Goal: Information Seeking & Learning: Learn about a topic

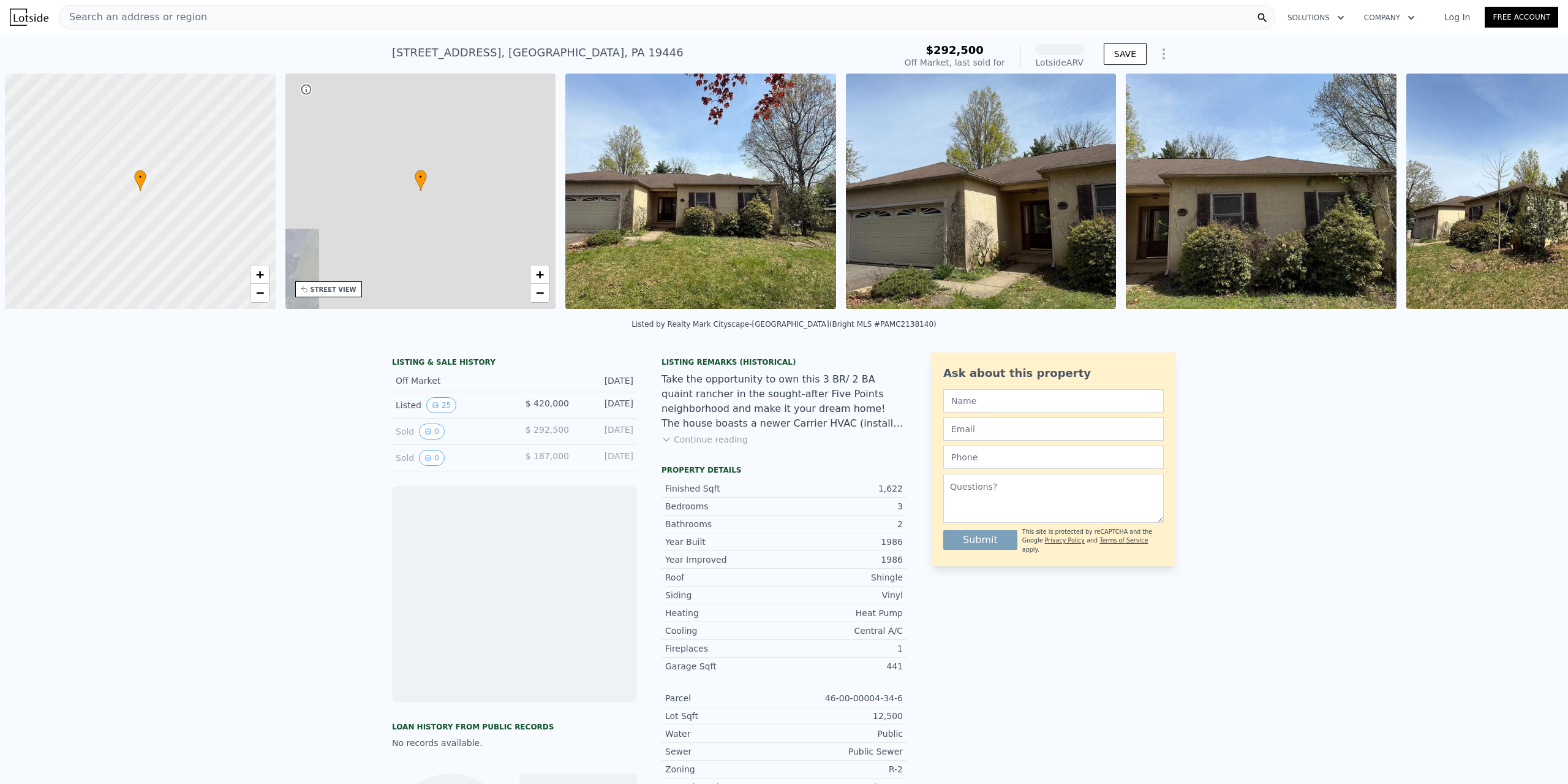
scroll to position [0, 5]
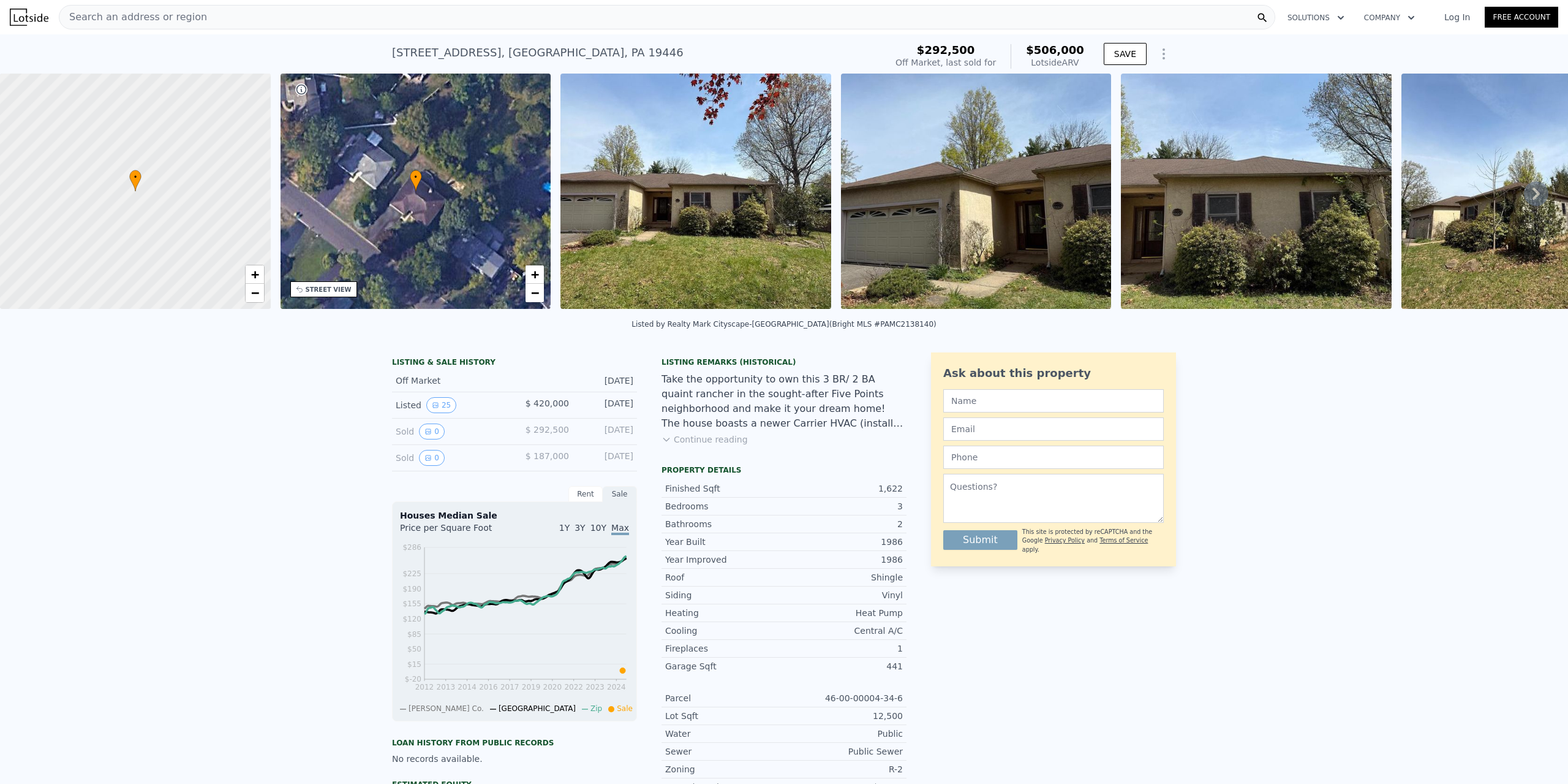
click at [650, 214] on img at bounding box center [696, 191] width 270 height 235
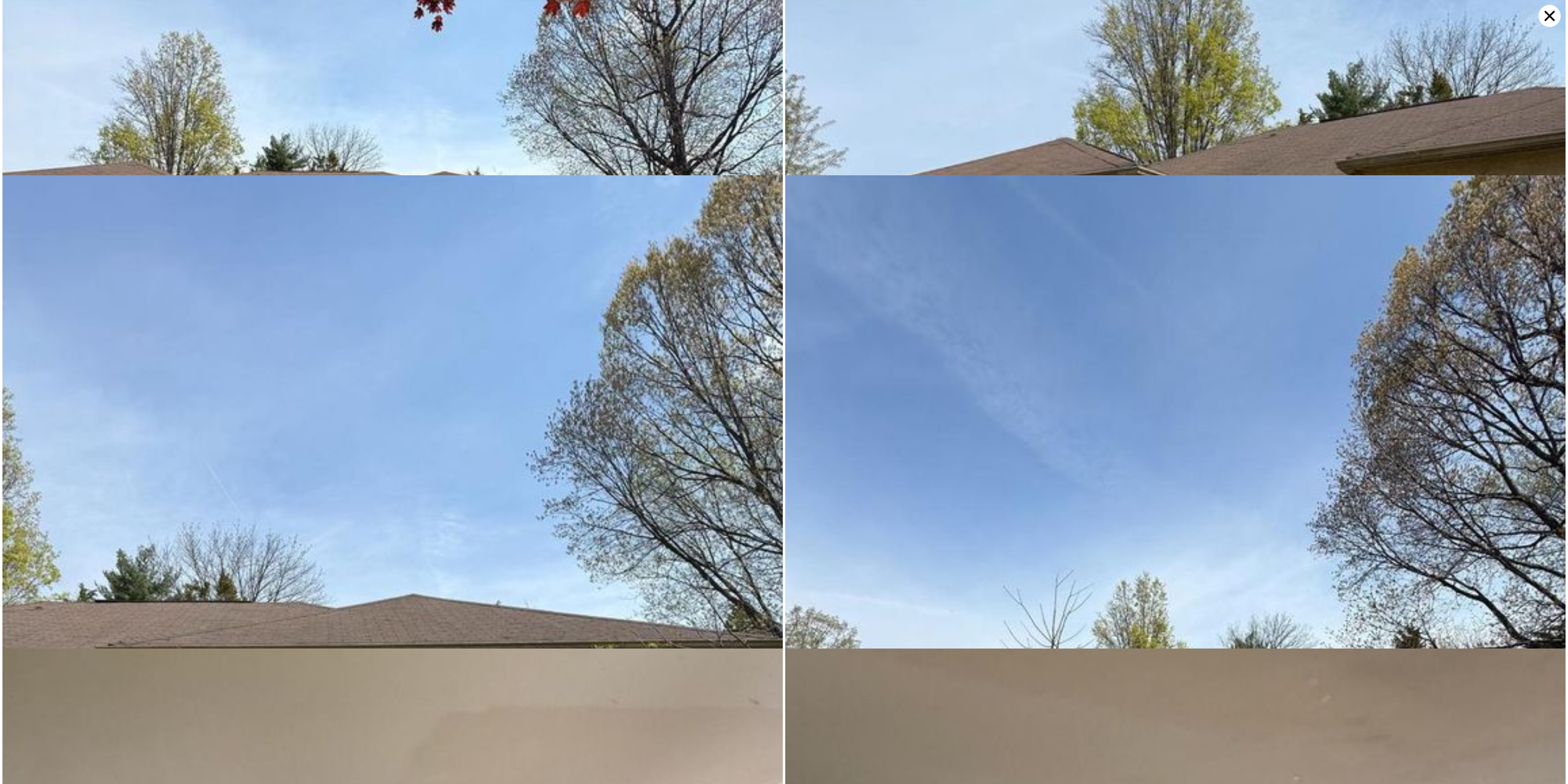
scroll to position [473, 0]
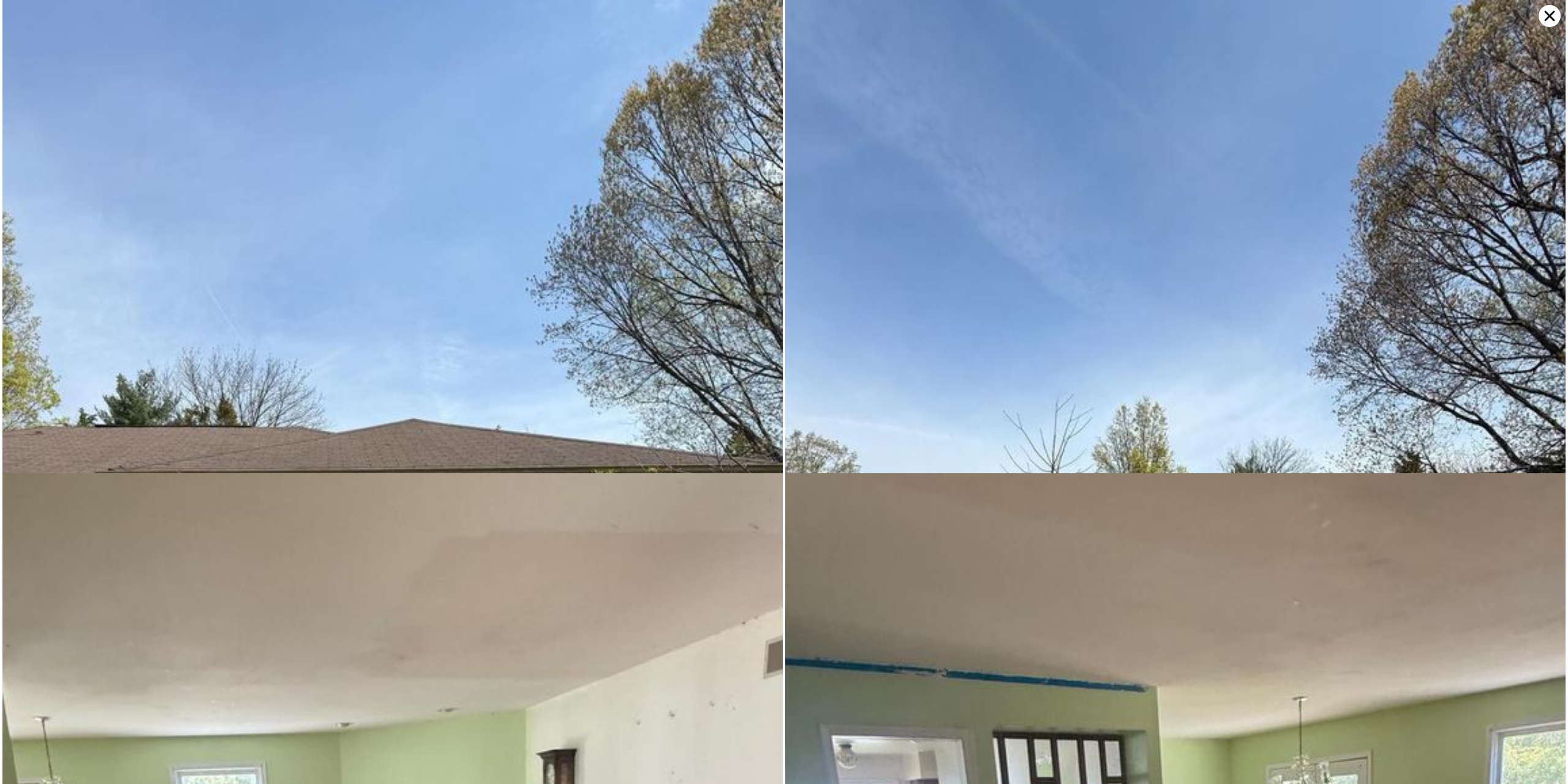
click at [1547, 18] on icon at bounding box center [1550, 16] width 10 height 10
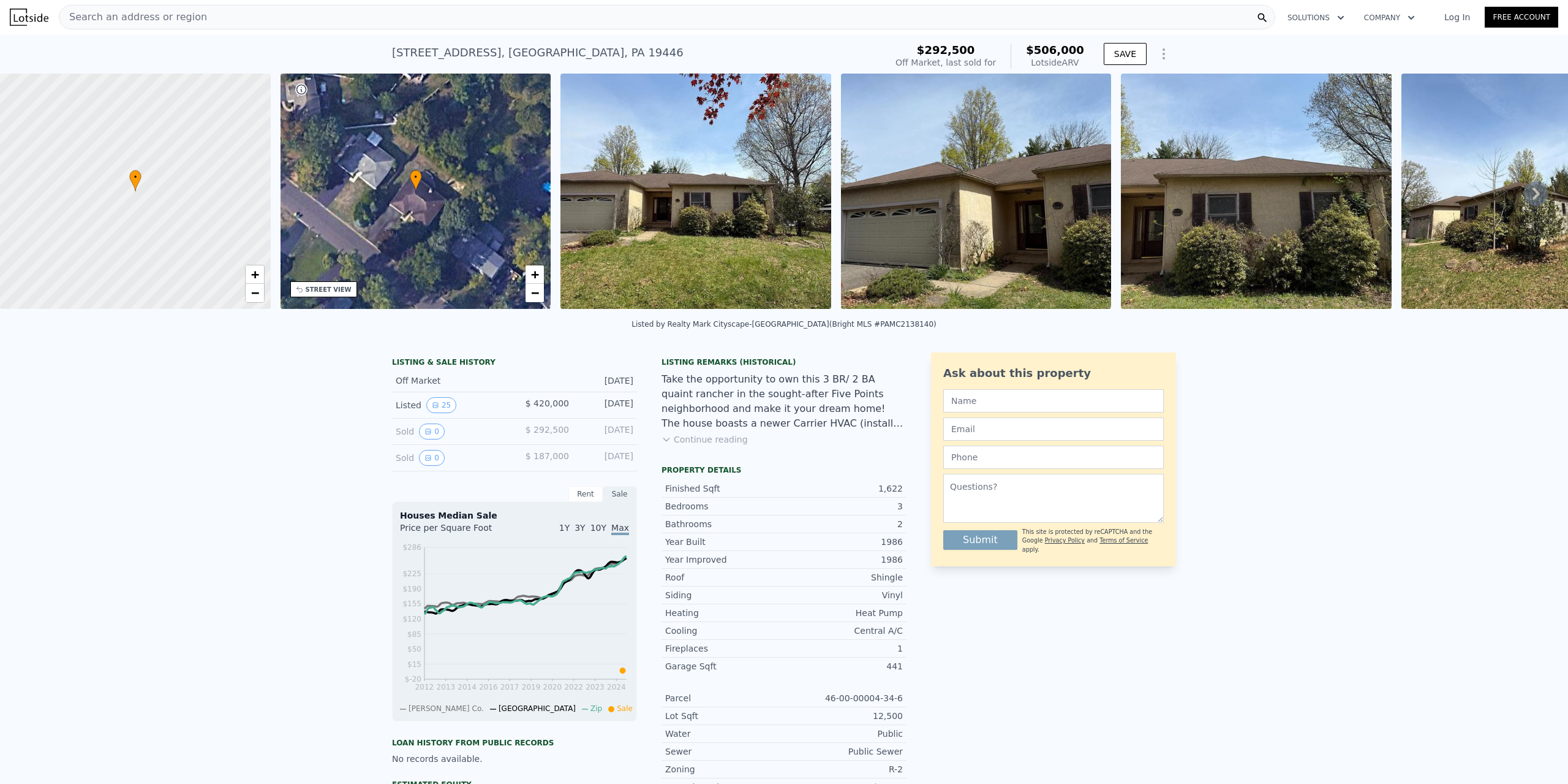
click at [1524, 194] on icon at bounding box center [1536, 193] width 24 height 24
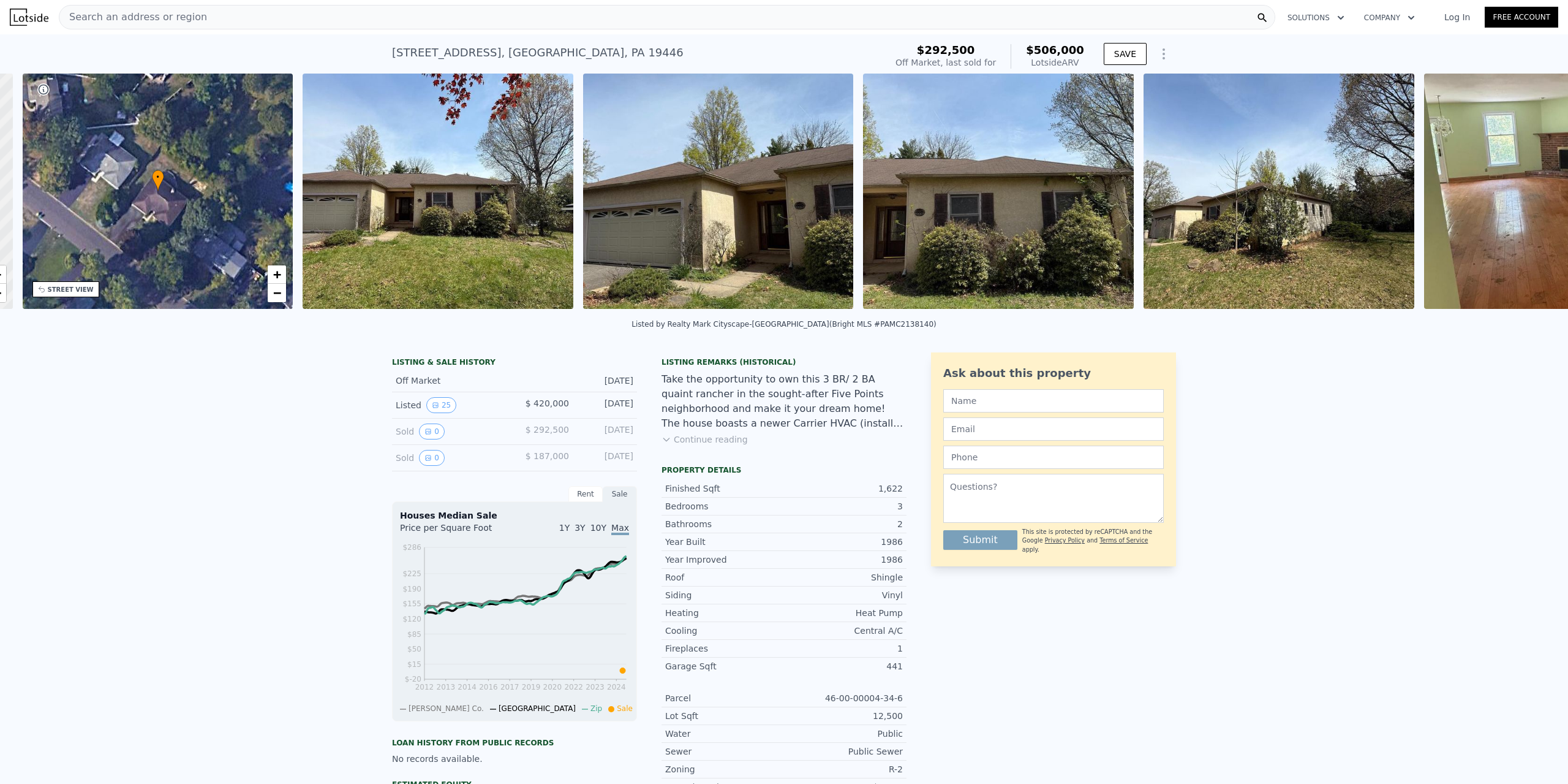
scroll to position [0, 285]
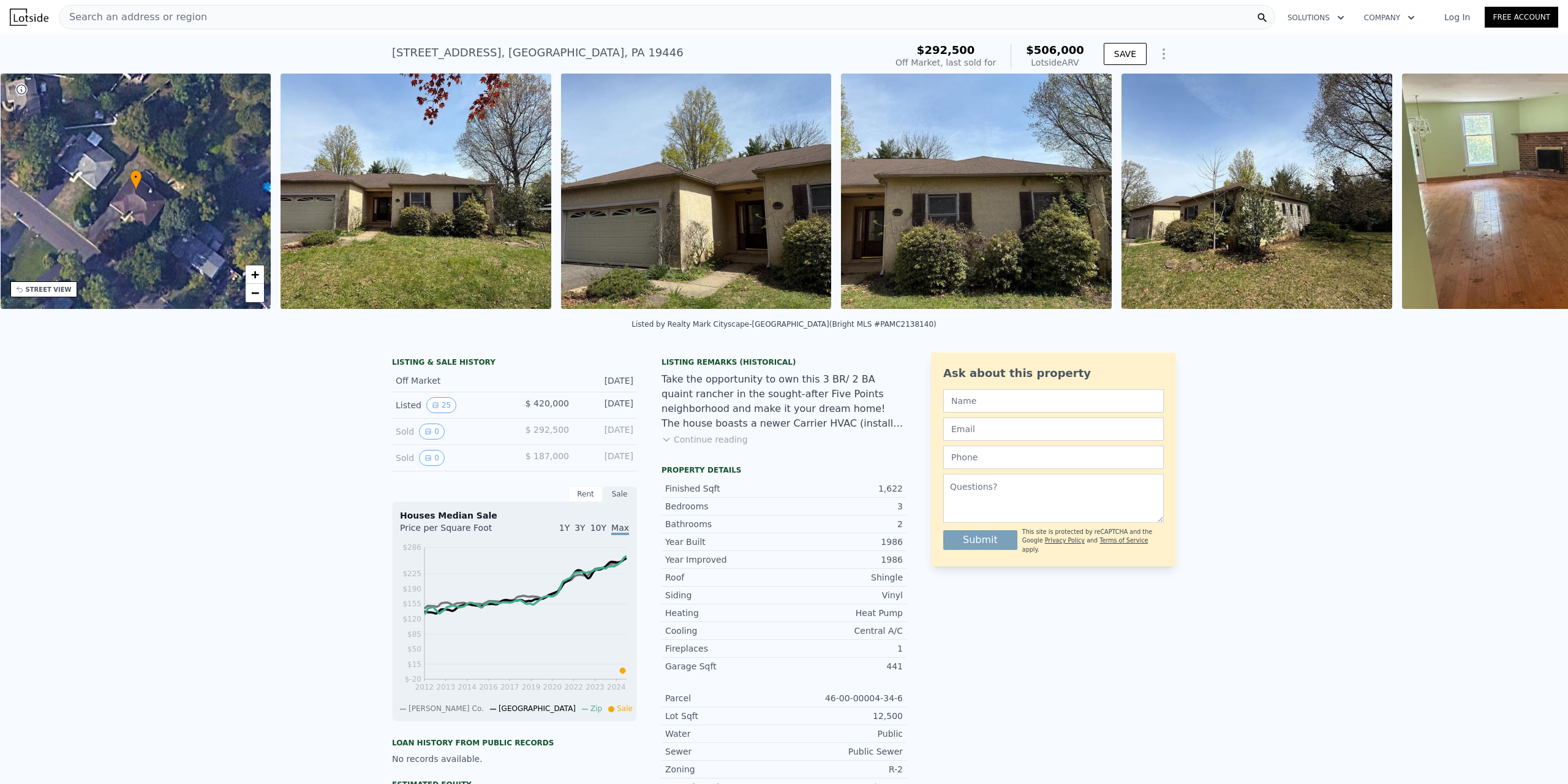
click at [1524, 194] on div "• + − • + − STREET VIEW Loading... SATELLITE VIEW" at bounding box center [784, 193] width 1568 height 240
click at [1529, 195] on icon at bounding box center [1536, 193] width 24 height 24
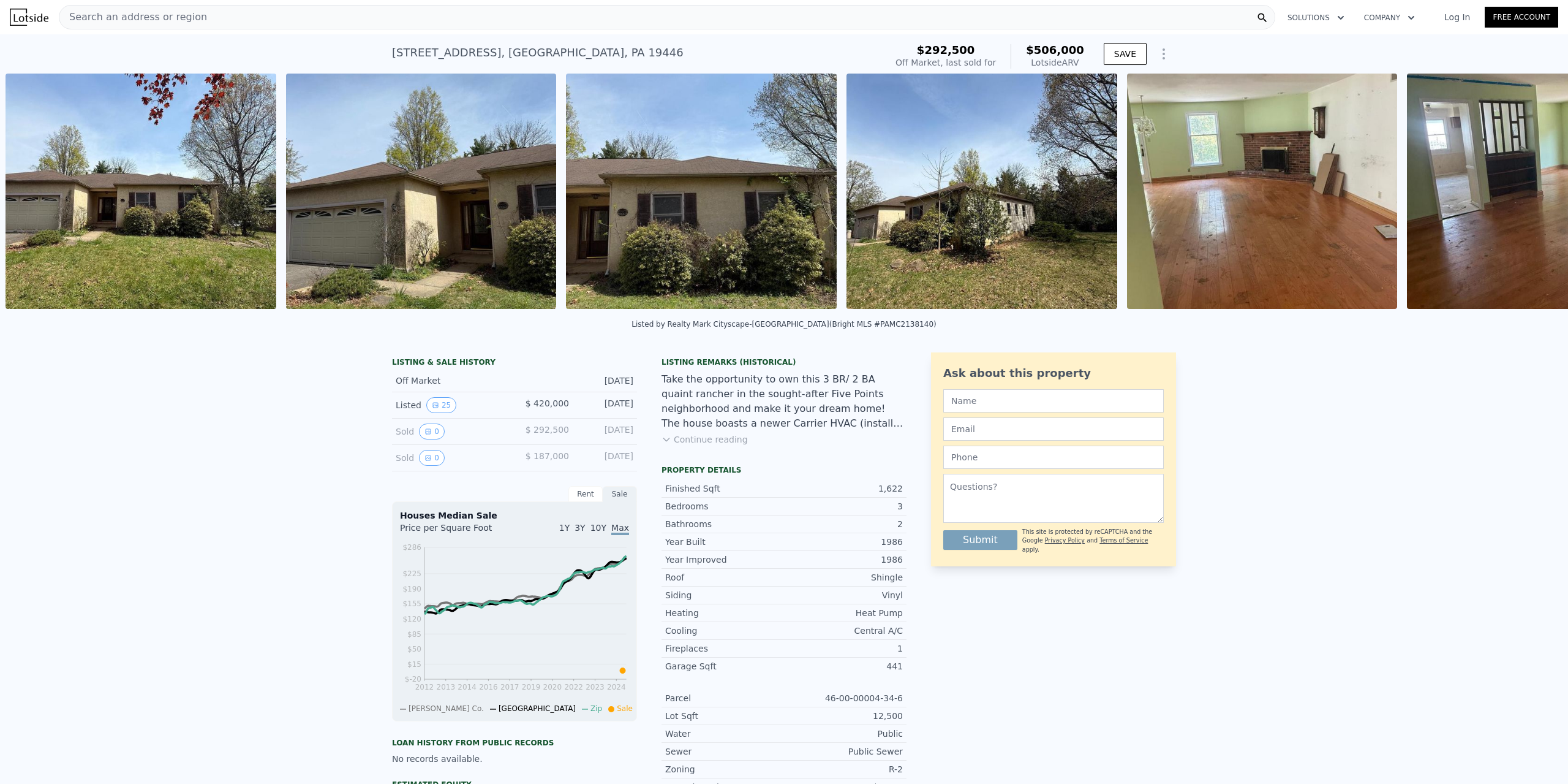
scroll to position [0, 561]
click at [1530, 196] on icon at bounding box center [1536, 193] width 24 height 24
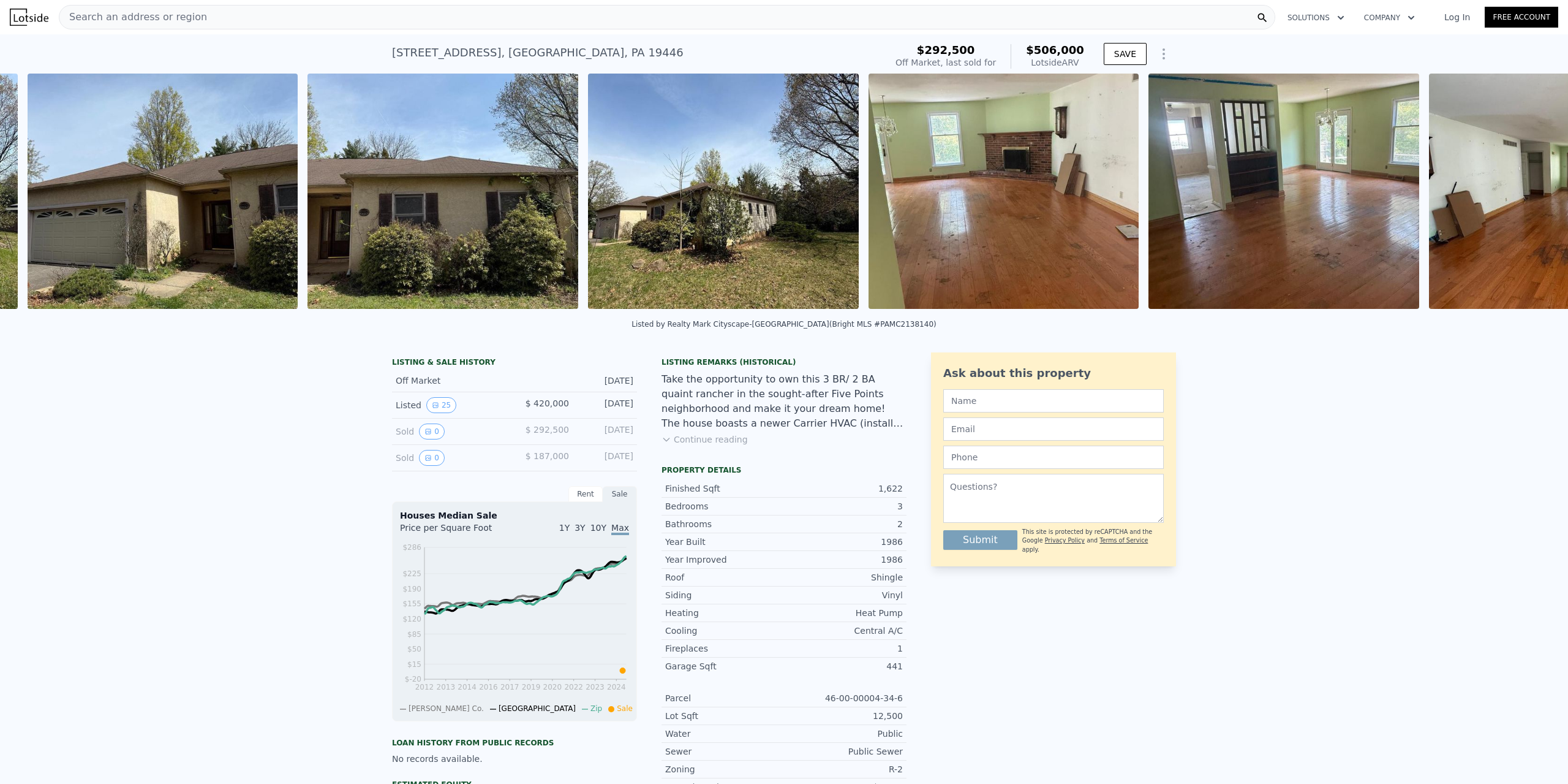
scroll to position [0, 841]
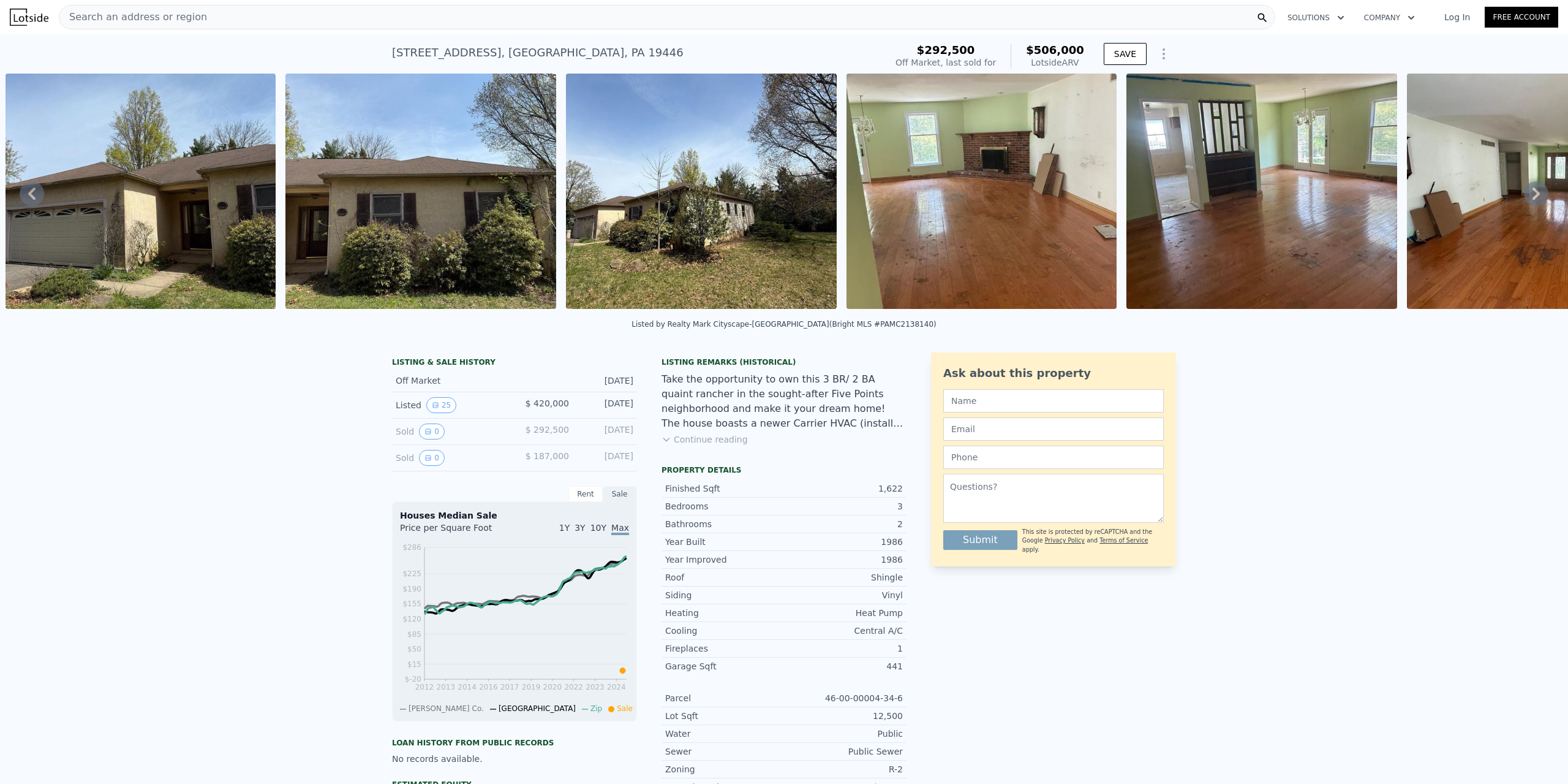
click at [1530, 199] on icon at bounding box center [1536, 193] width 24 height 24
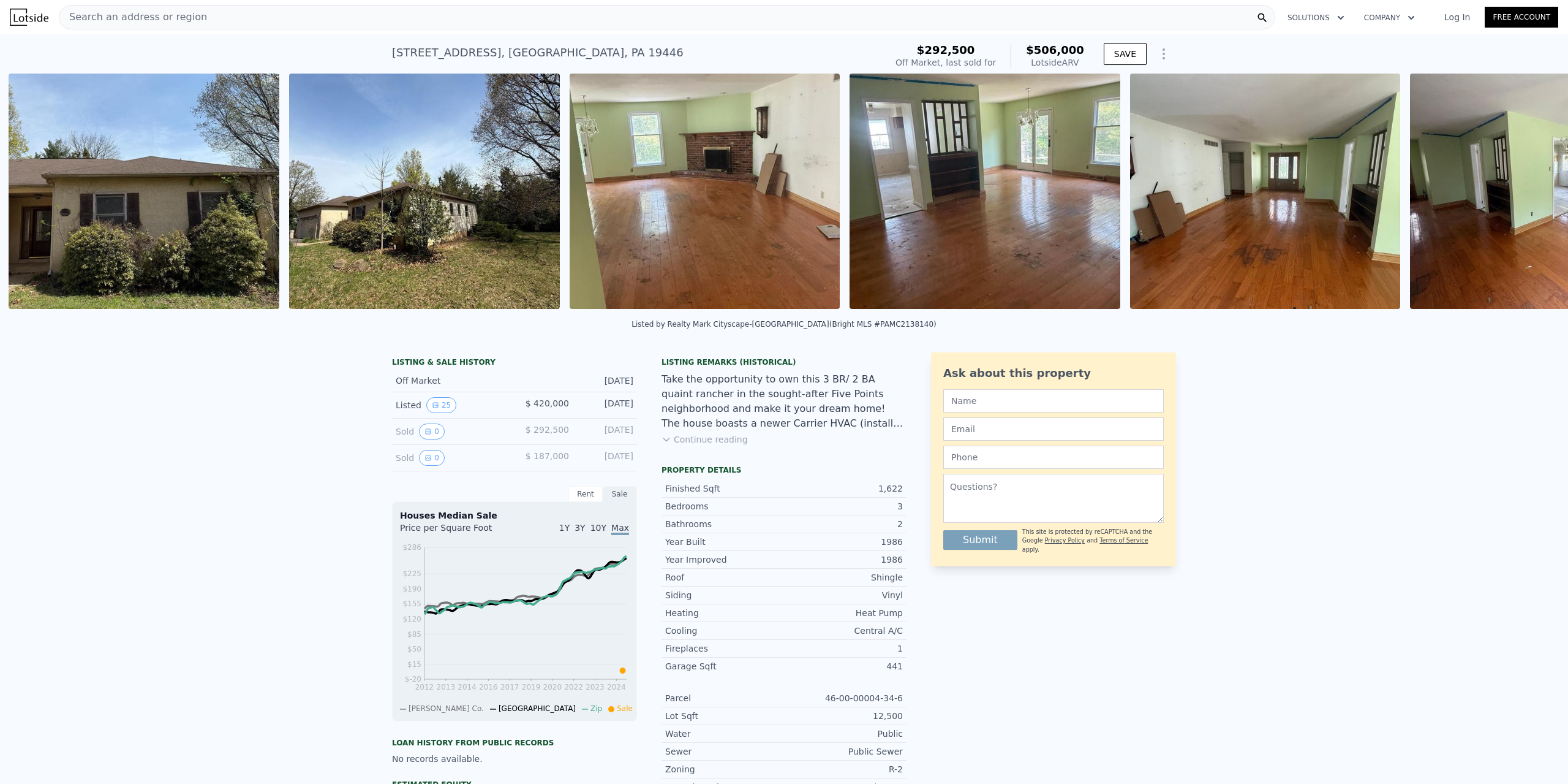
scroll to position [0, 1121]
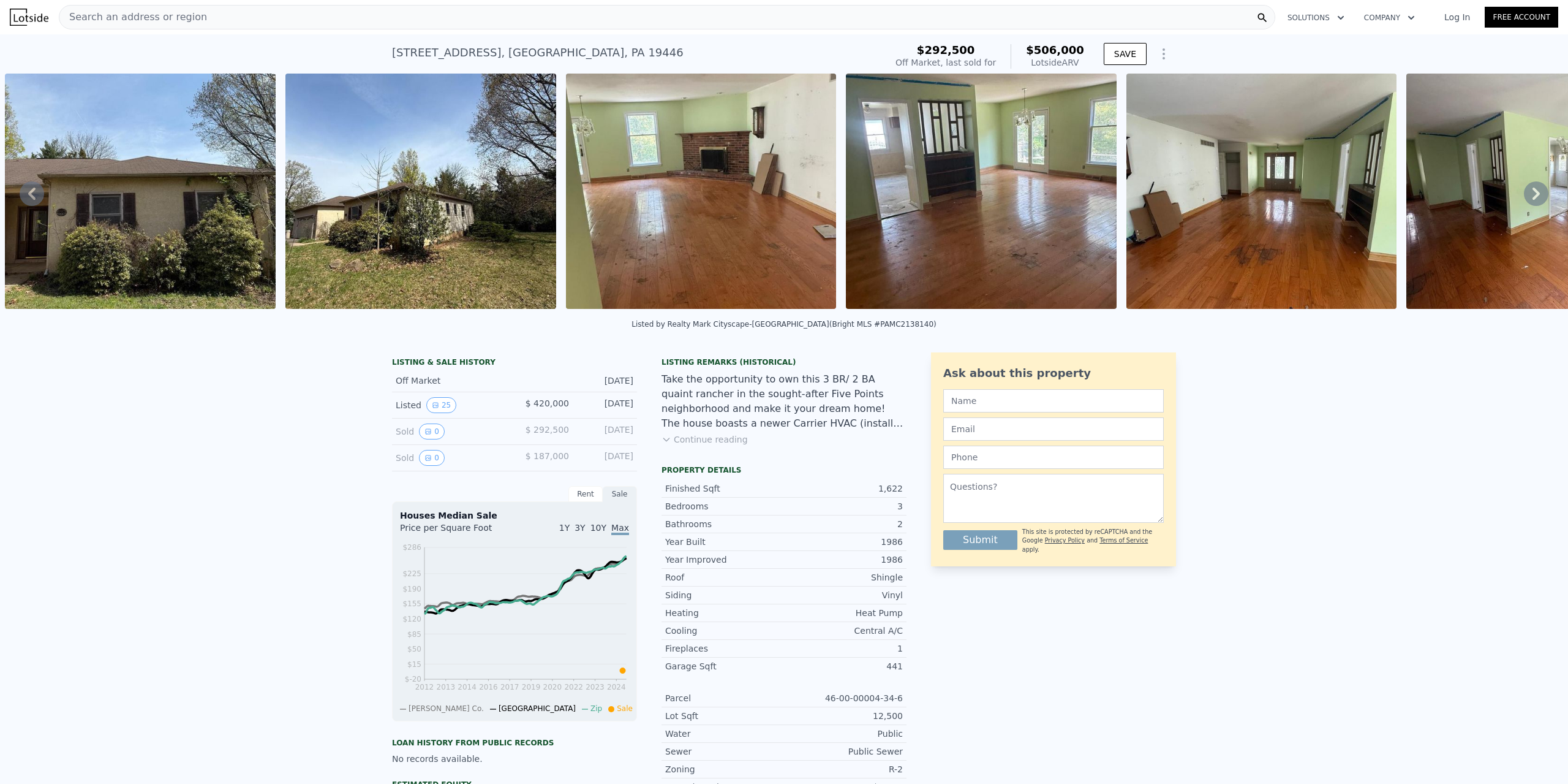
click at [1524, 200] on icon at bounding box center [1536, 193] width 24 height 24
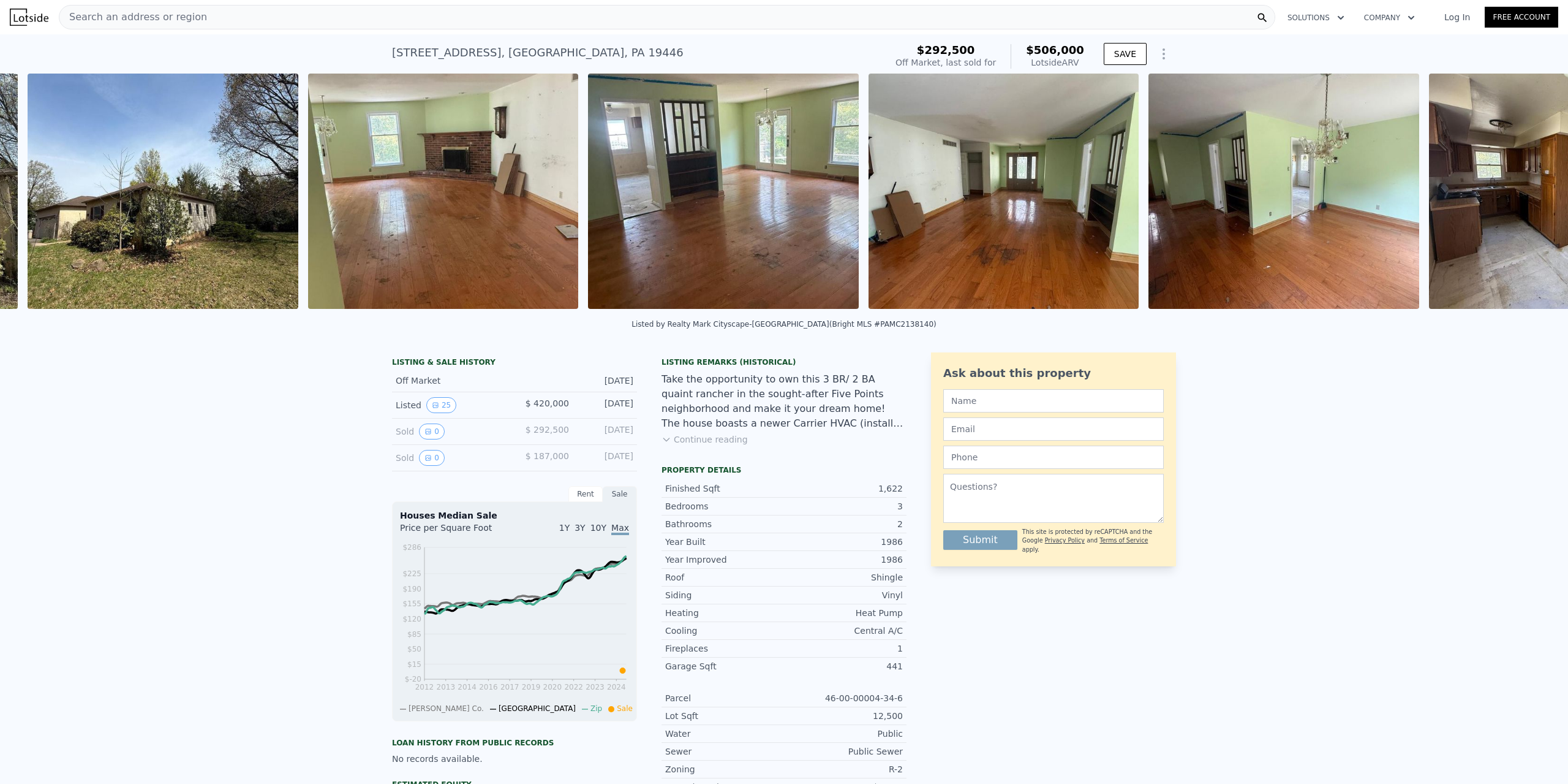
scroll to position [0, 1401]
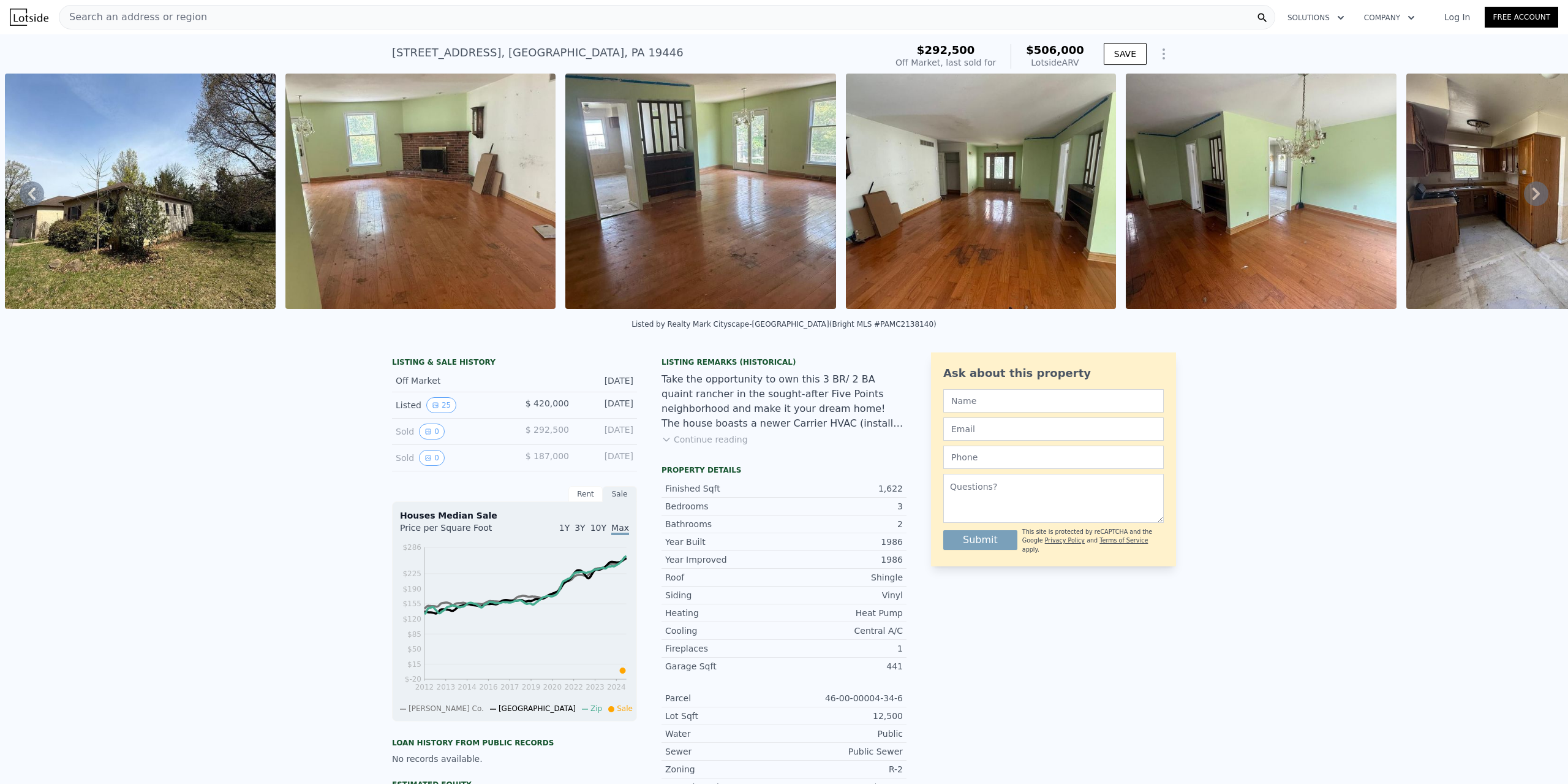
click at [1524, 200] on icon at bounding box center [1536, 193] width 24 height 24
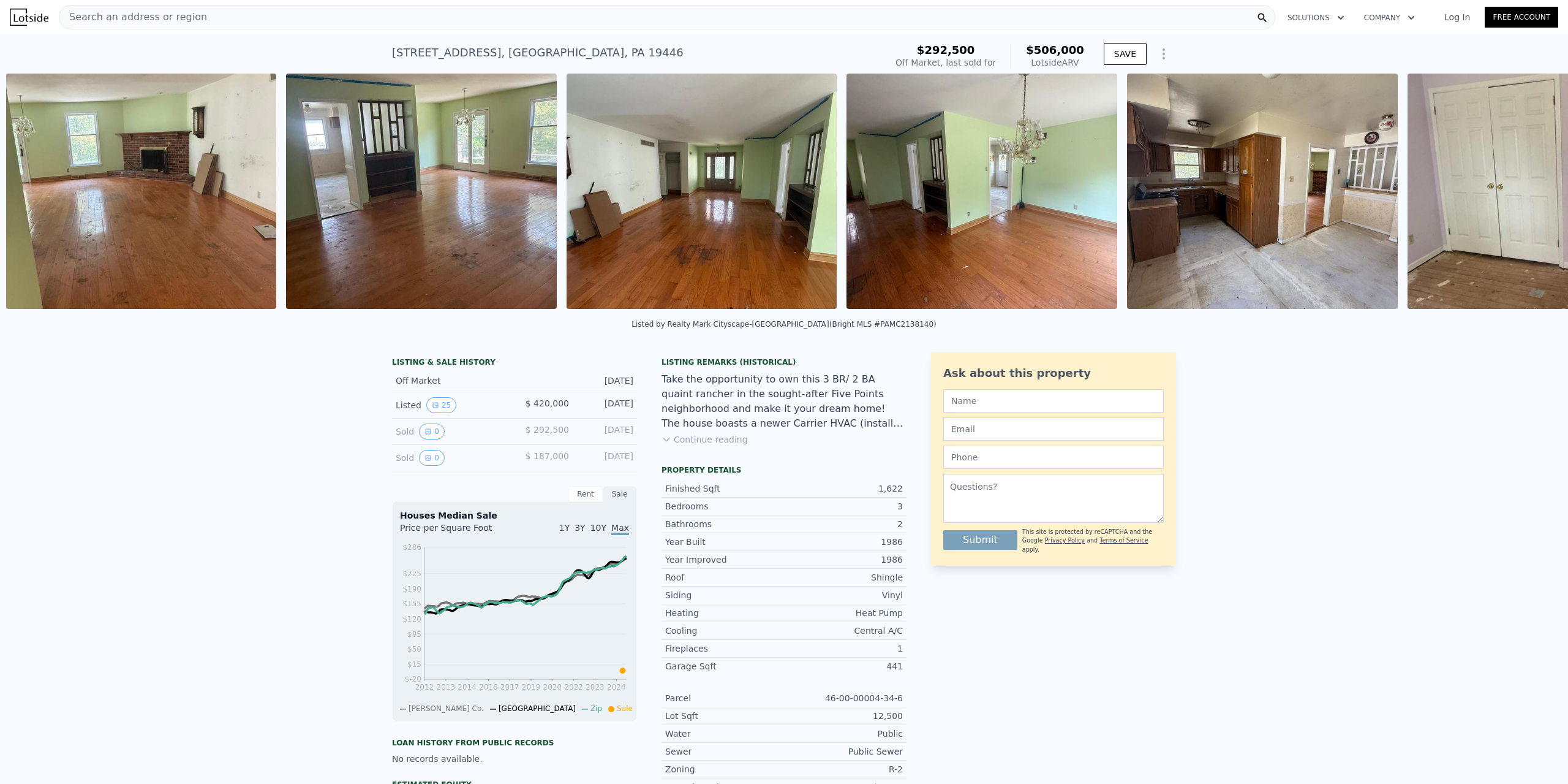
scroll to position [0, 1682]
click at [1524, 200] on icon at bounding box center [1536, 193] width 24 height 24
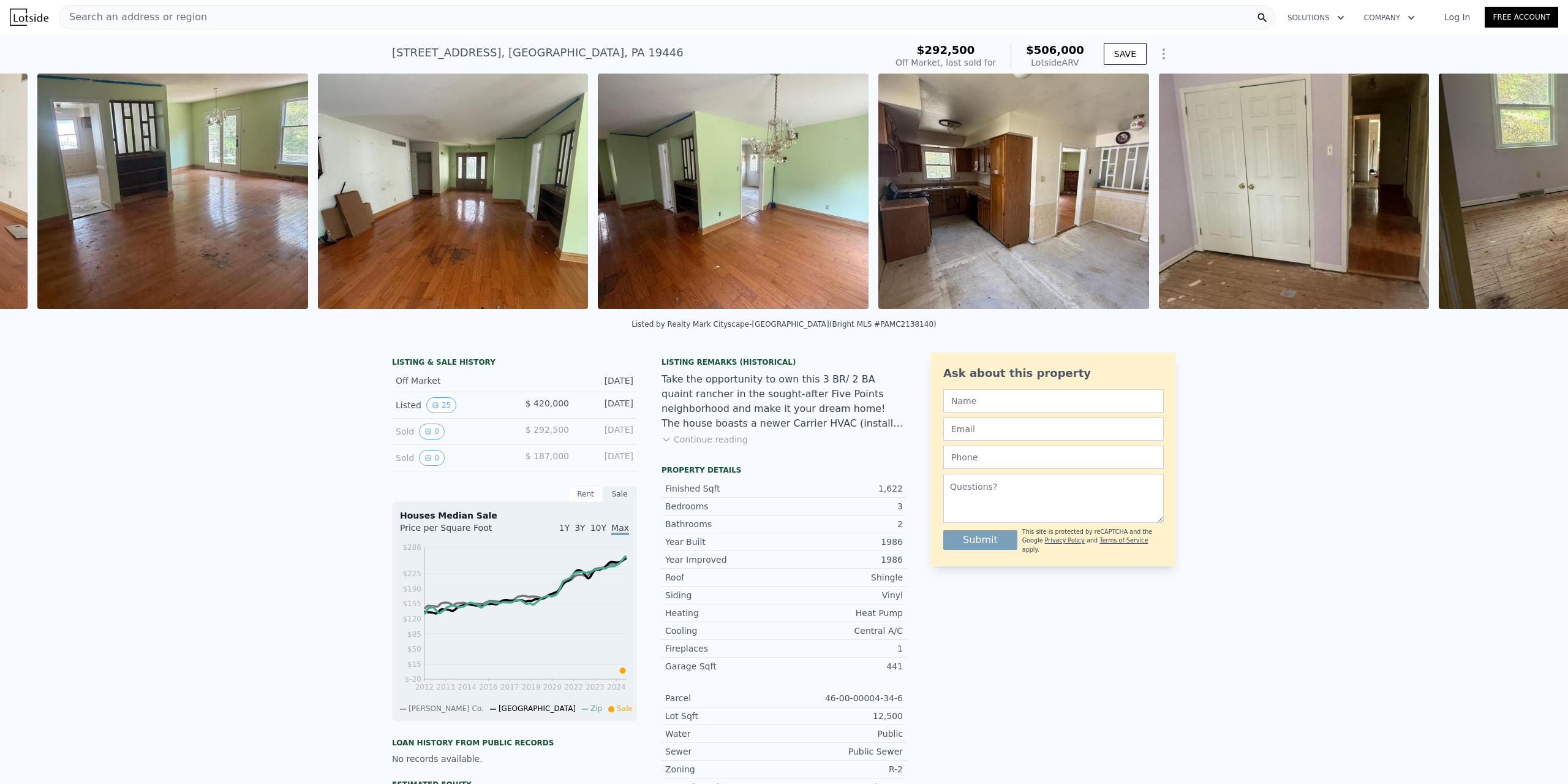
scroll to position [0, 1962]
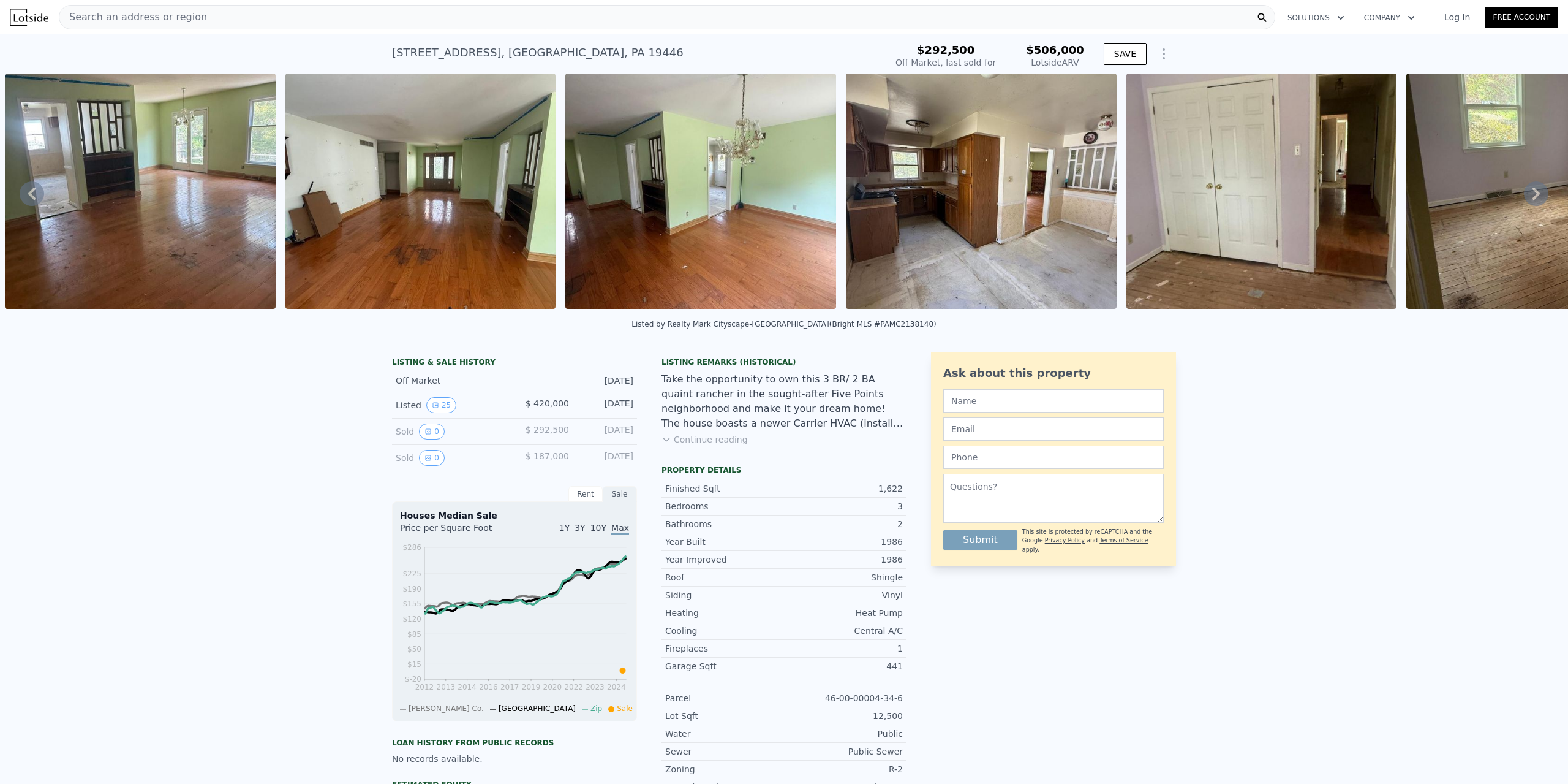
click at [1524, 199] on icon at bounding box center [1536, 193] width 24 height 24
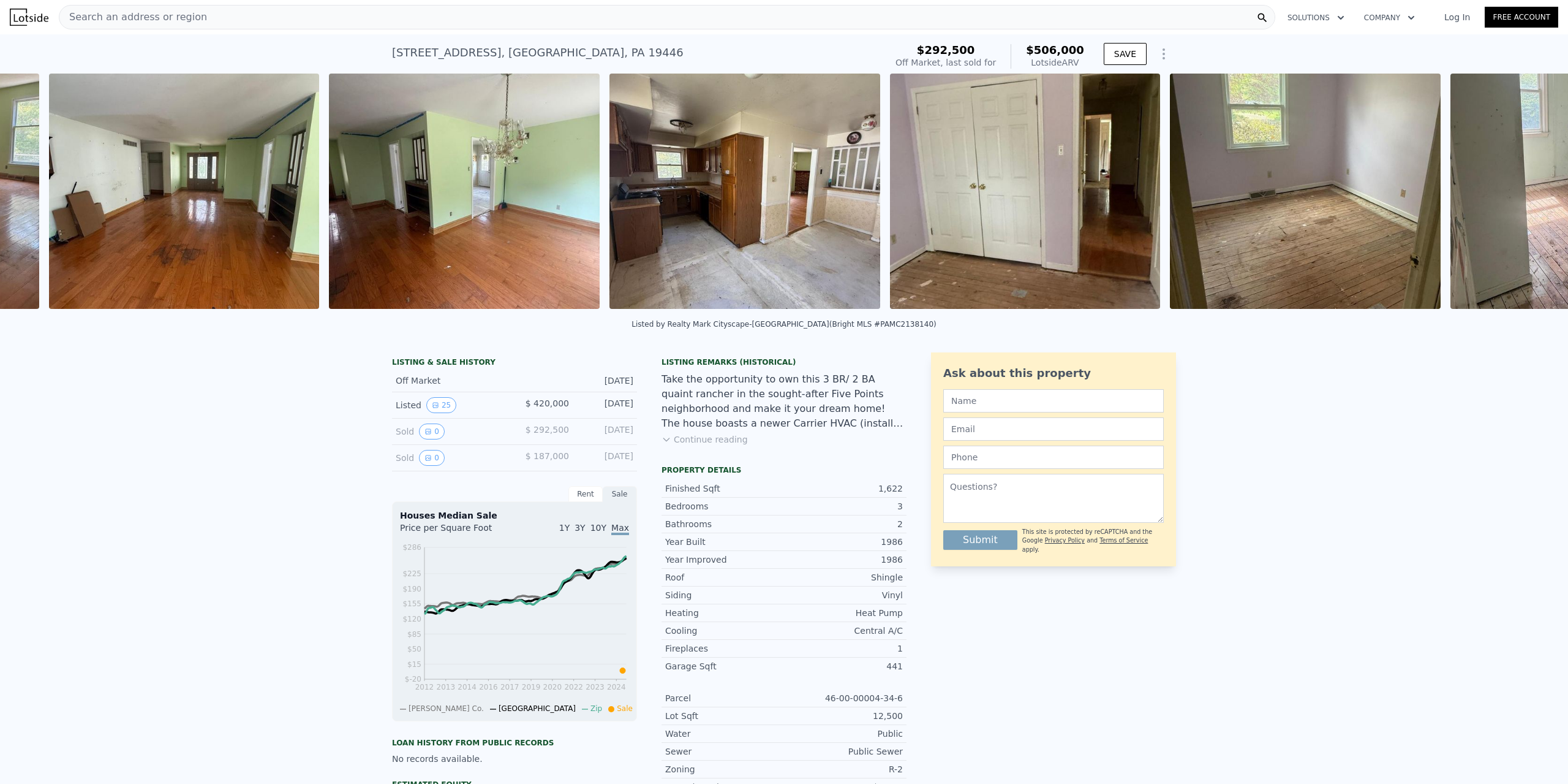
scroll to position [0, 2242]
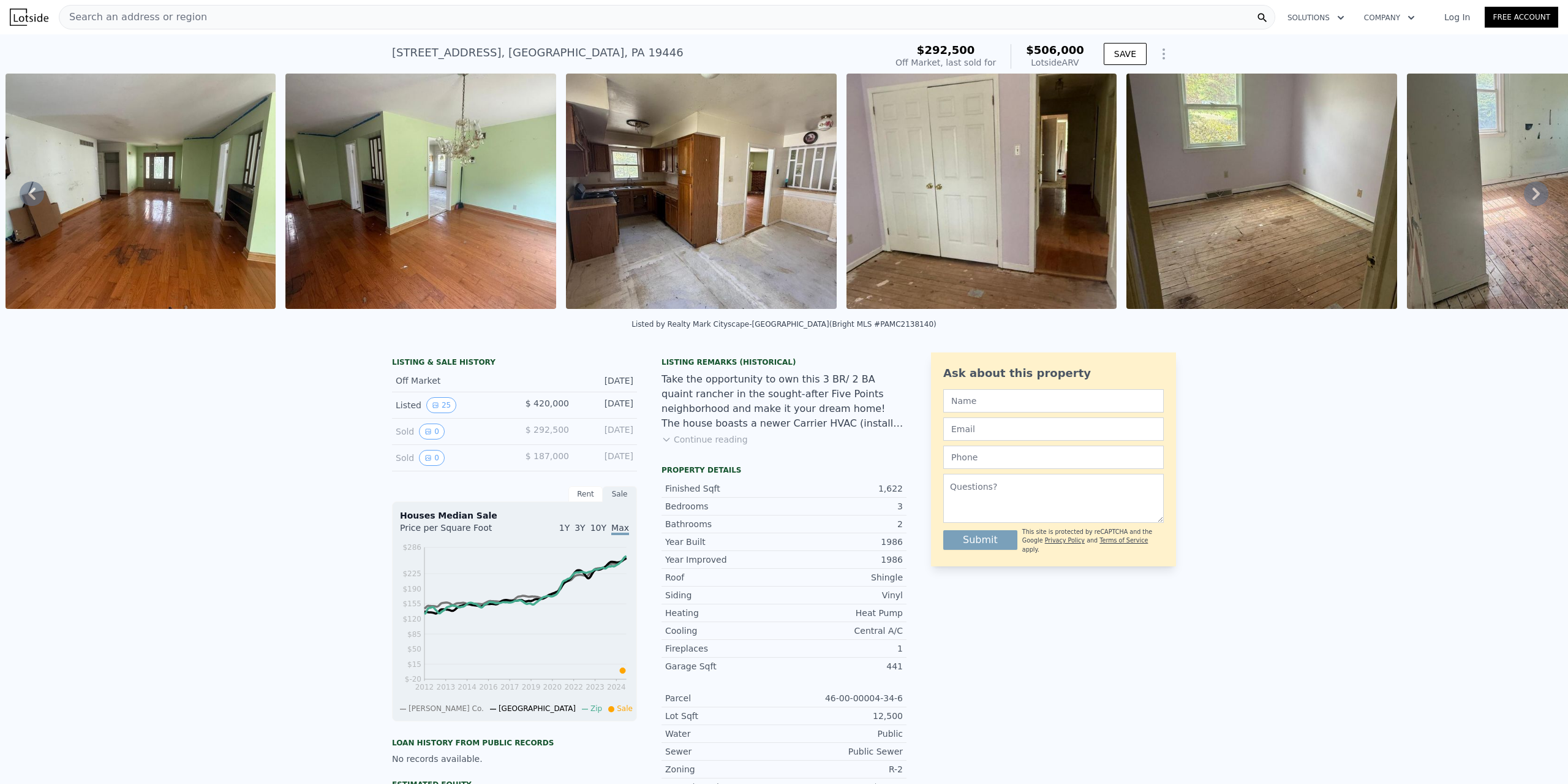
click at [1533, 199] on icon at bounding box center [1536, 193] width 8 height 13
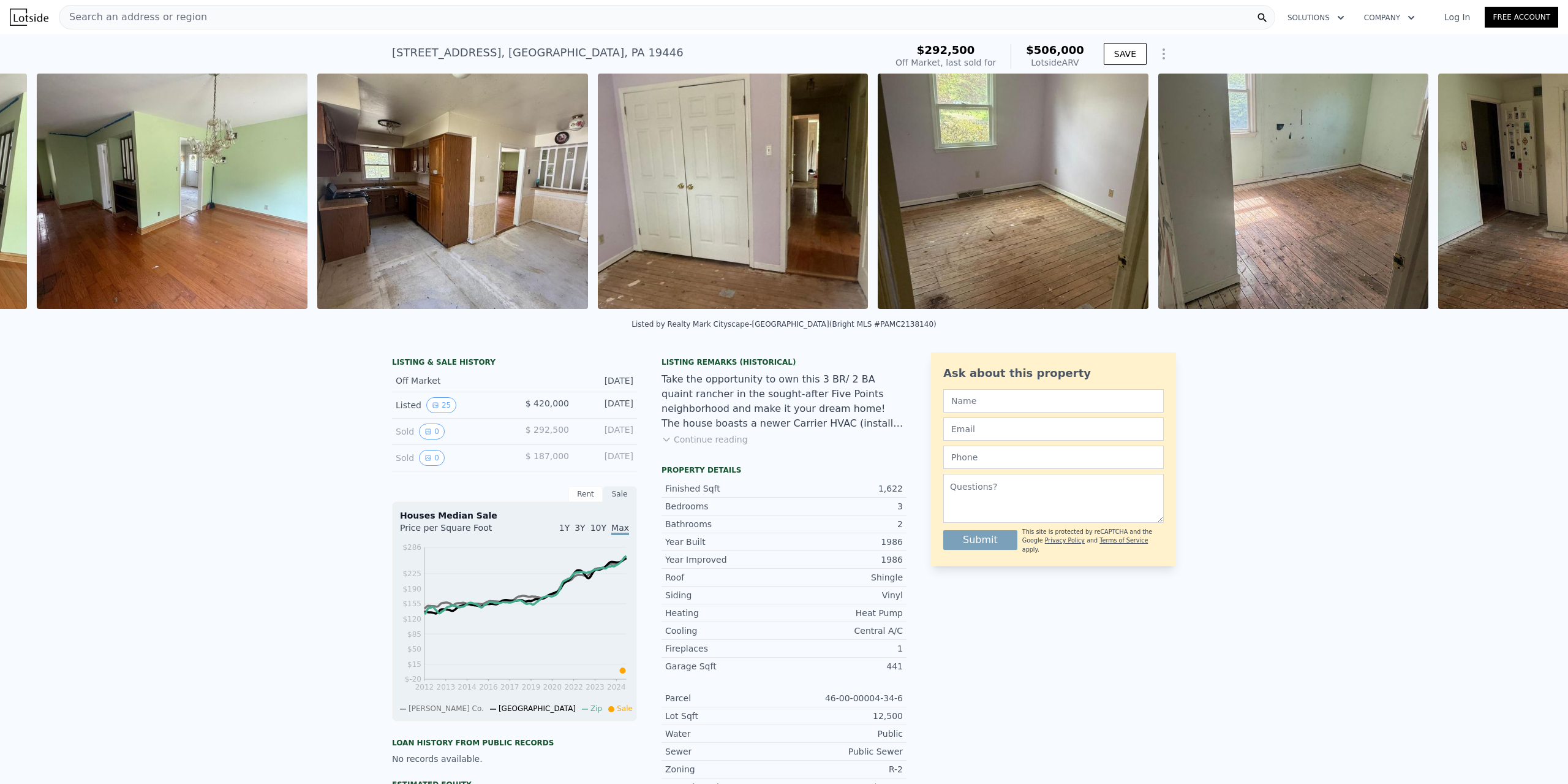
scroll to position [0, 2522]
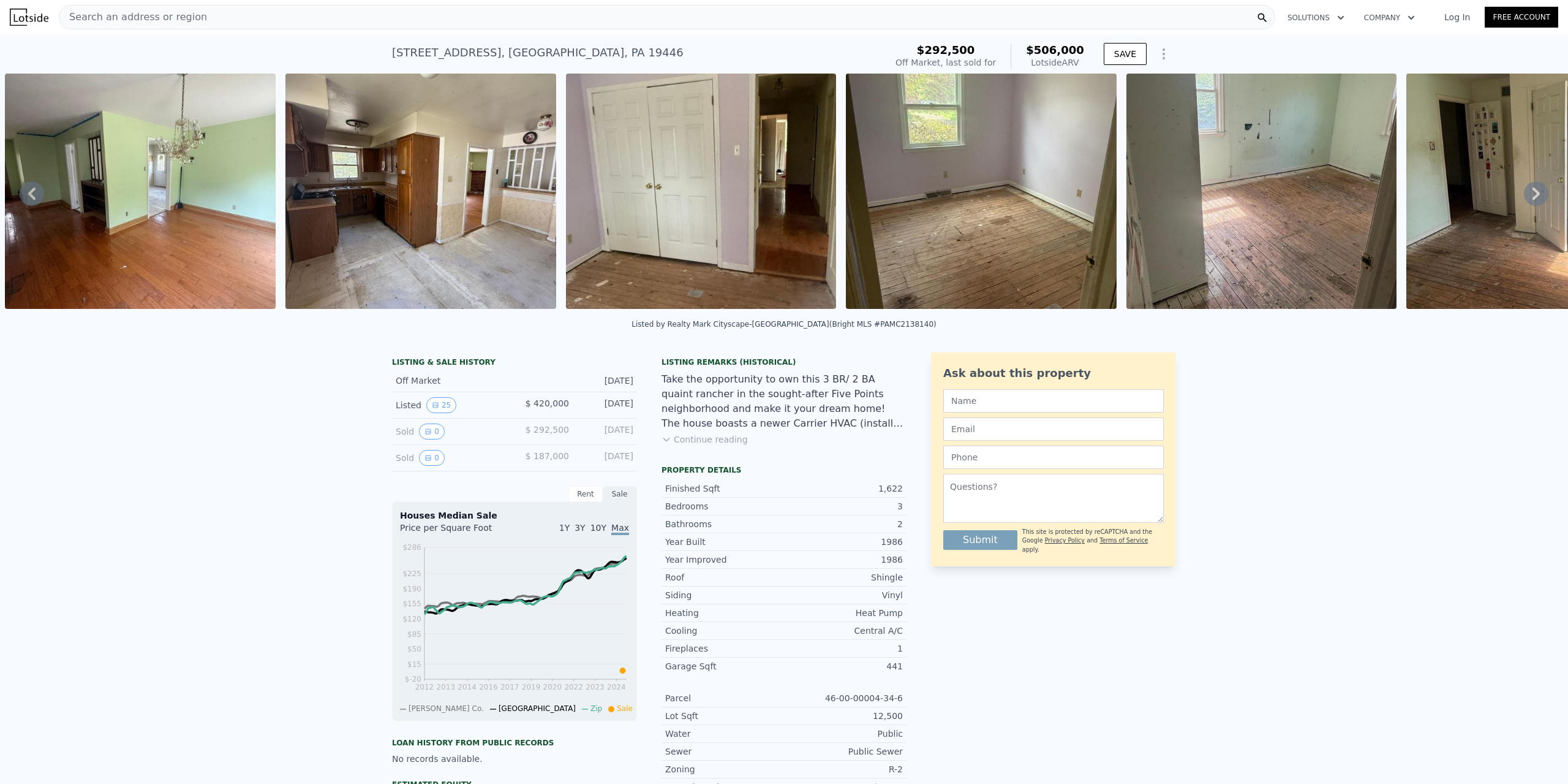
click at [1524, 197] on icon at bounding box center [1536, 193] width 24 height 24
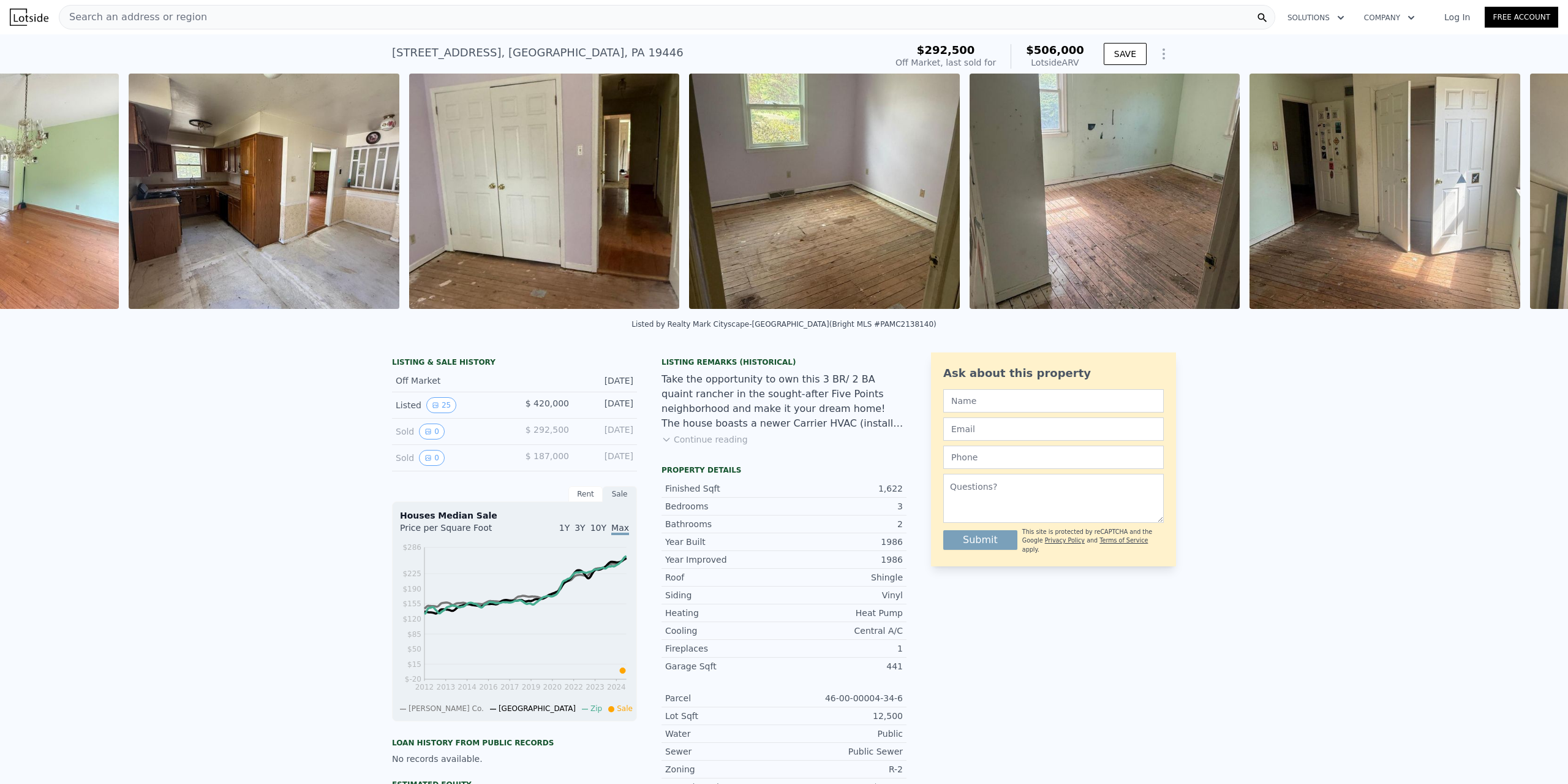
scroll to position [0, 2804]
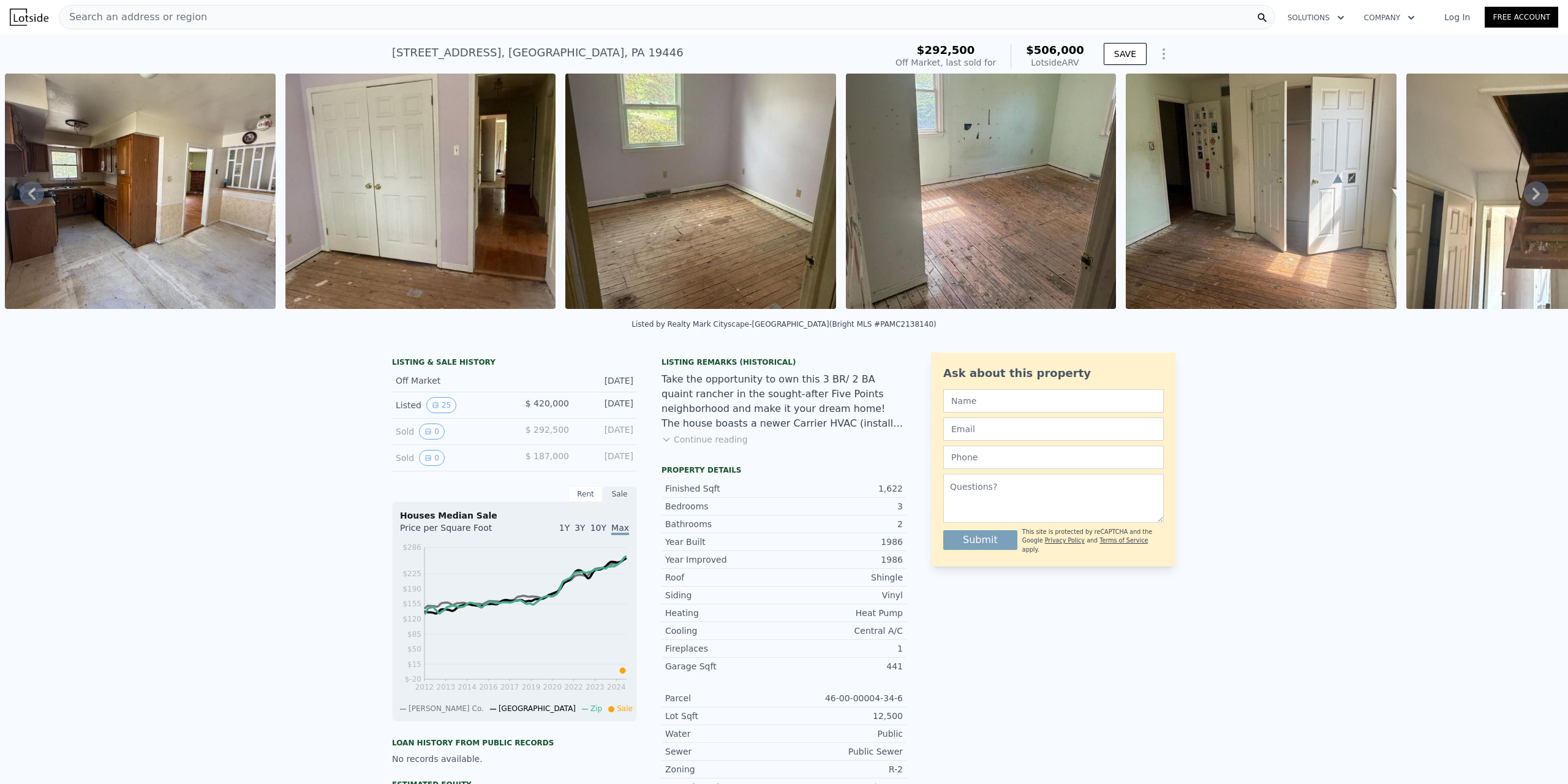
click at [1524, 197] on icon at bounding box center [1536, 193] width 24 height 24
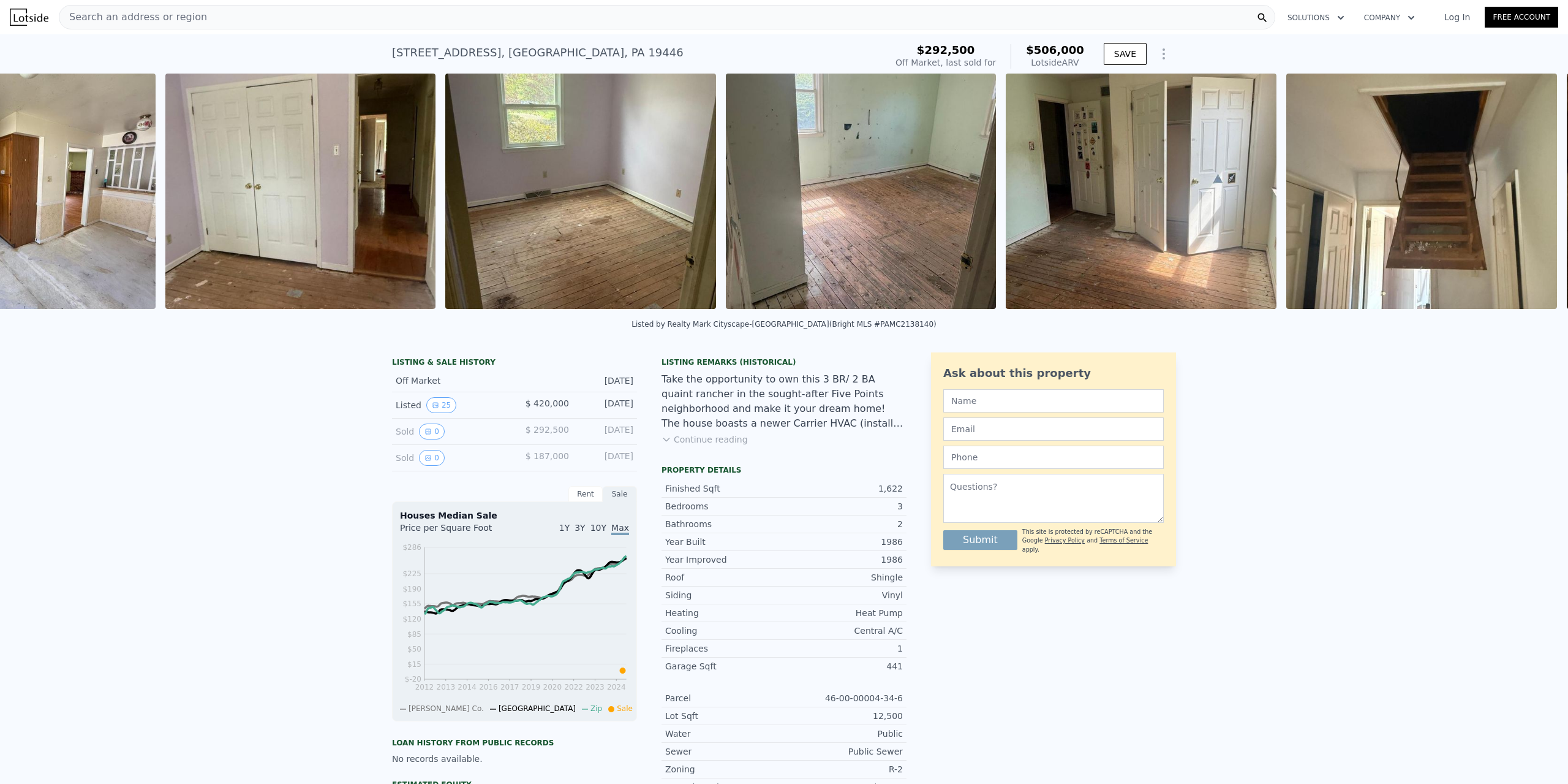
scroll to position [0, 3083]
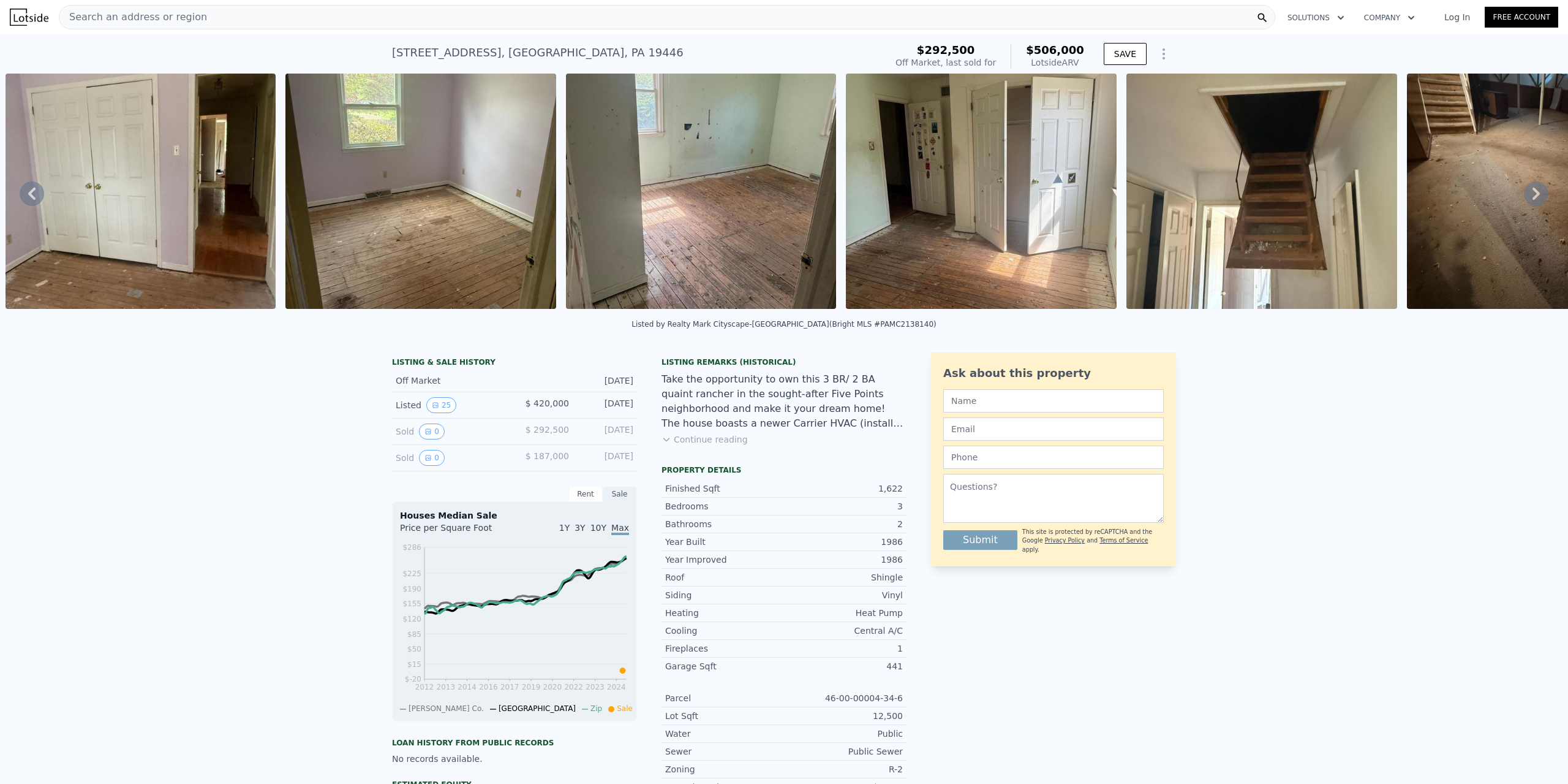
click at [1524, 197] on icon at bounding box center [1536, 193] width 24 height 24
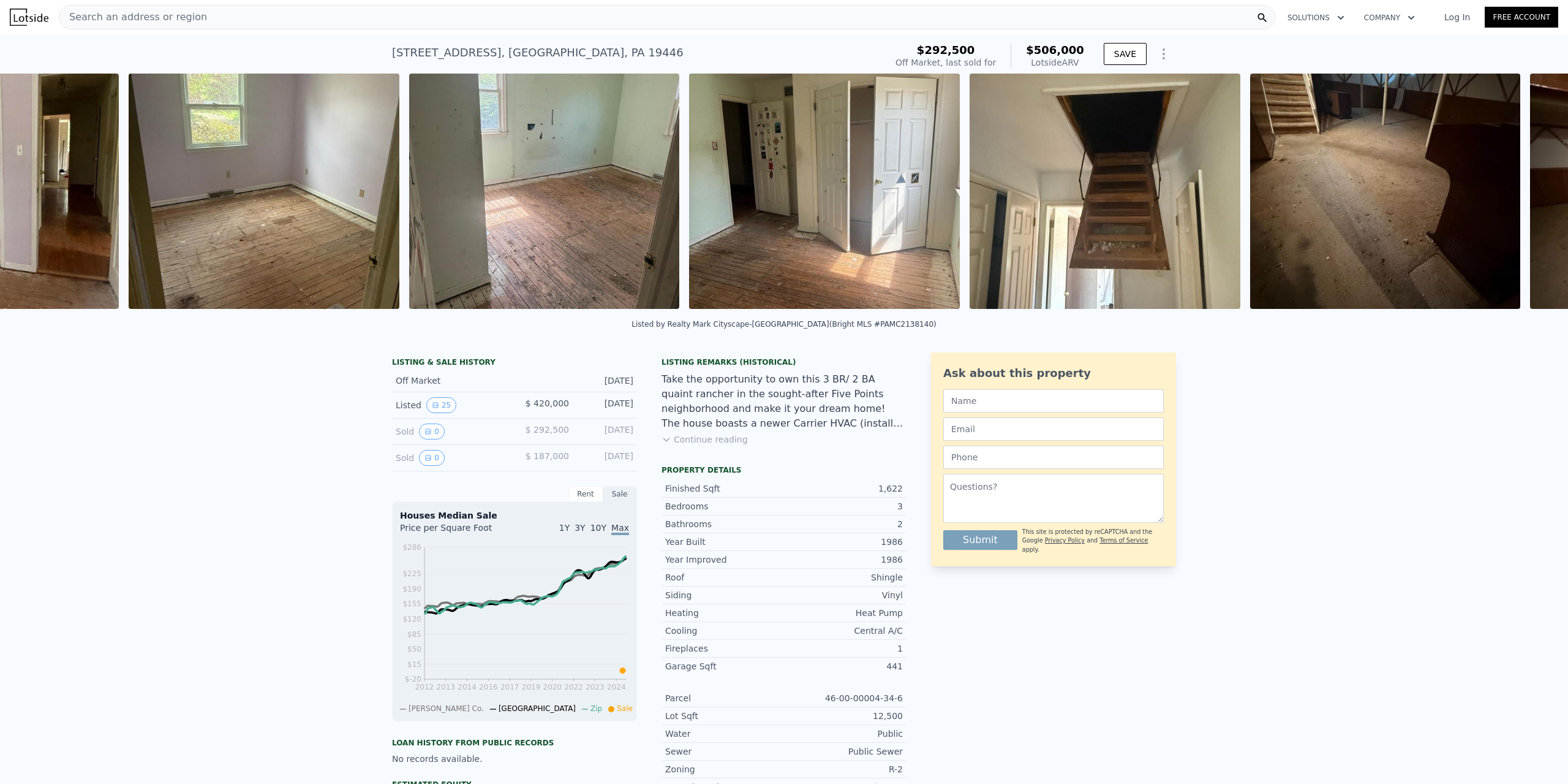
scroll to position [0, 3364]
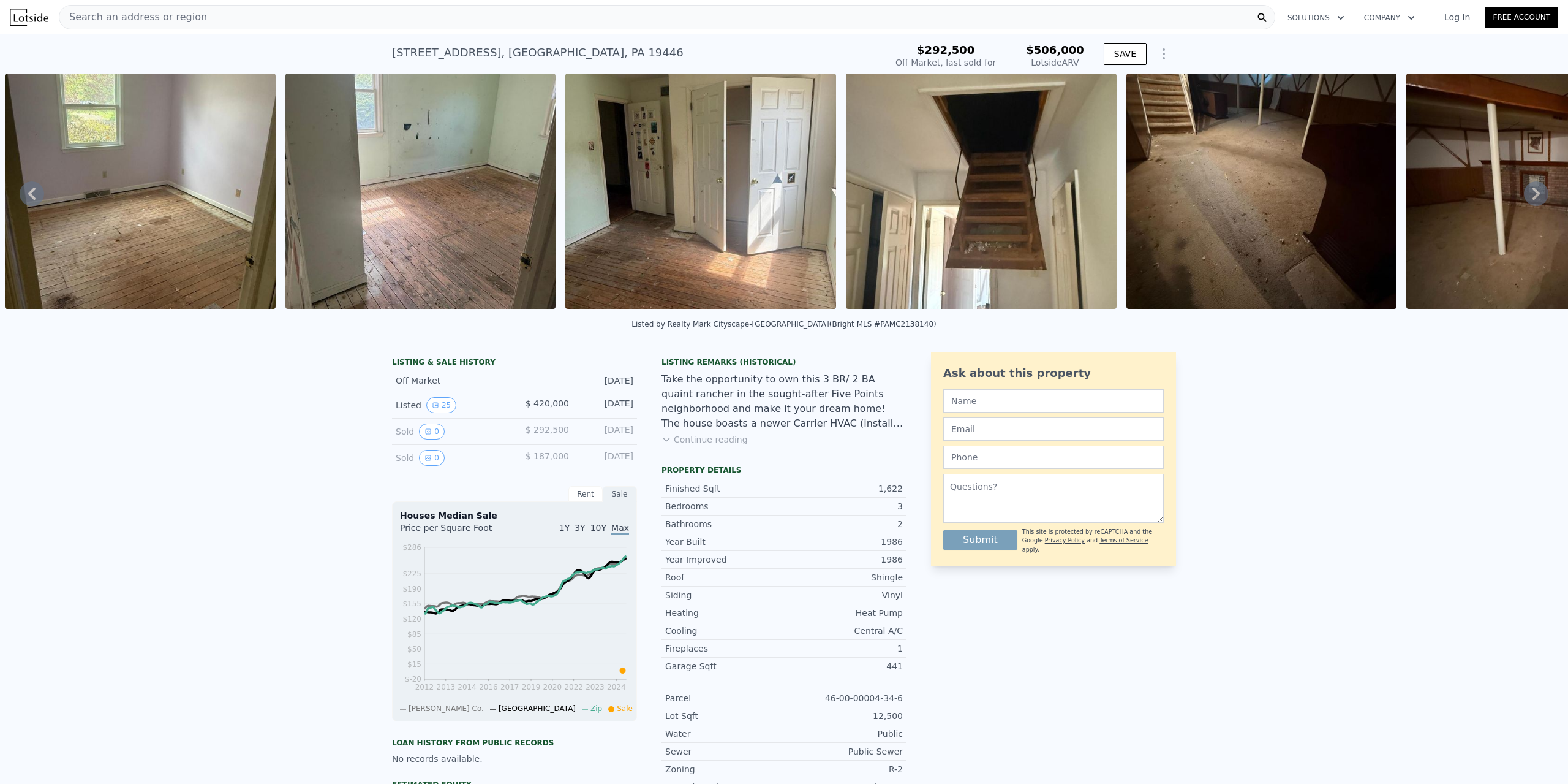
click at [1524, 197] on icon at bounding box center [1536, 193] width 24 height 24
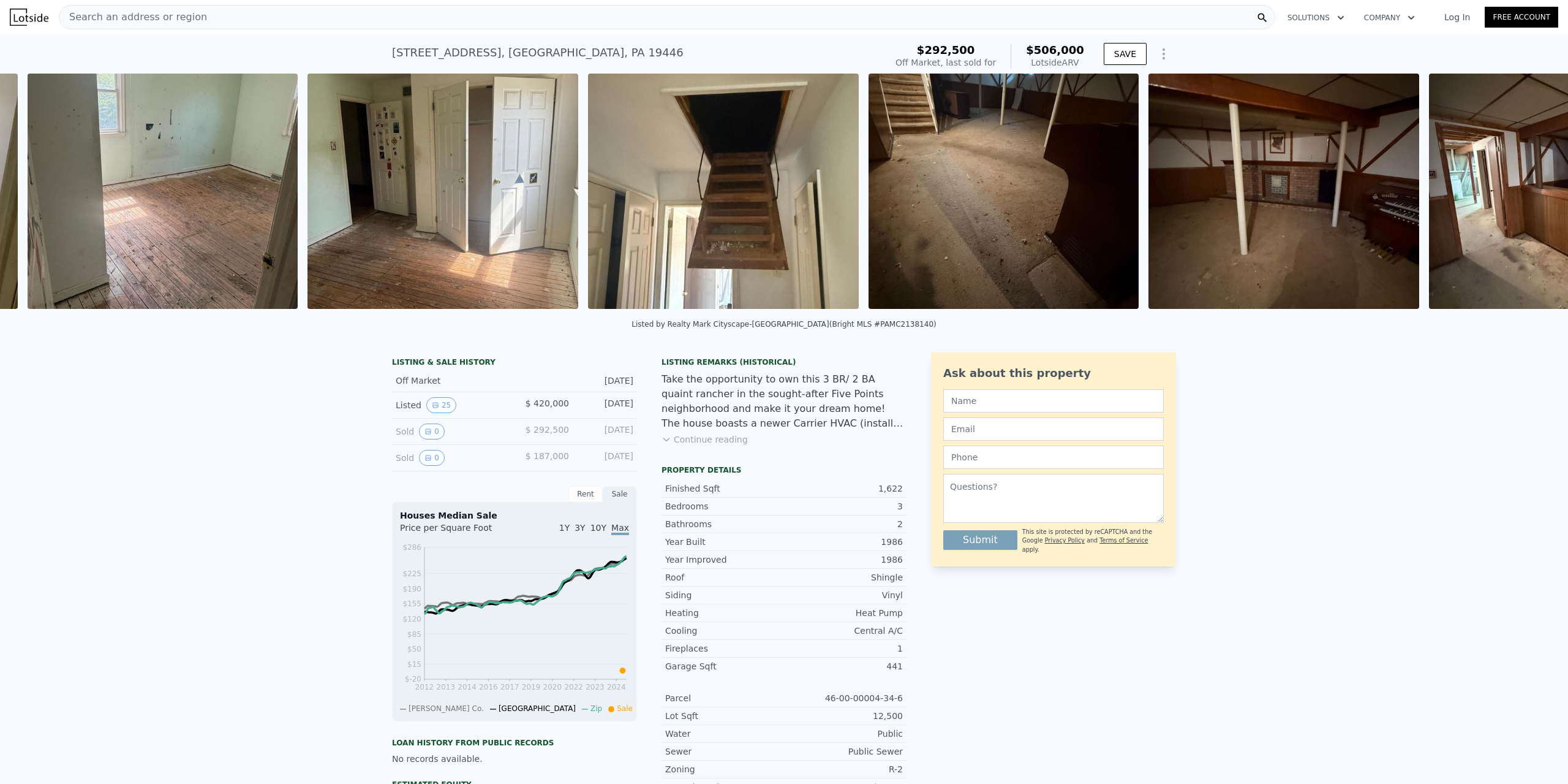
scroll to position [0, 3644]
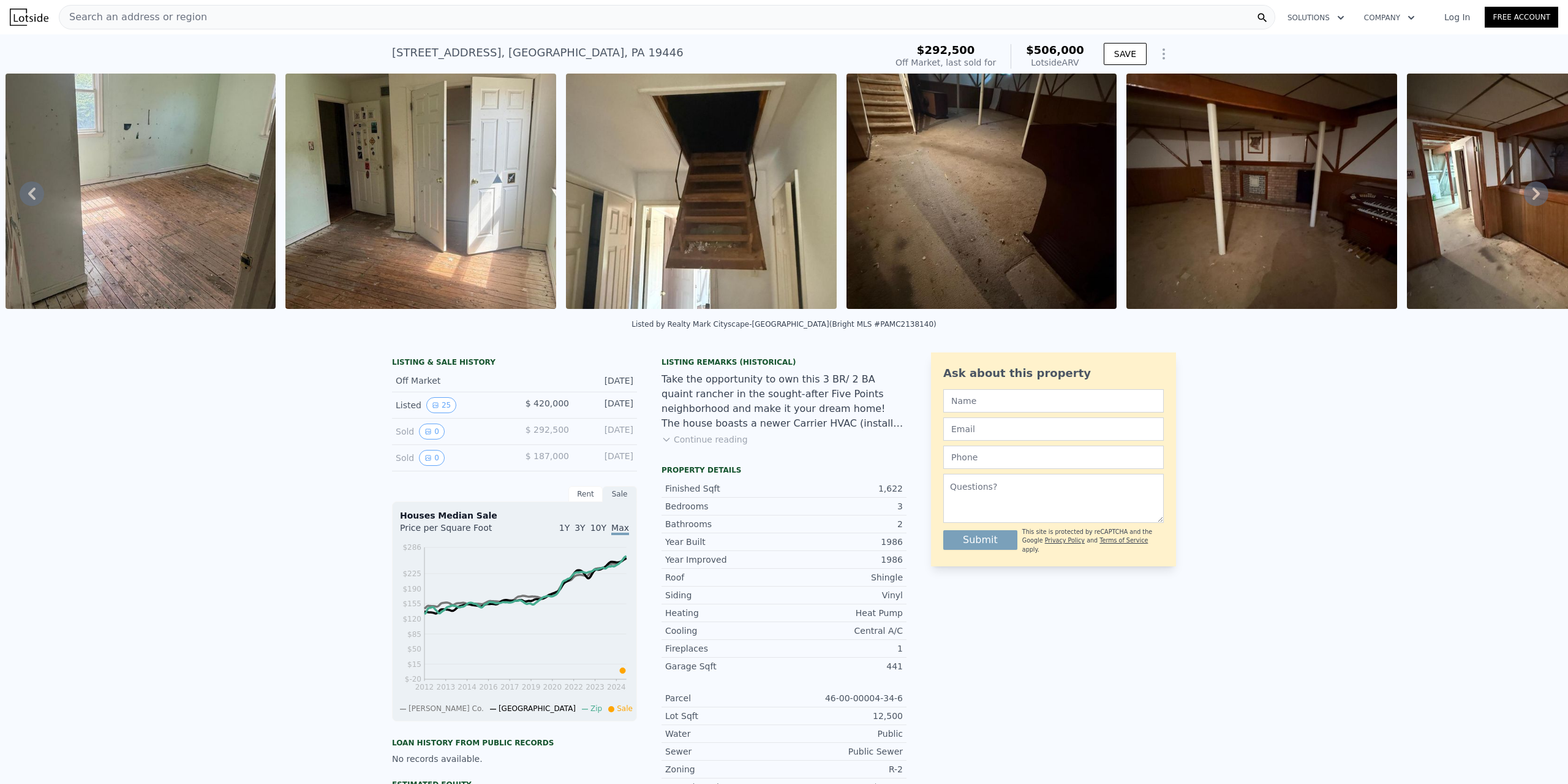
click at [1524, 197] on icon at bounding box center [1536, 193] width 24 height 24
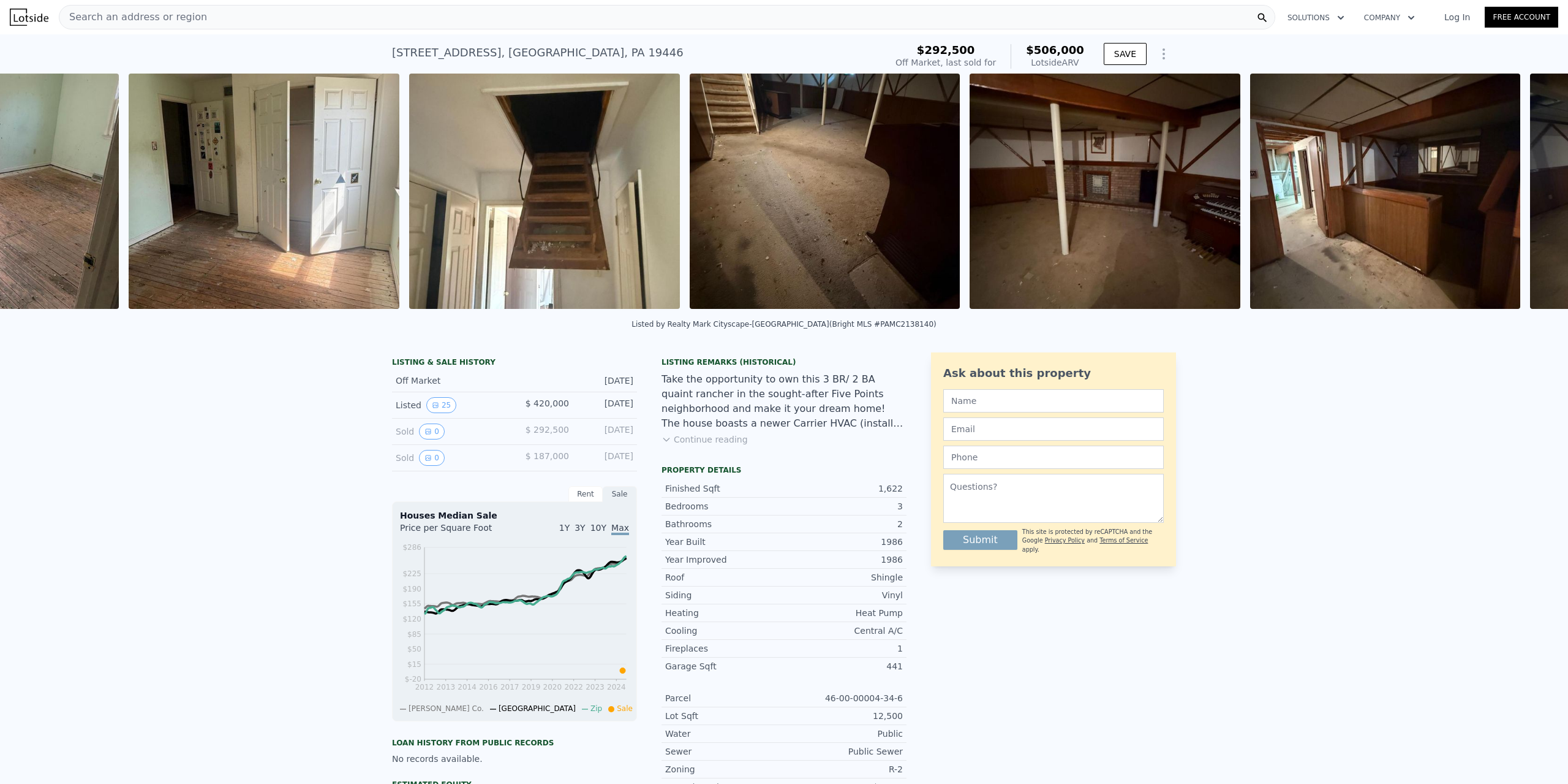
scroll to position [0, 3925]
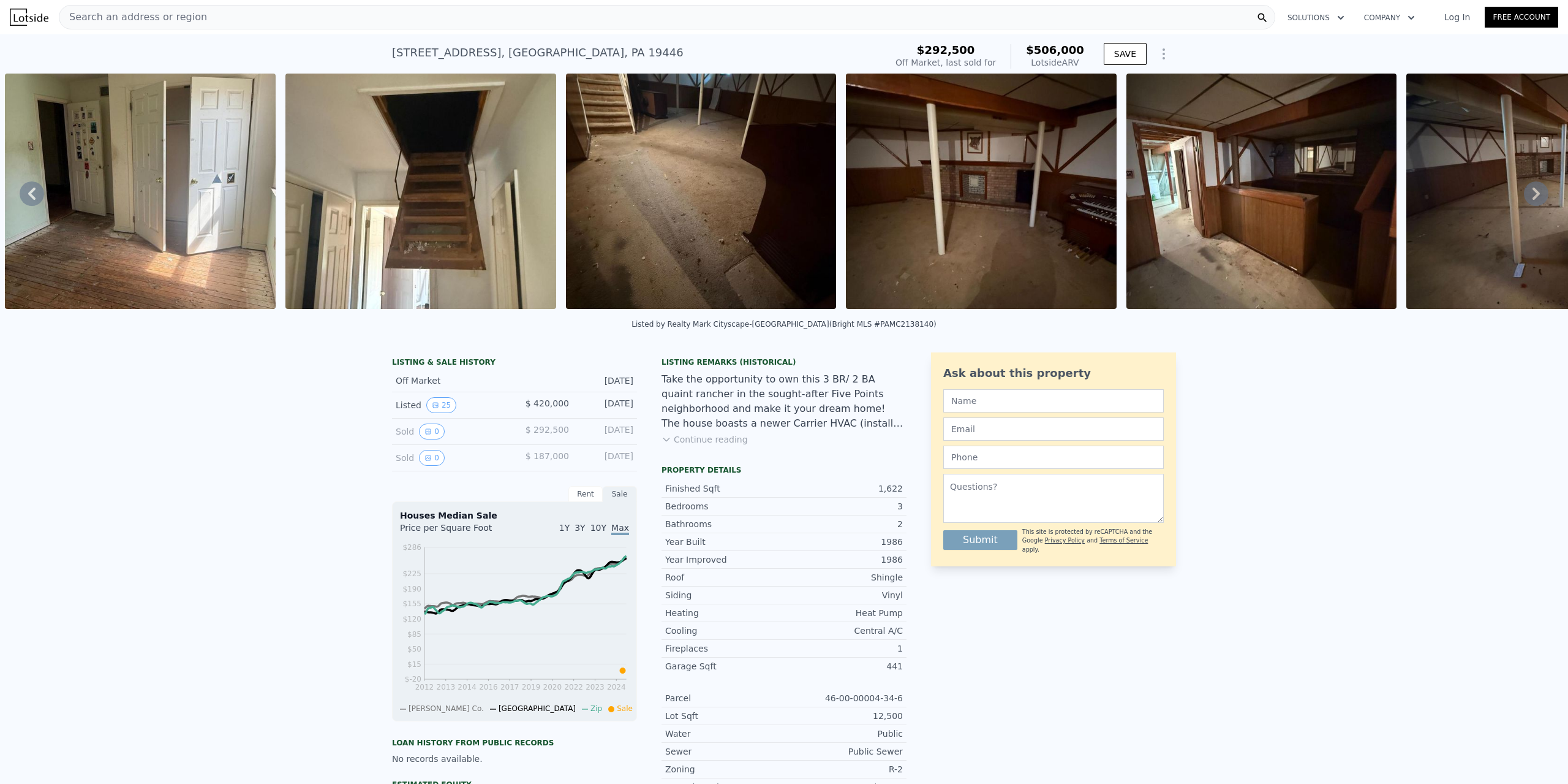
click at [1524, 197] on icon at bounding box center [1536, 193] width 24 height 24
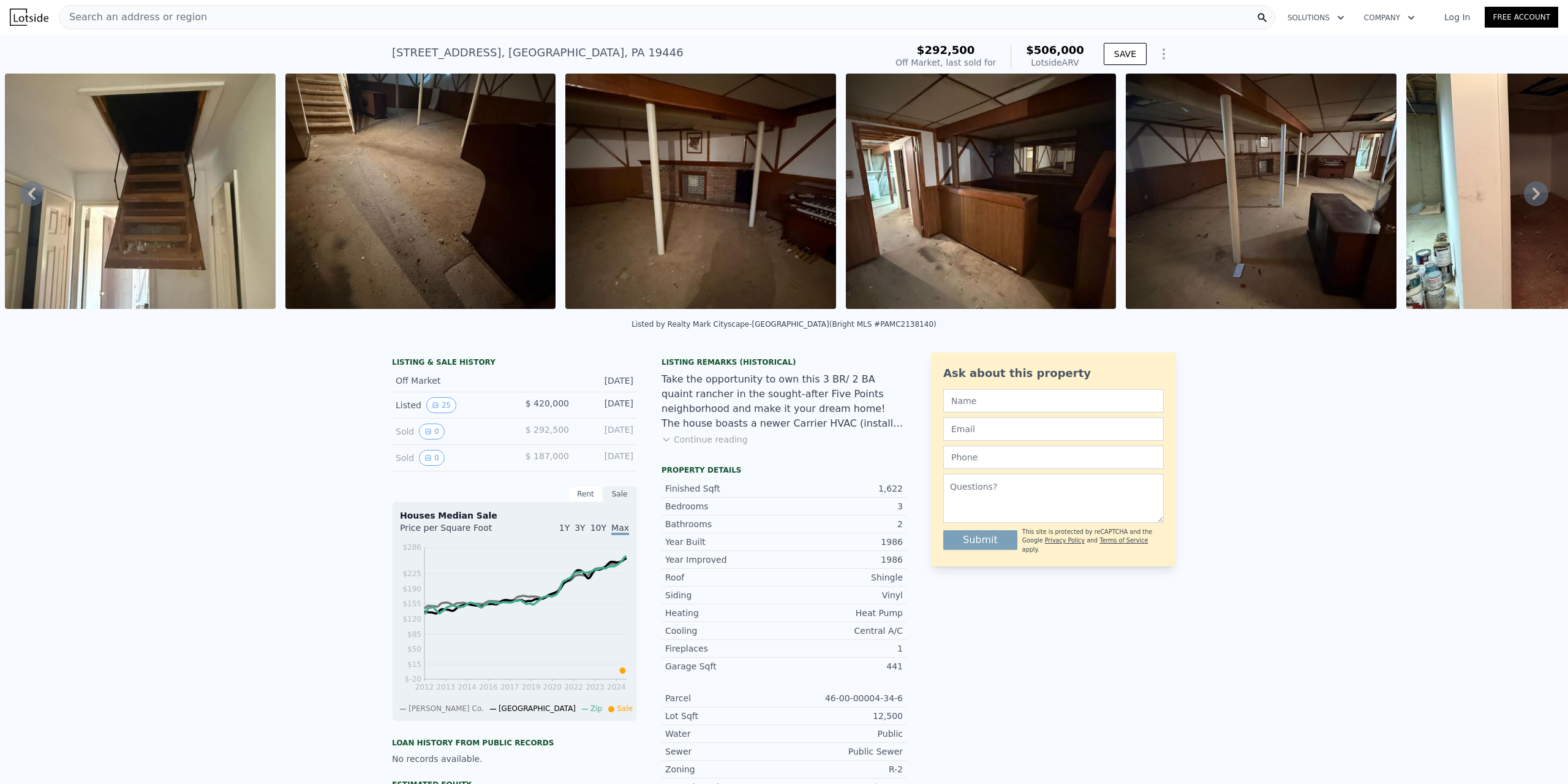
click at [1524, 197] on icon at bounding box center [1536, 193] width 24 height 24
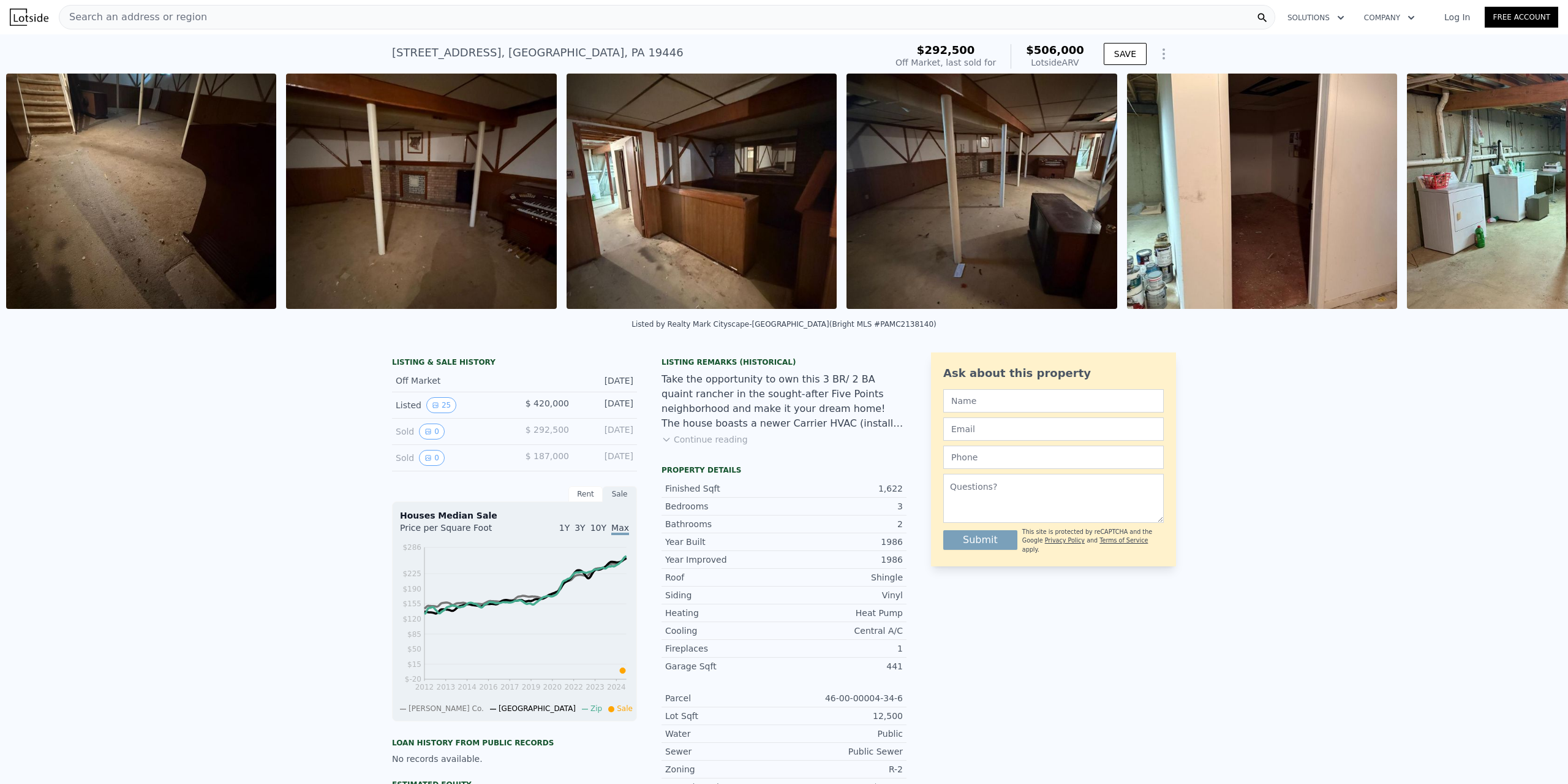
scroll to position [0, 4485]
click at [1524, 197] on div "• + − • + − STREET VIEW Loading... SATELLITE VIEW" at bounding box center [784, 193] width 1568 height 240
click at [1533, 198] on icon at bounding box center [1536, 193] width 8 height 13
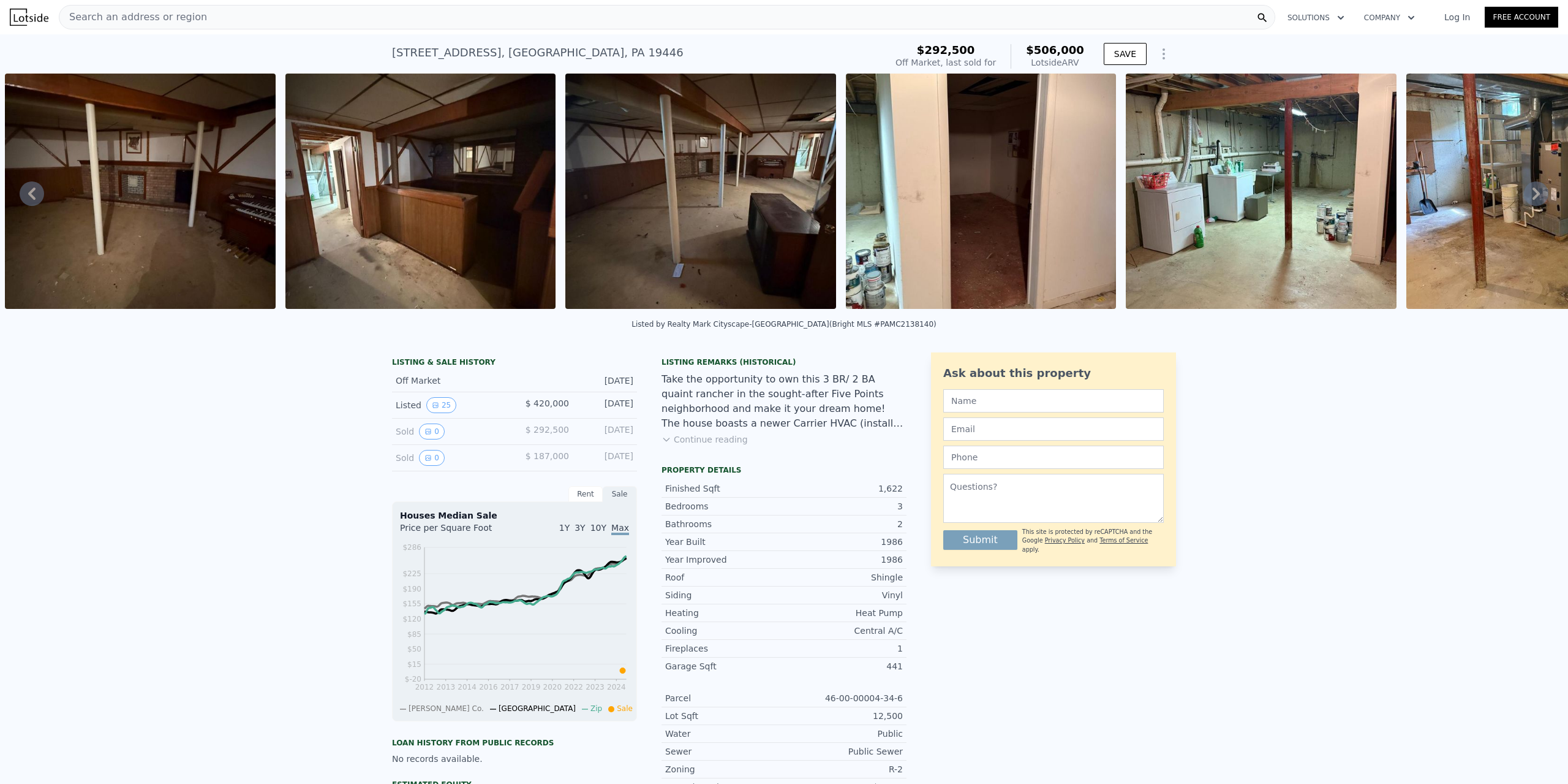
click at [1531, 198] on icon at bounding box center [1536, 193] width 24 height 24
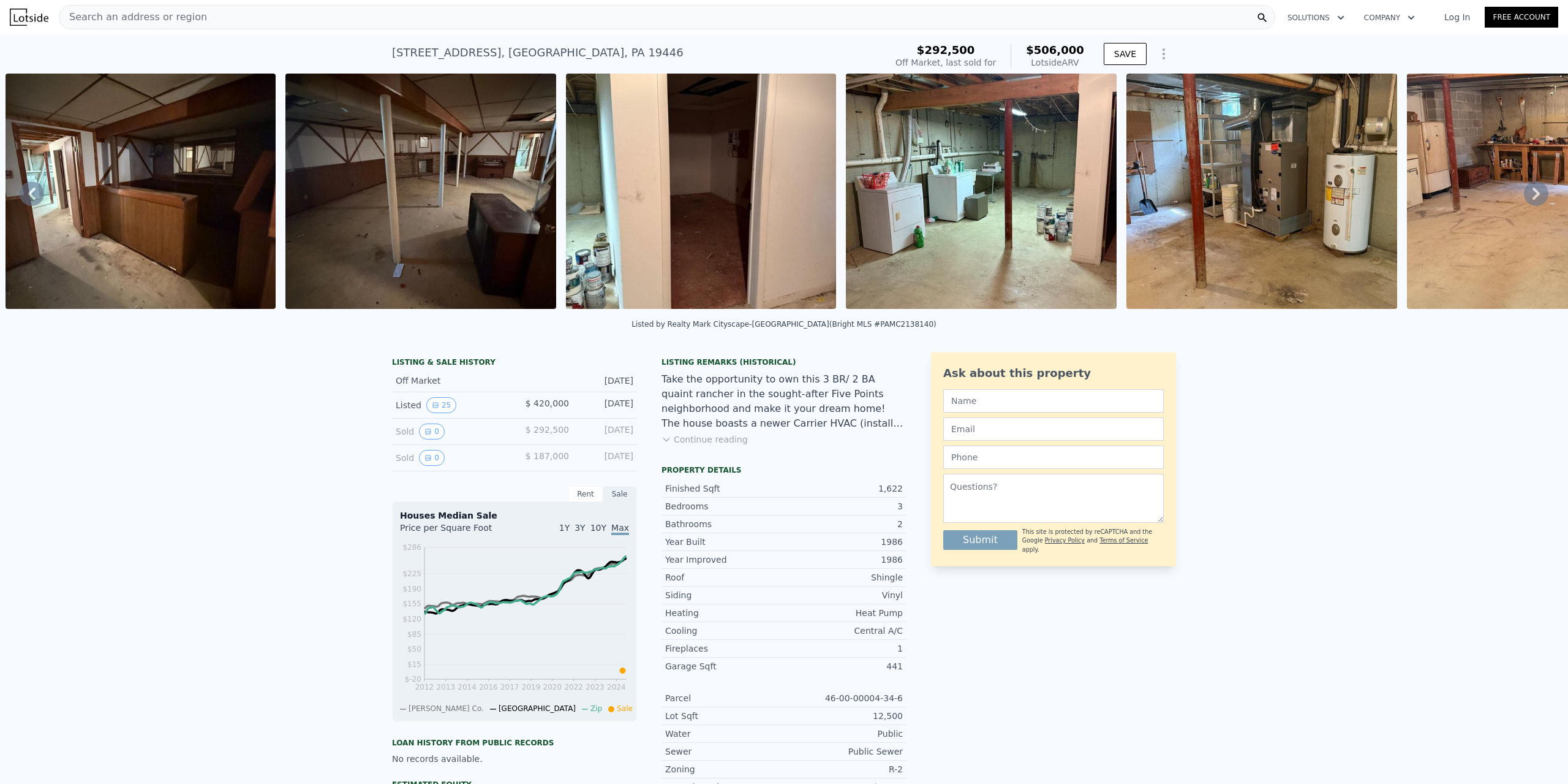
click at [1535, 198] on icon at bounding box center [1536, 193] width 24 height 24
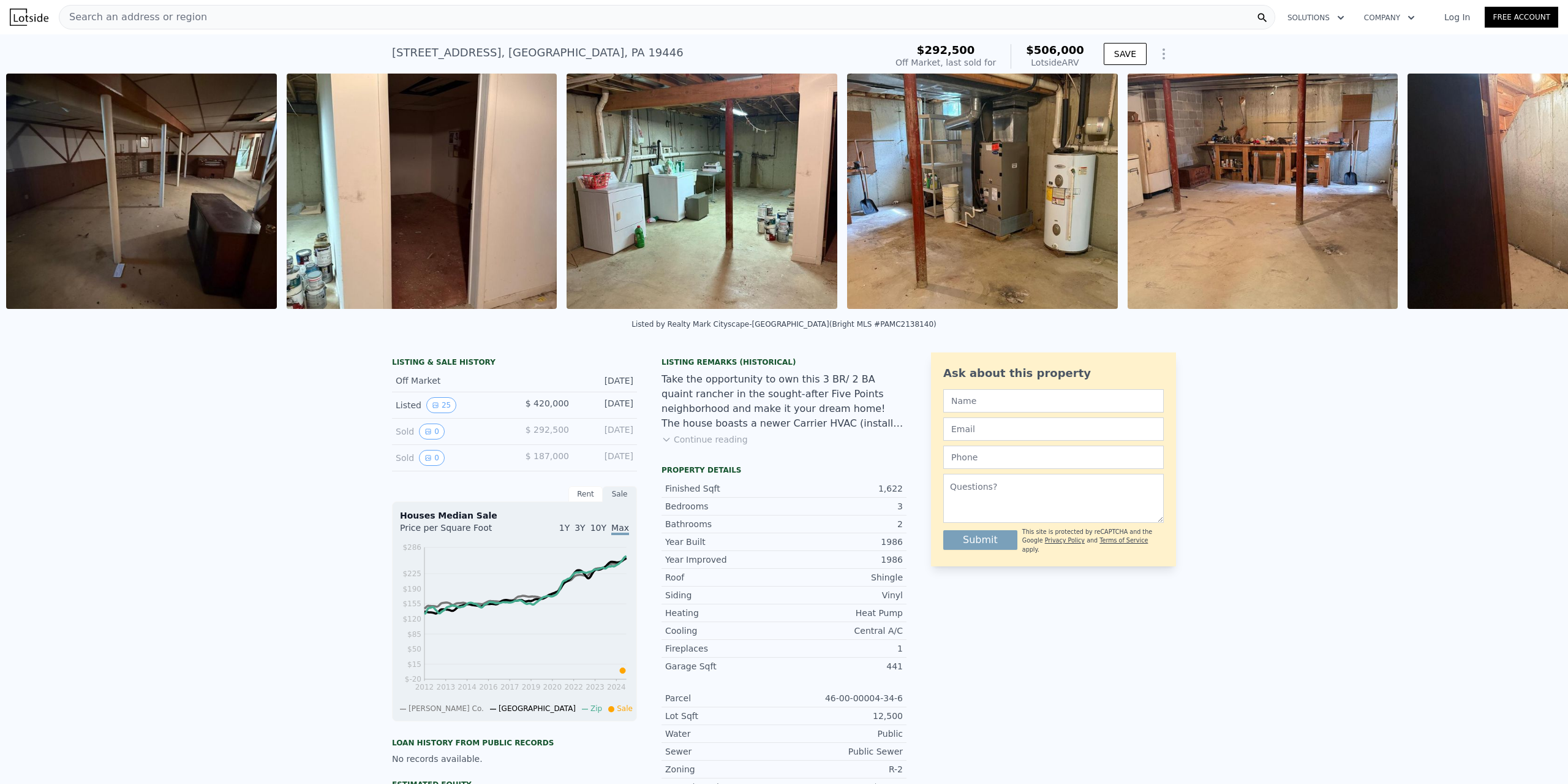
scroll to position [0, 5326]
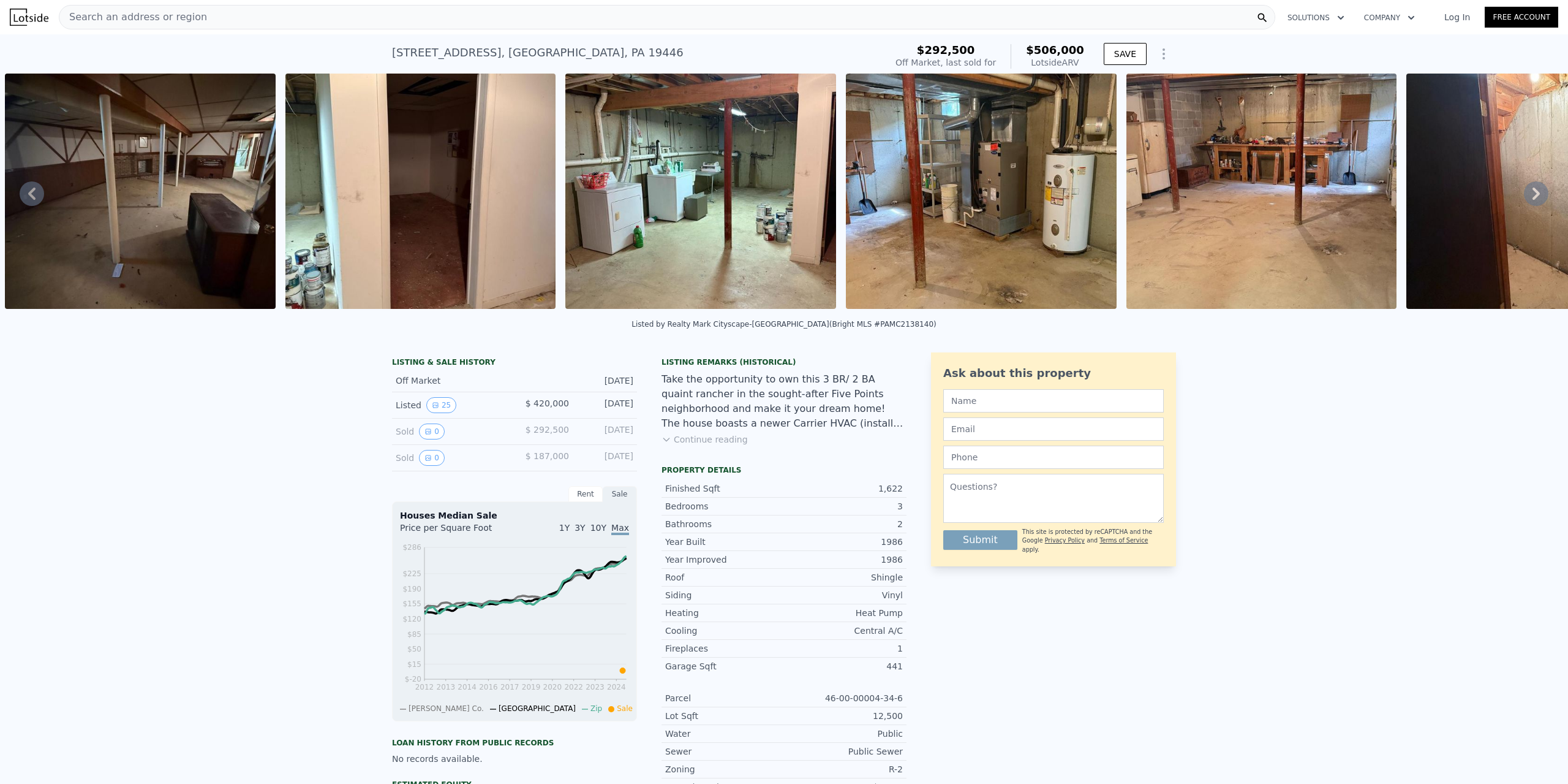
click at [1534, 198] on icon at bounding box center [1536, 193] width 24 height 24
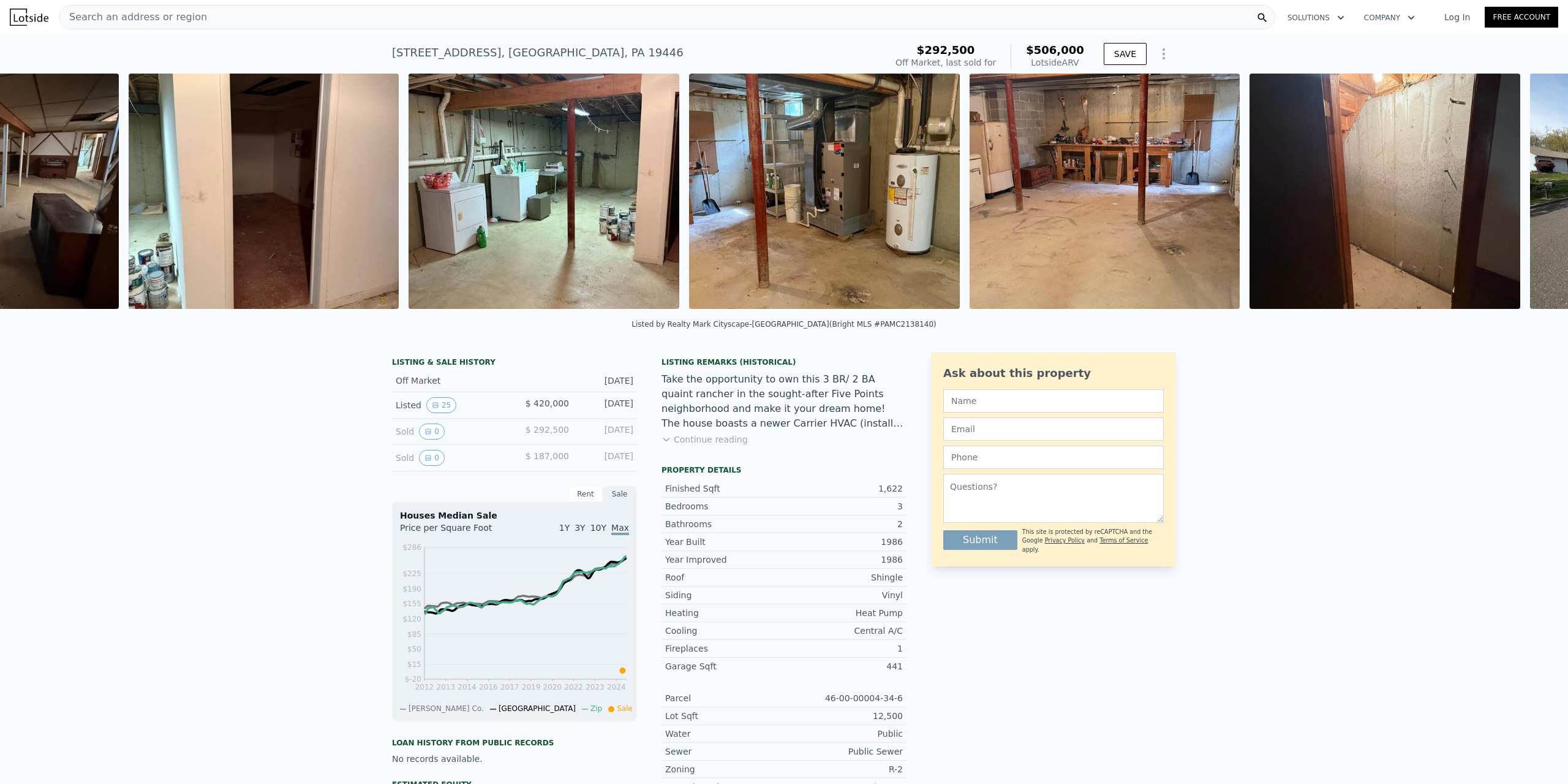
scroll to position [0, 5606]
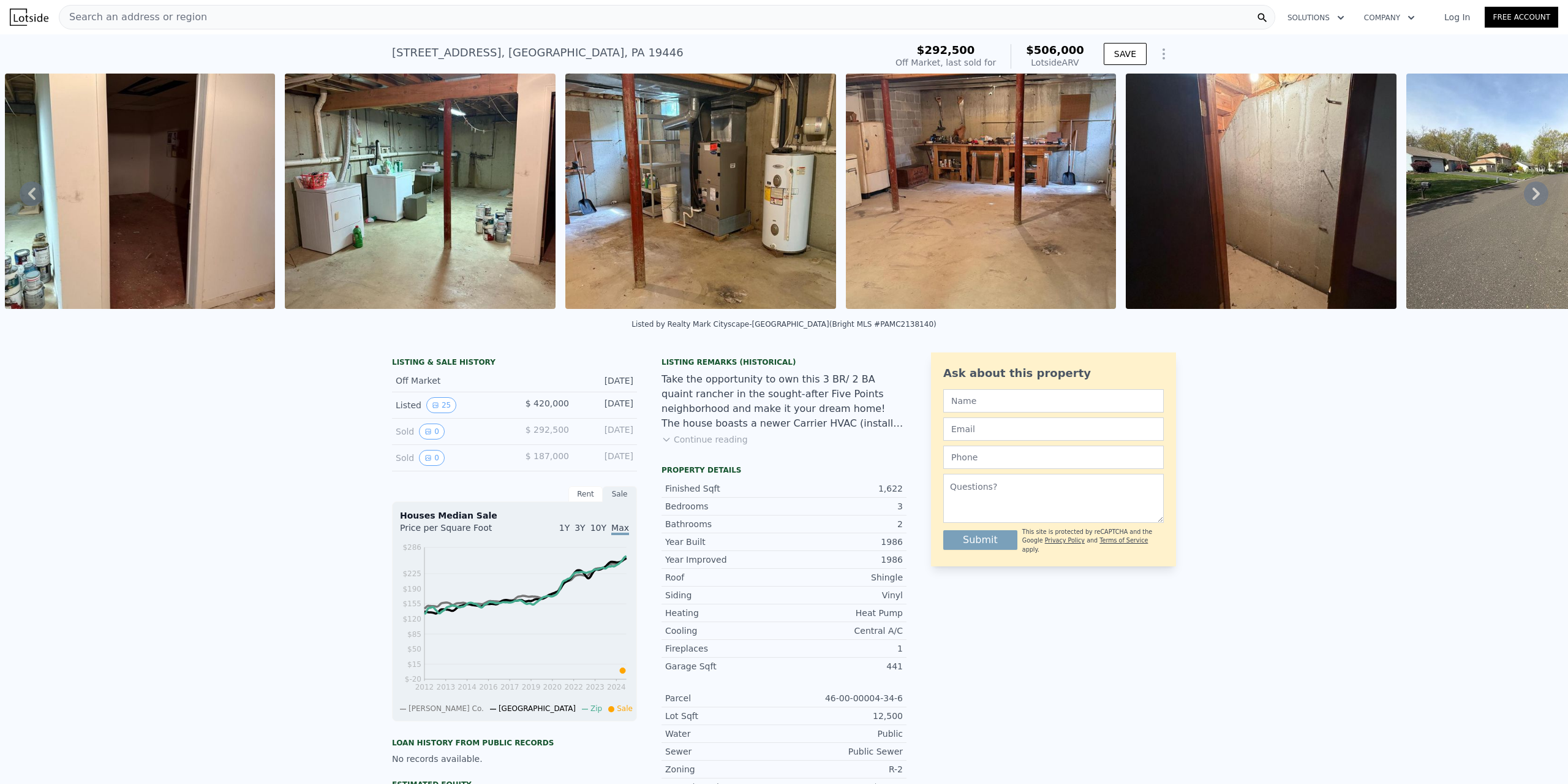
click at [1535, 199] on icon at bounding box center [1536, 193] width 24 height 24
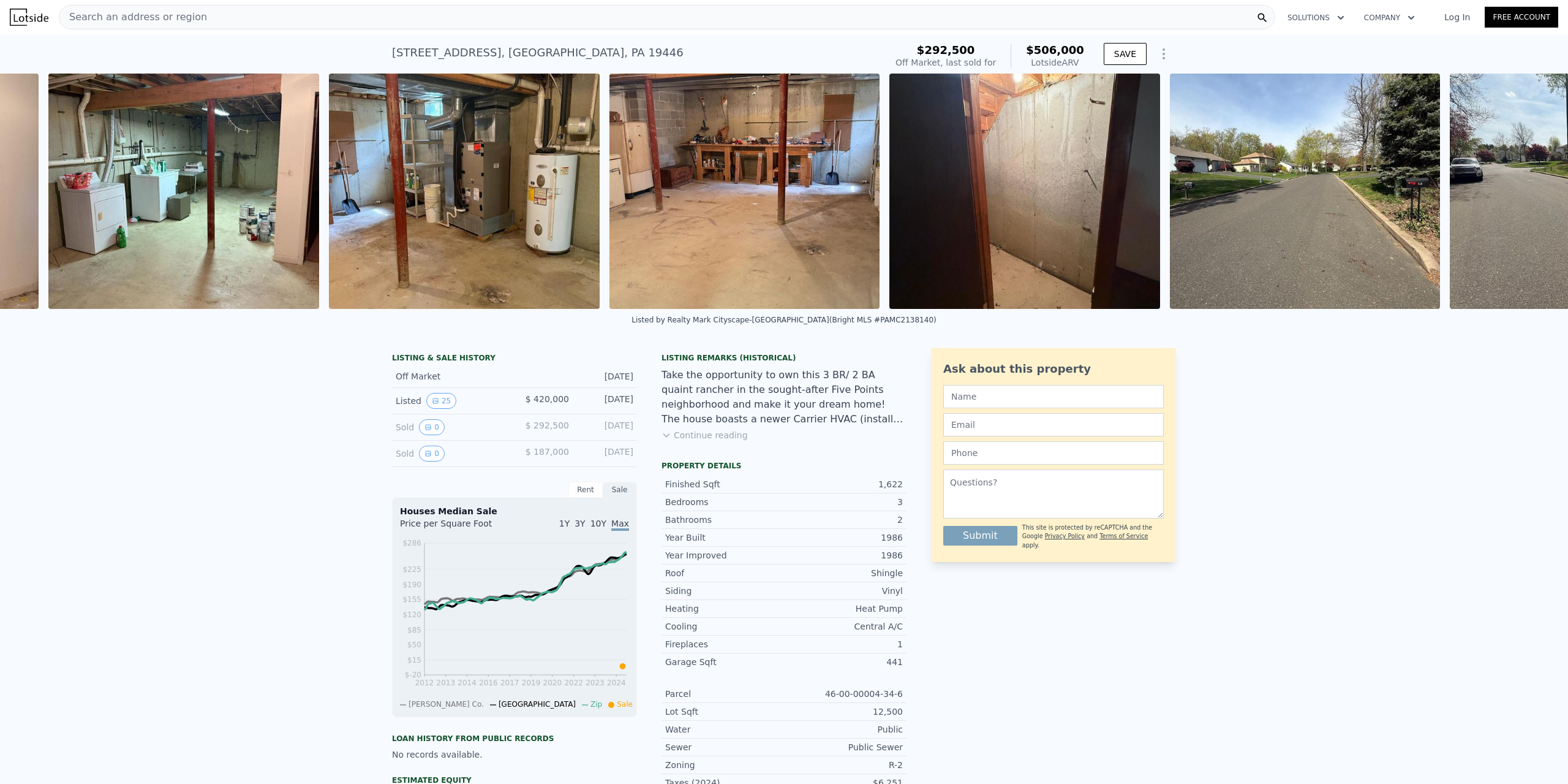
scroll to position [0, 5887]
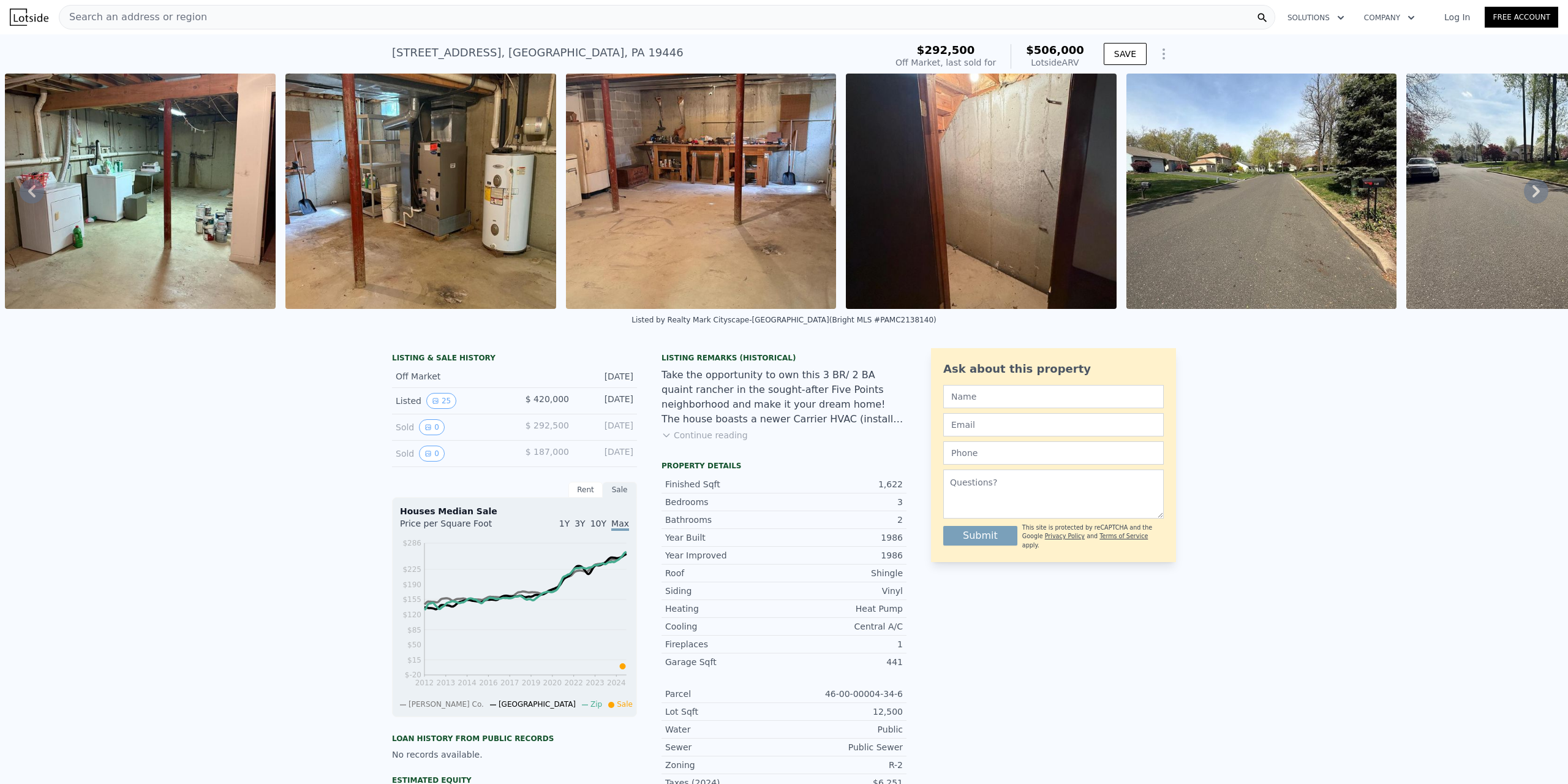
click at [1536, 199] on icon at bounding box center [1536, 191] width 24 height 24
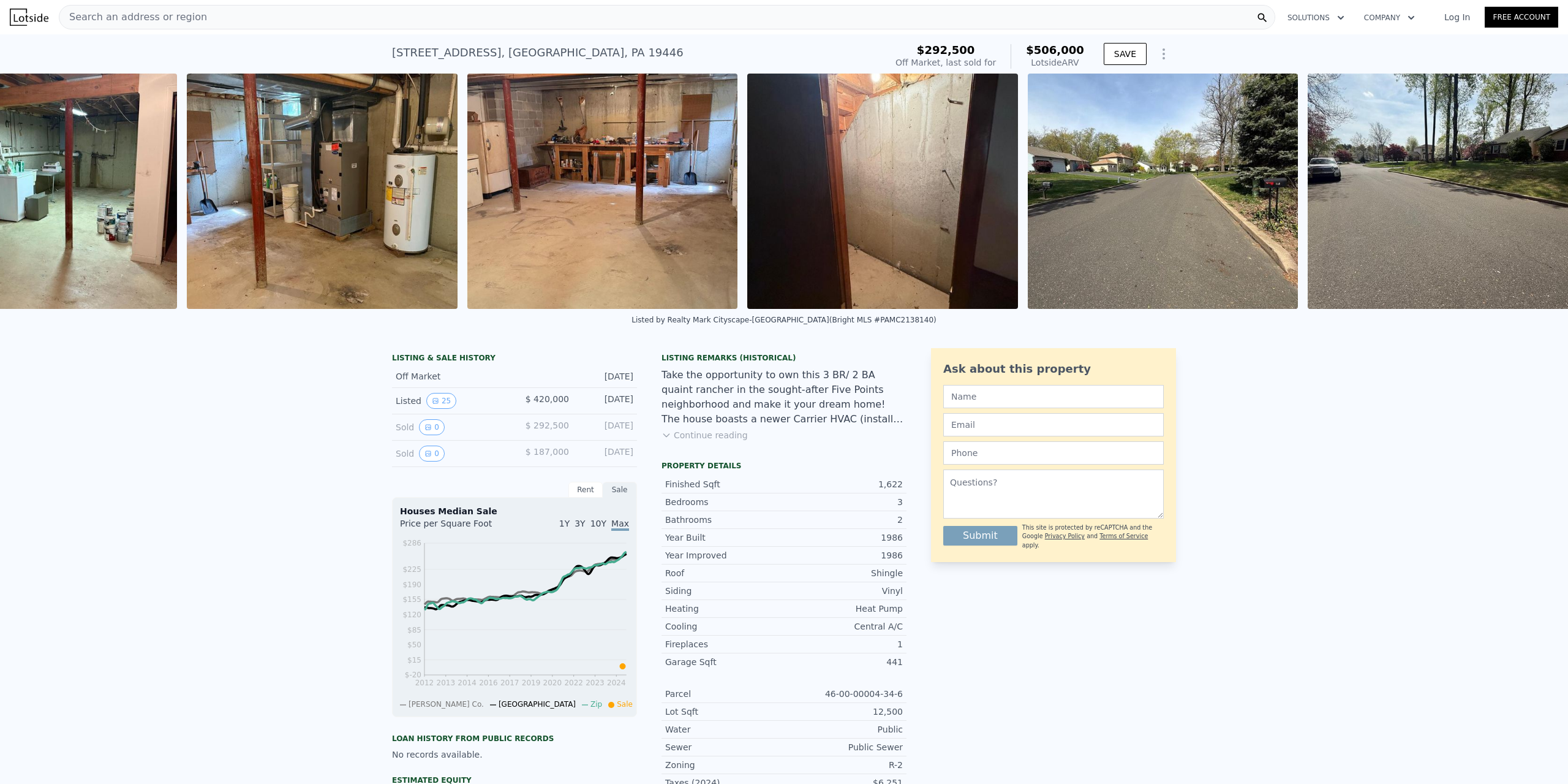
scroll to position [0, 6010]
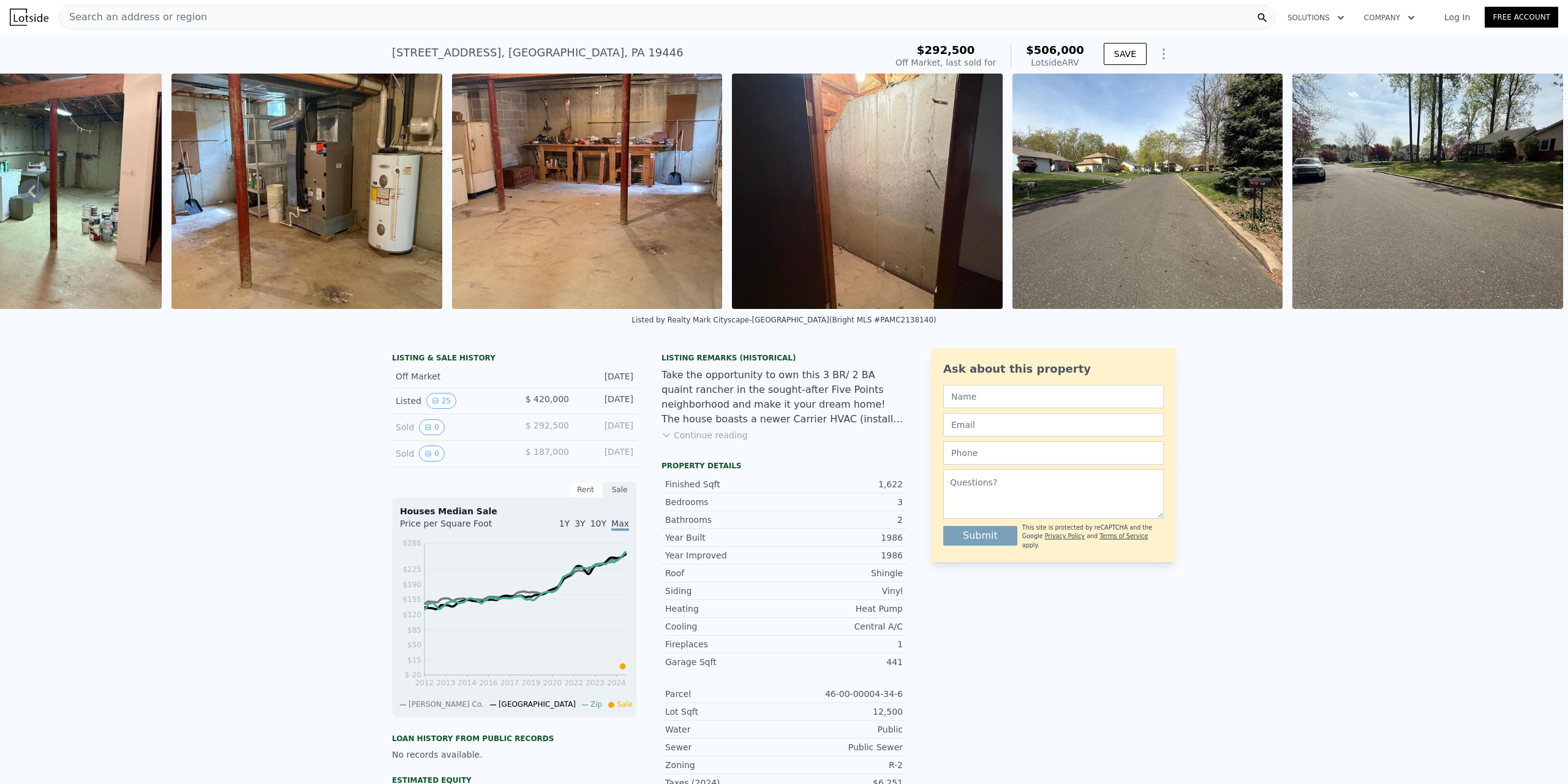
click at [1533, 199] on img at bounding box center [1427, 191] width 270 height 235
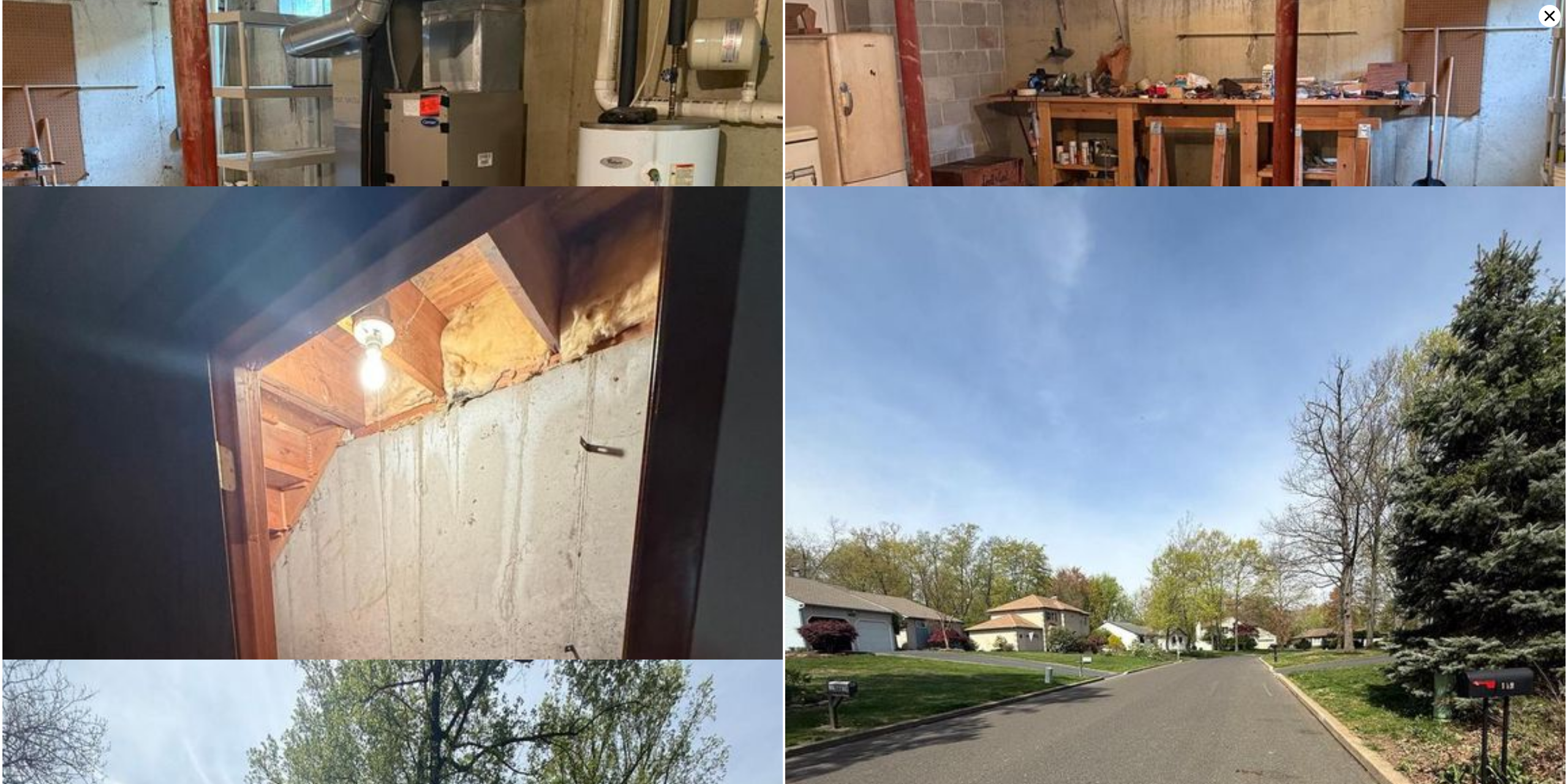
scroll to position [5678, 0]
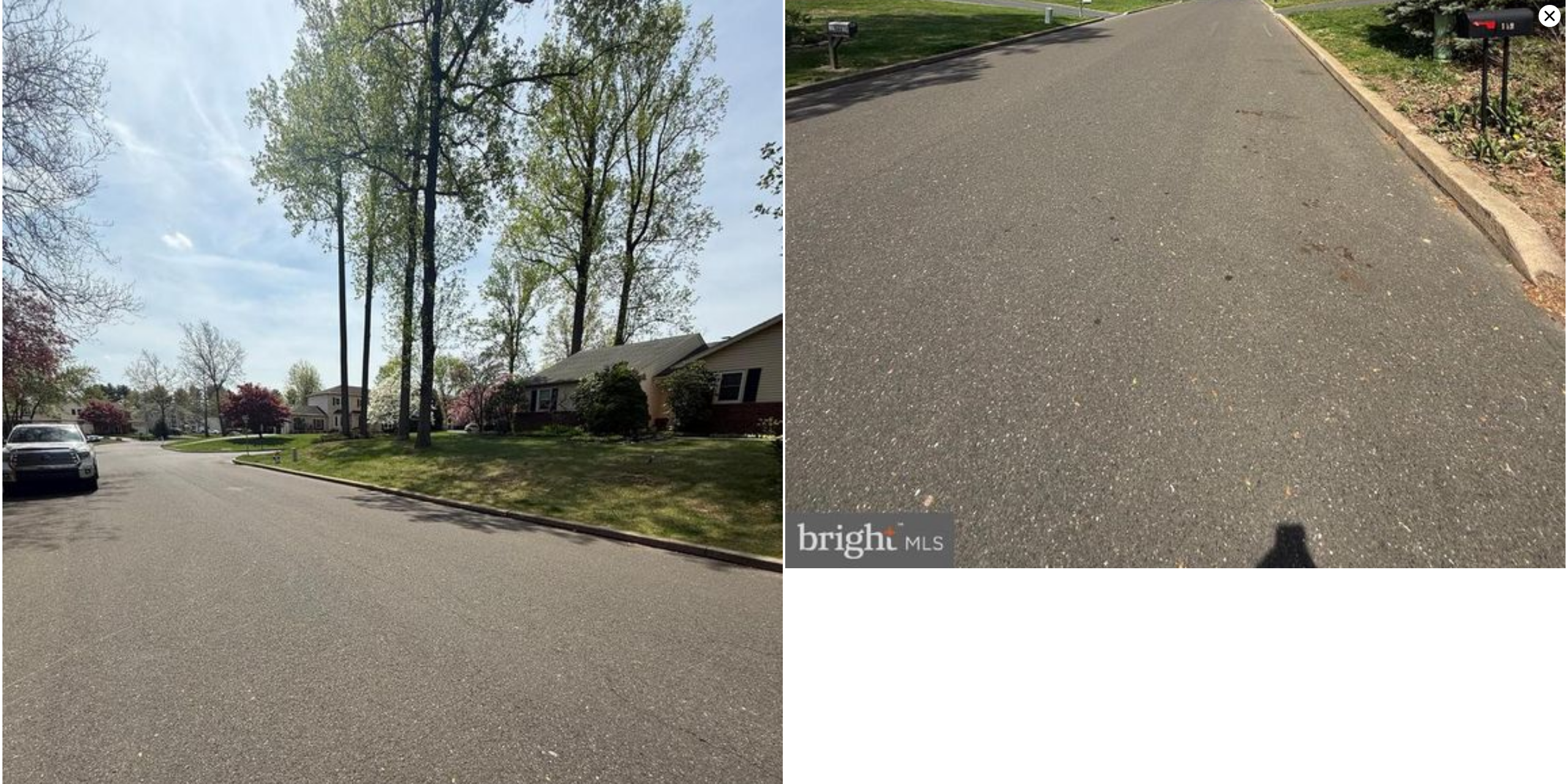
click at [1540, 17] on icon at bounding box center [1550, 16] width 22 height 22
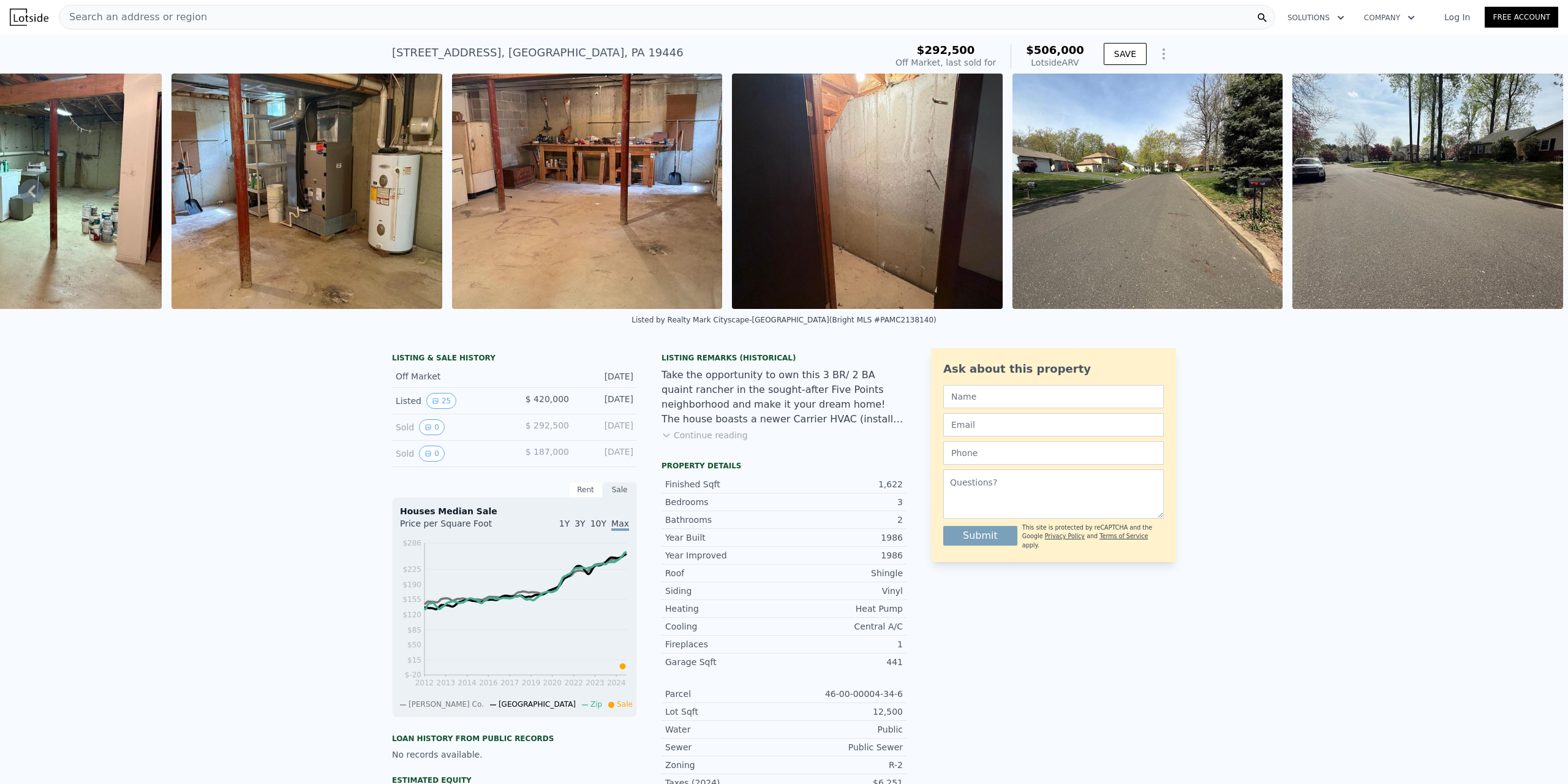
click at [717, 440] on button "Continue reading" at bounding box center [704, 435] width 86 height 13
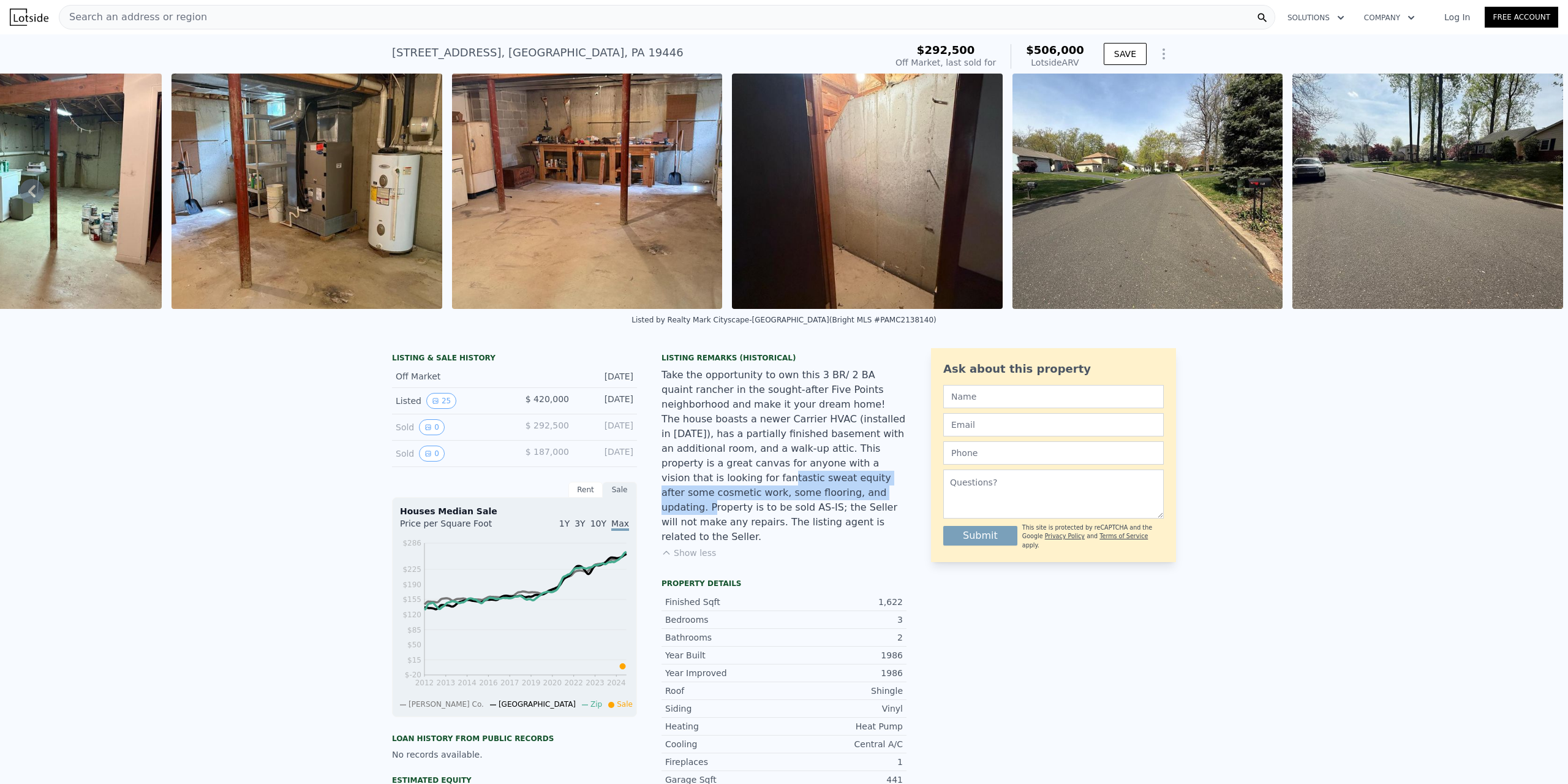
drag, startPoint x: 679, startPoint y: 473, endPoint x: 767, endPoint y: 485, distance: 88.8
click at [767, 485] on div "Take the opportunity to own this 3 BR/ 2 BA quaint rancher in the sought-after …" at bounding box center [784, 456] width 245 height 177
click at [750, 504] on div "Take the opportunity to own this 3 BR/ 2 BA quaint rancher in the sought-after …" at bounding box center [784, 456] width 245 height 177
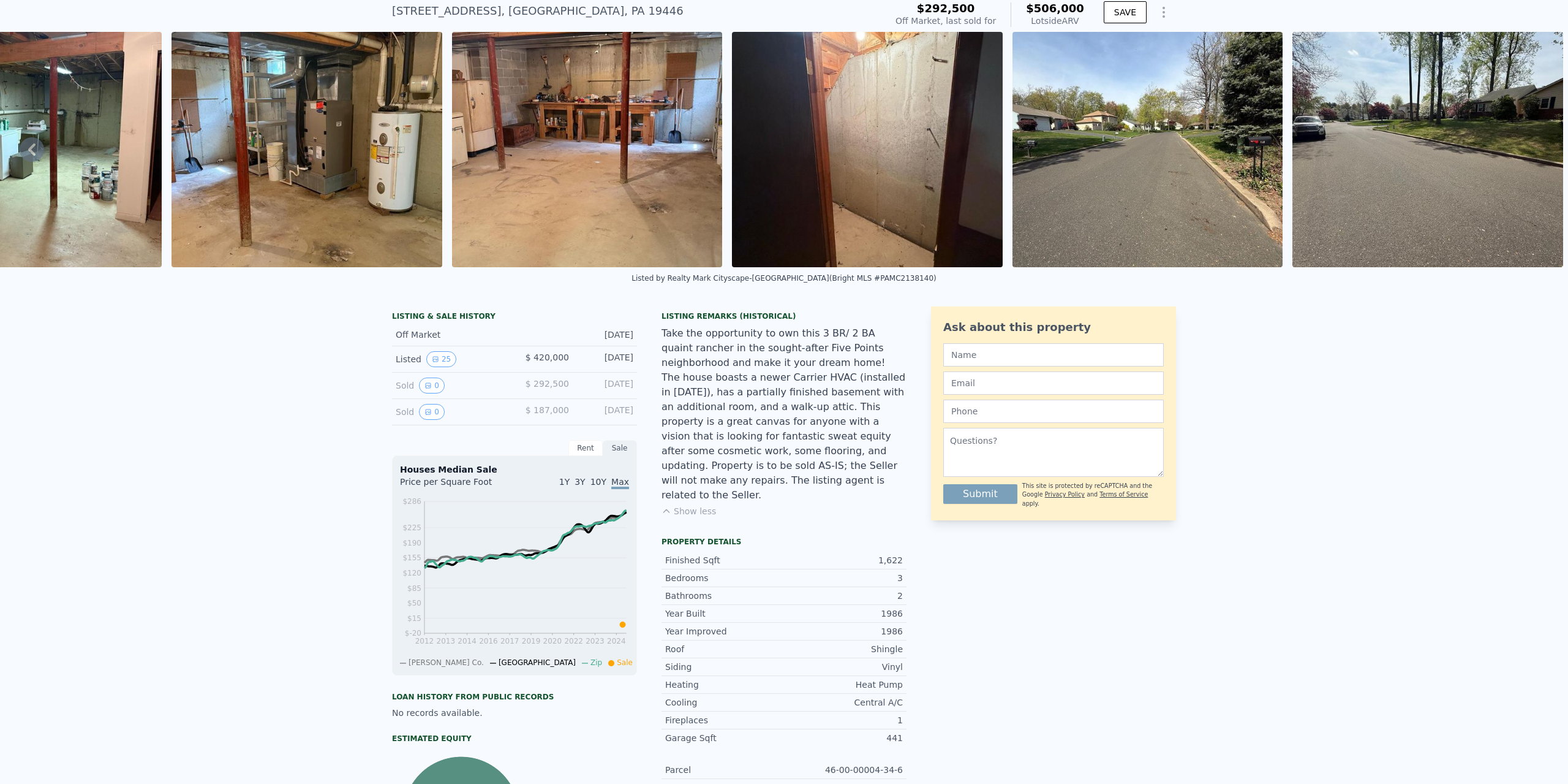
scroll to position [179, 0]
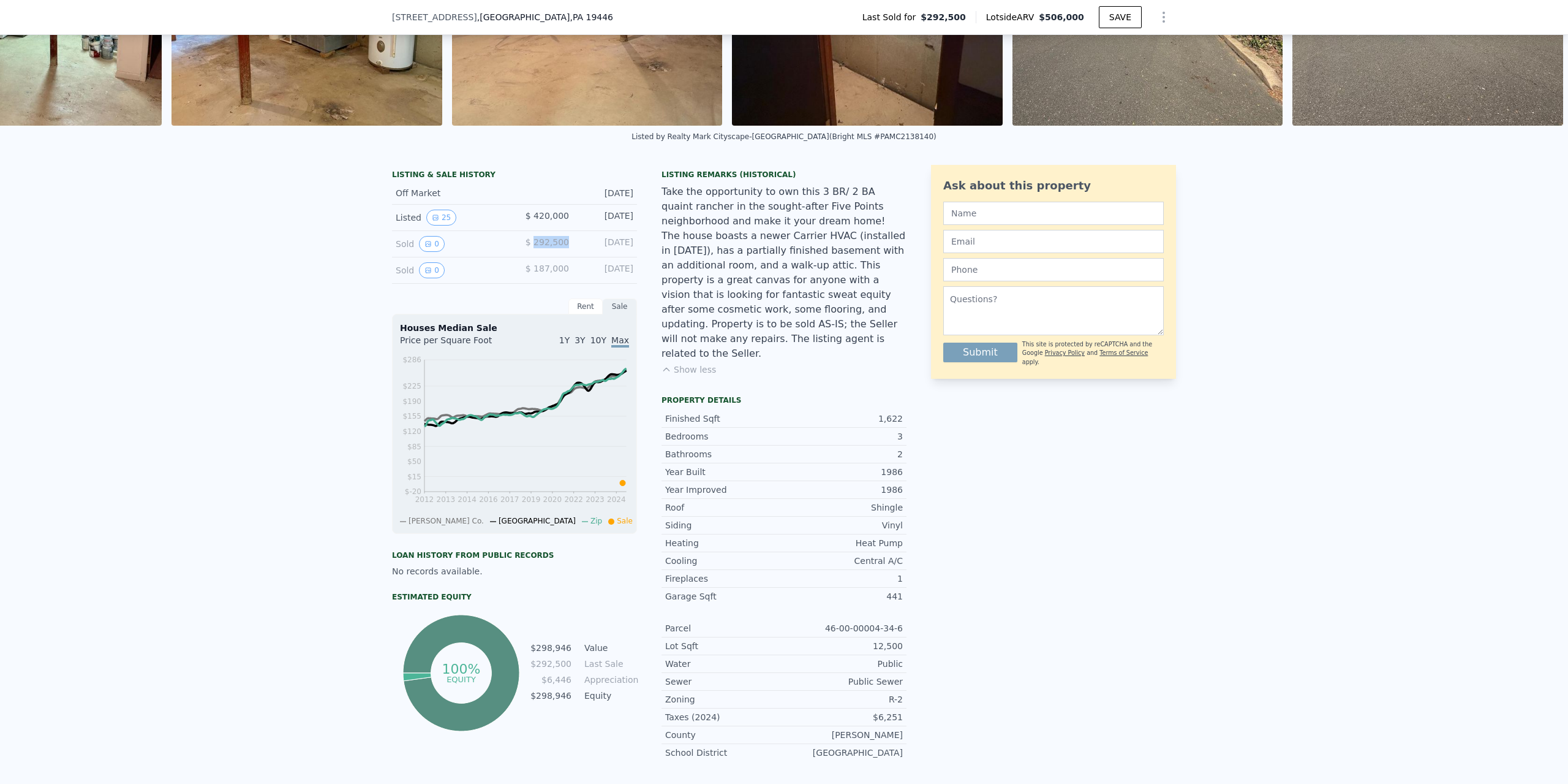
drag, startPoint x: 533, startPoint y: 250, endPoint x: 563, endPoint y: 250, distance: 30.0
click at [563, 247] on span "$ 292,500" at bounding box center [548, 242] width 44 height 10
click at [442, 224] on button "25" at bounding box center [441, 217] width 30 height 16
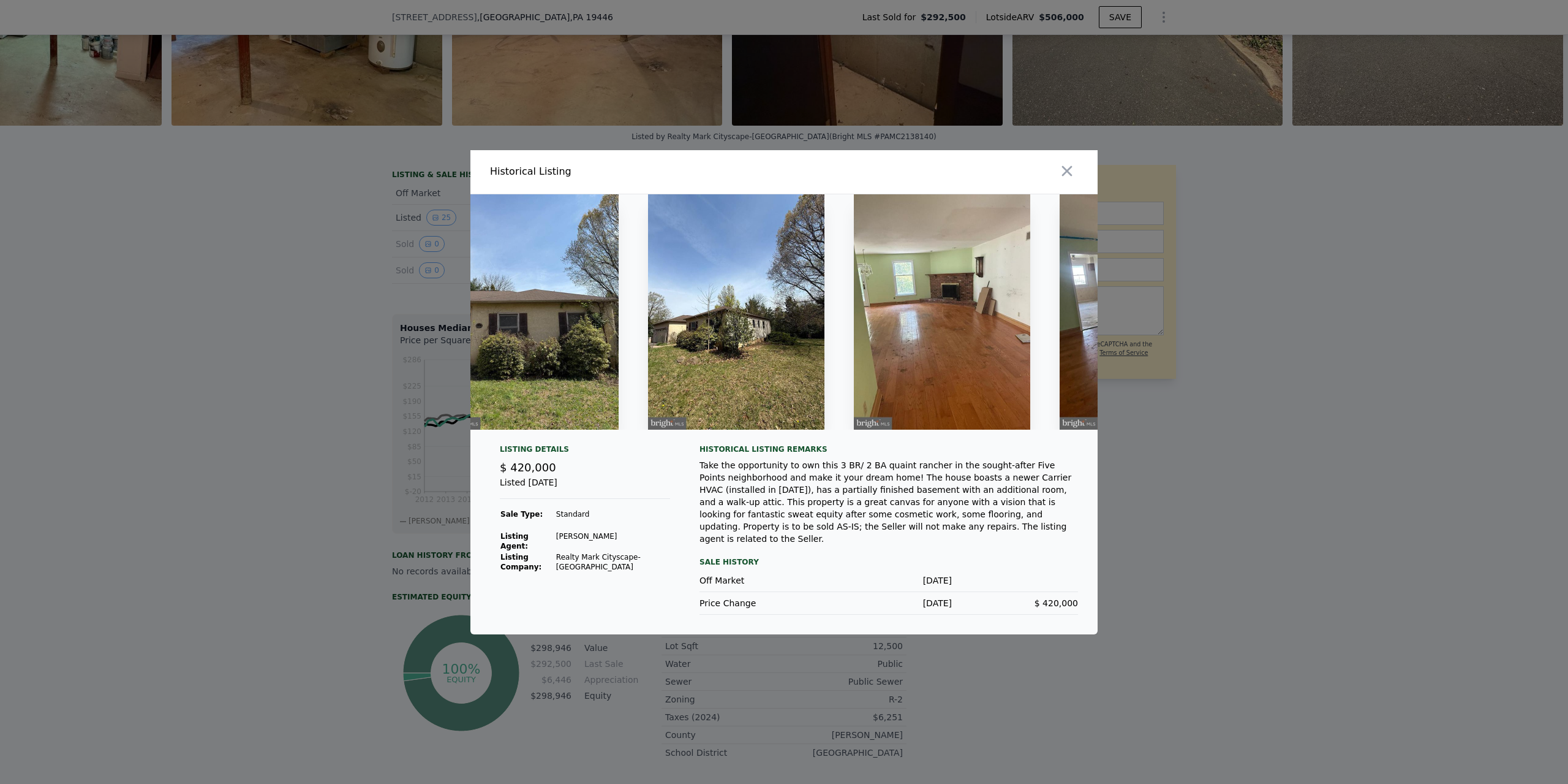
scroll to position [0, 163]
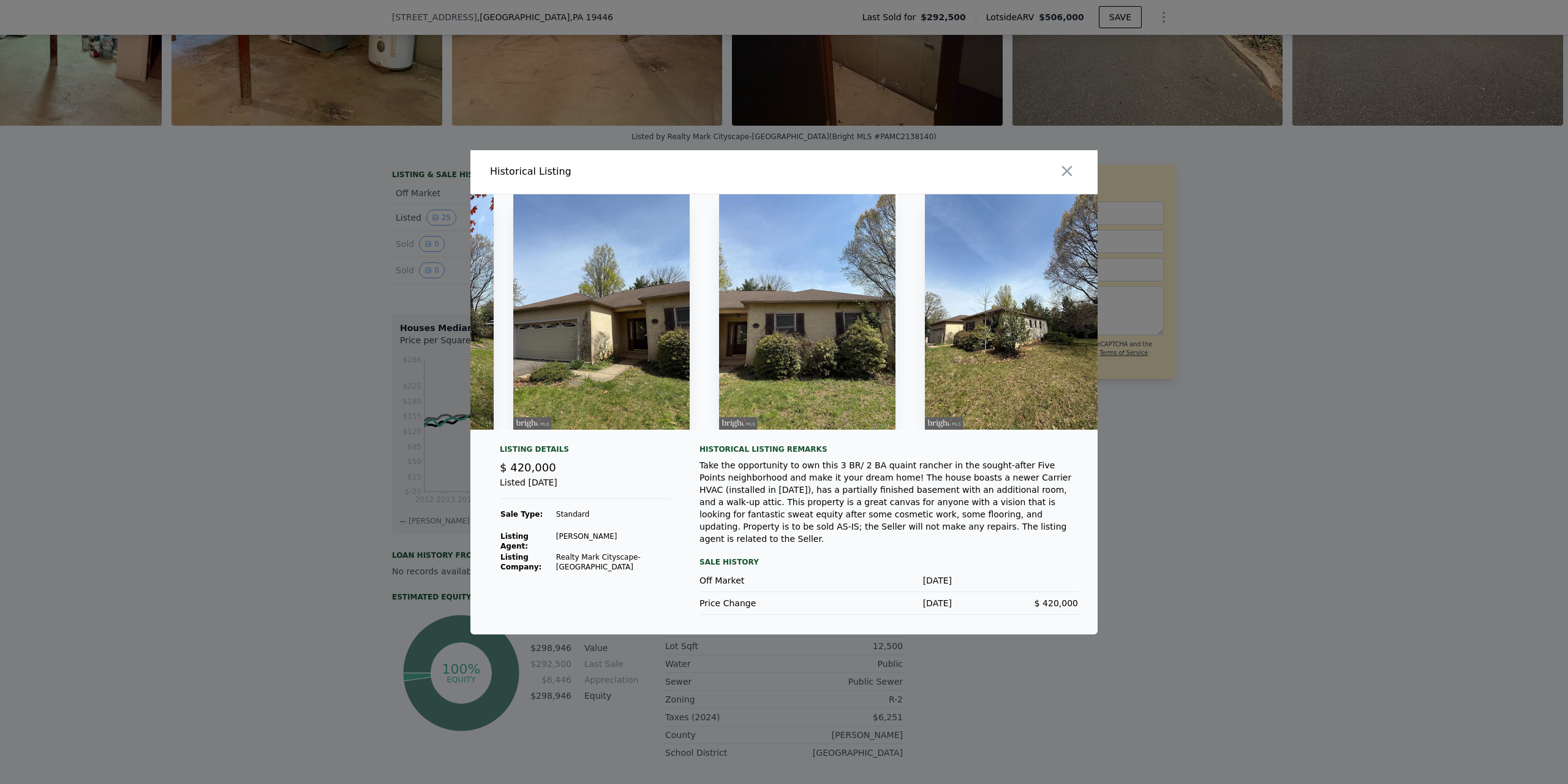
click at [1067, 177] on icon "button" at bounding box center [1067, 171] width 17 height 17
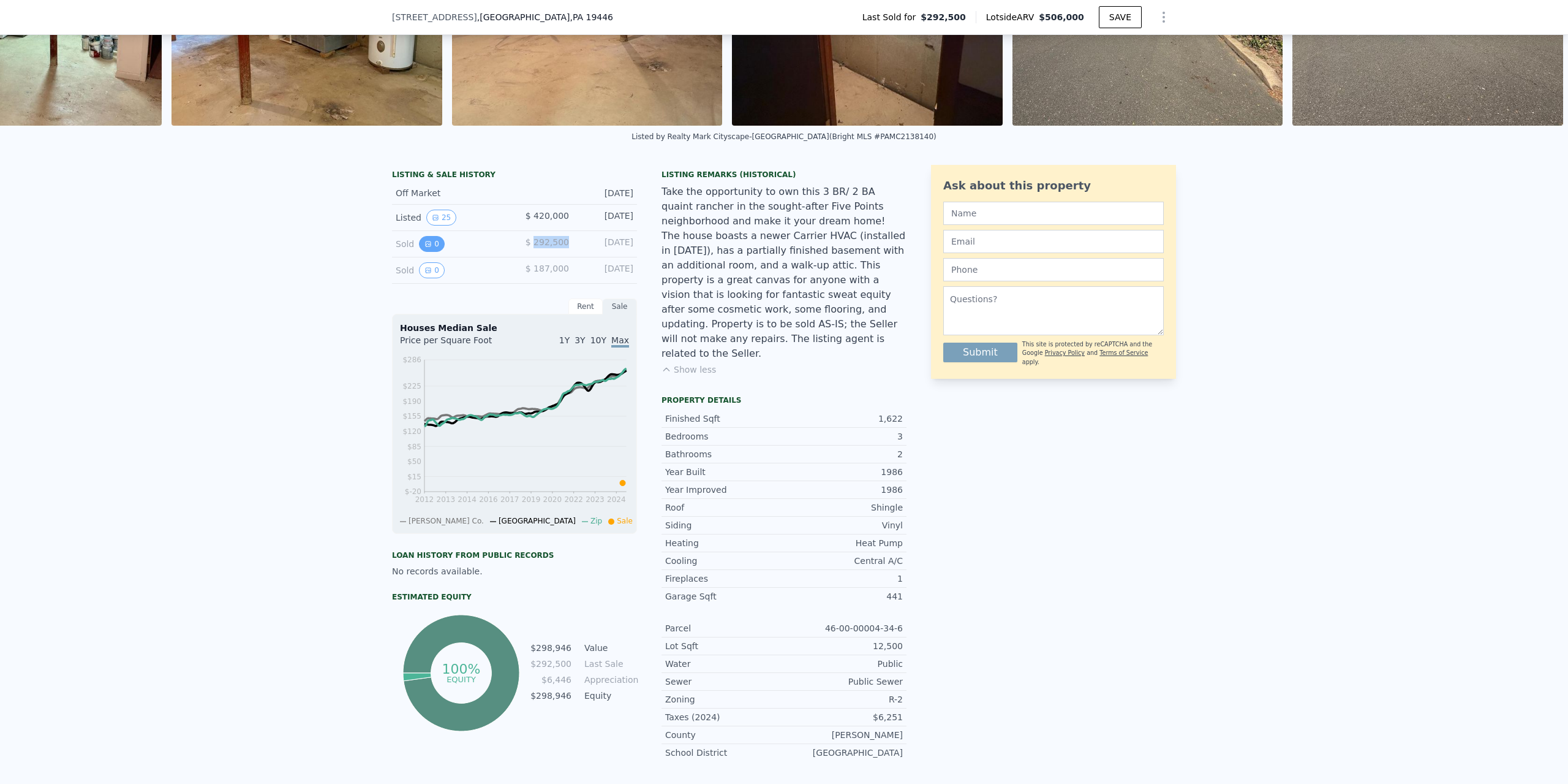
click at [423, 252] on button "0" at bounding box center [432, 244] width 26 height 16
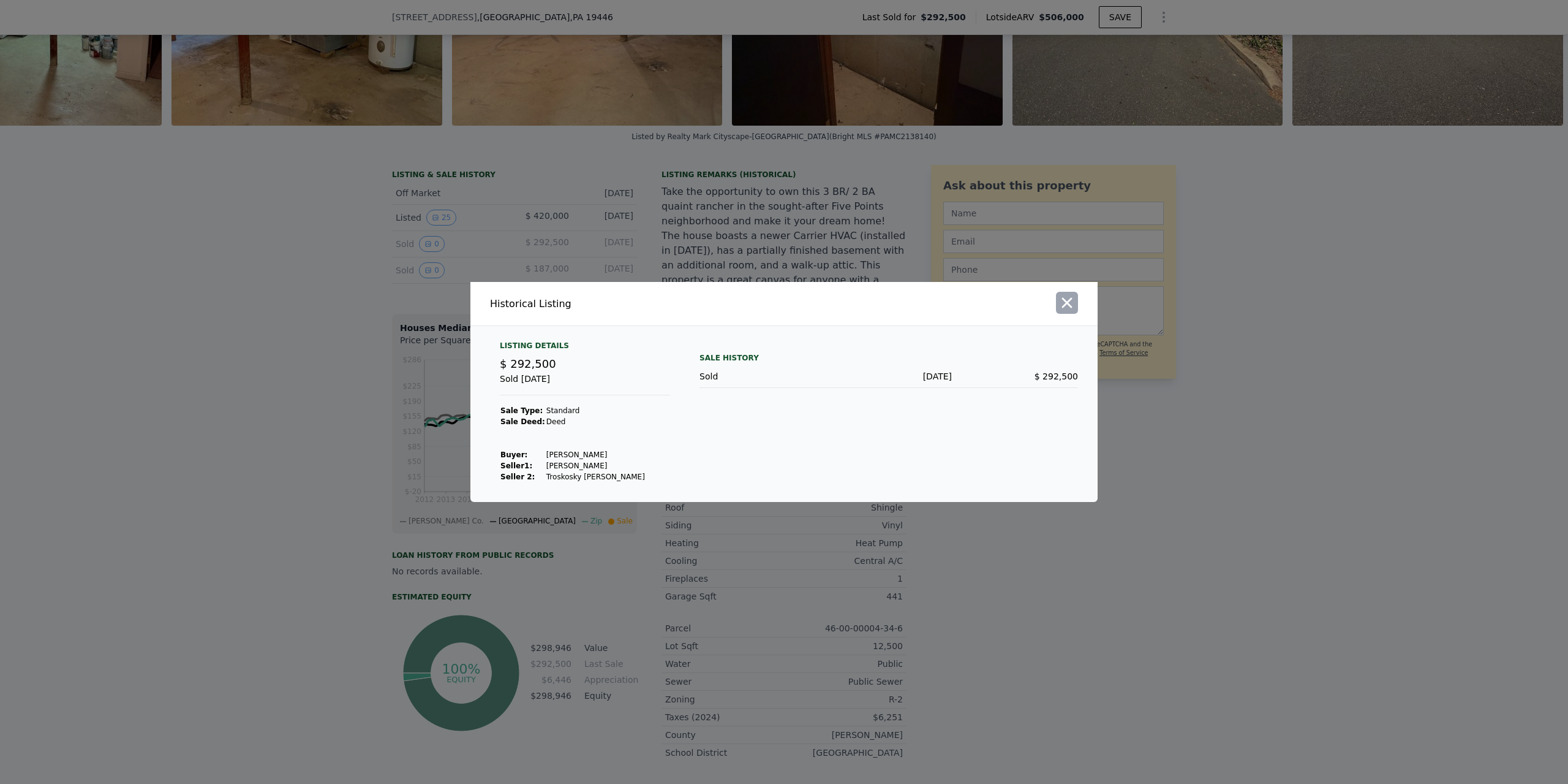
click at [1059, 306] on icon "button" at bounding box center [1067, 302] width 17 height 17
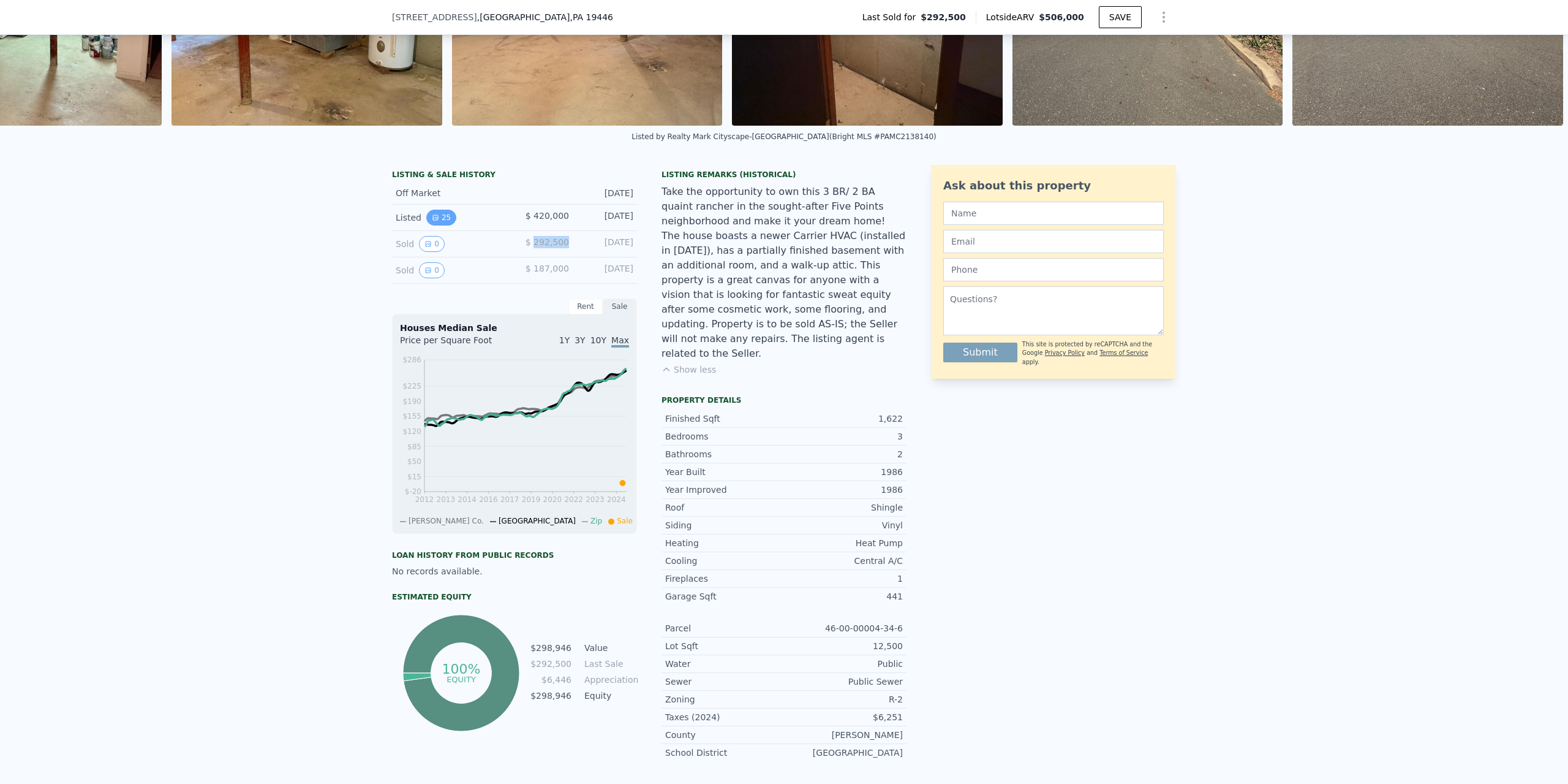
click at [437, 225] on button "25" at bounding box center [441, 217] width 30 height 16
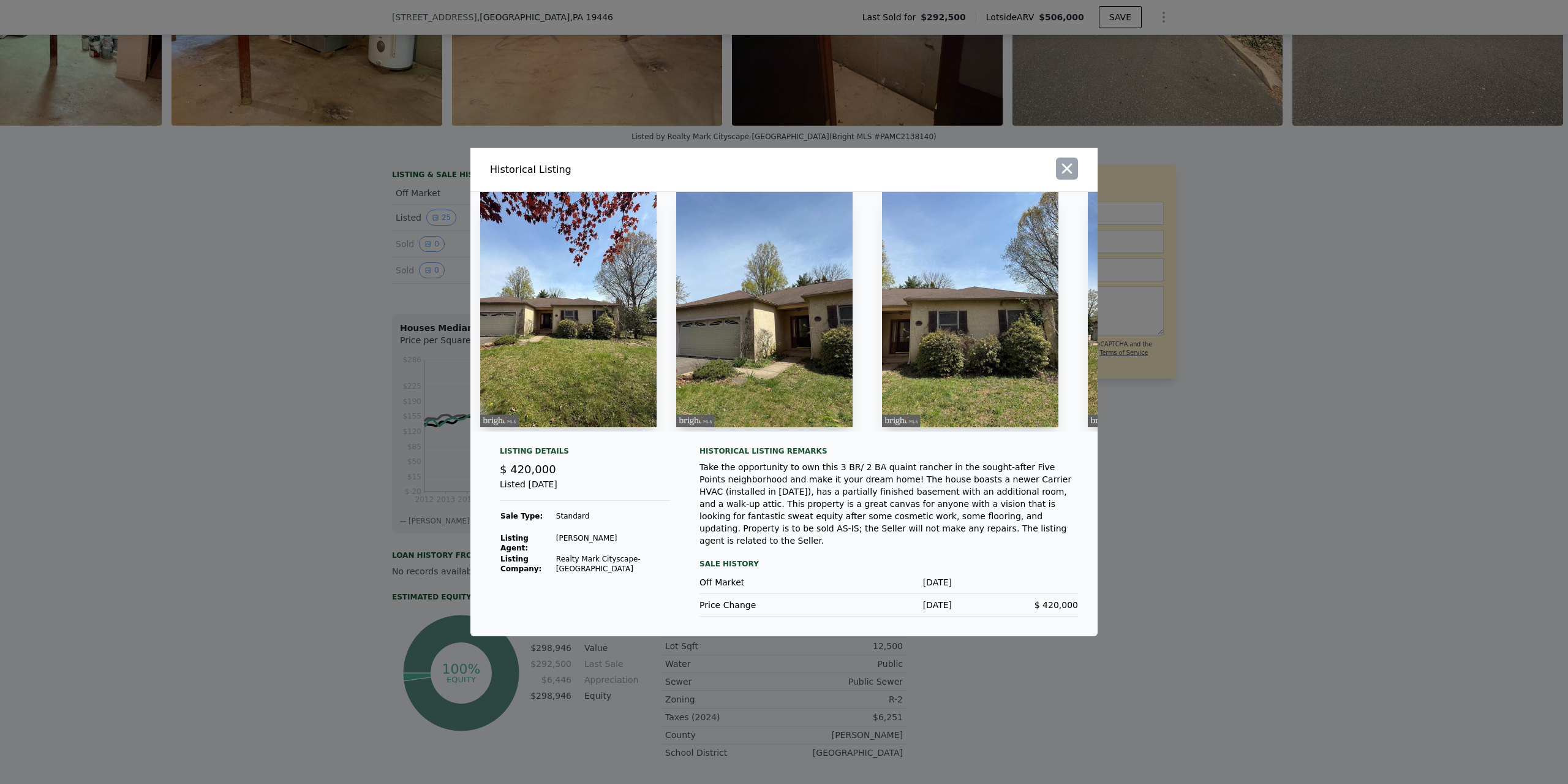
click at [1071, 174] on icon "button" at bounding box center [1067, 168] width 10 height 10
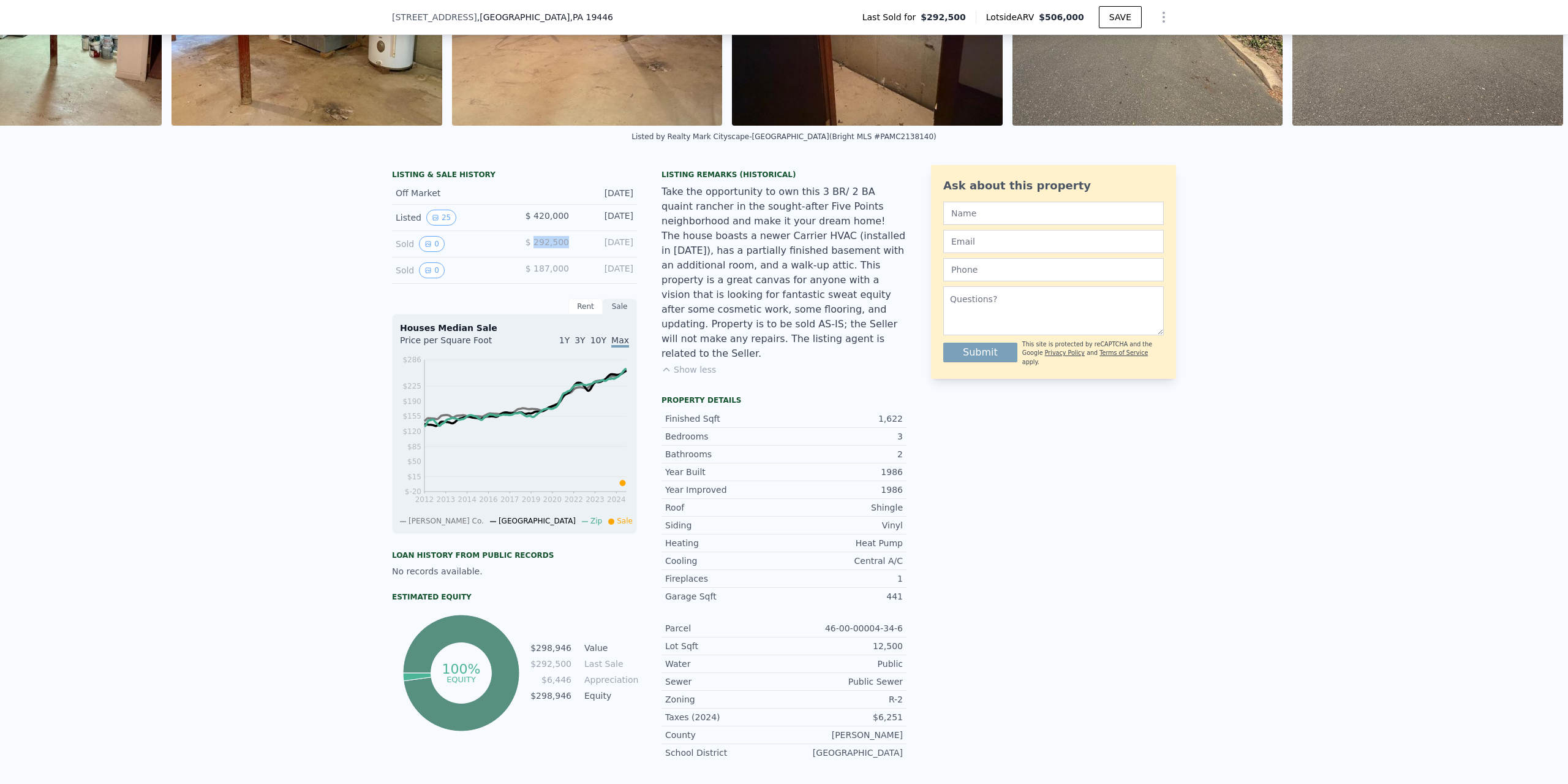
click at [556, 245] on span "$ 292,500" at bounding box center [548, 242] width 44 height 10
drag, startPoint x: 534, startPoint y: 254, endPoint x: 563, endPoint y: 253, distance: 29.0
click at [563, 247] on span "$ 292,500" at bounding box center [548, 242] width 44 height 10
drag, startPoint x: 535, startPoint y: 227, endPoint x: 565, endPoint y: 226, distance: 30.0
click at [565, 226] on div "Listed 25 $ 420,000 [DATE]" at bounding box center [514, 217] width 245 height 26
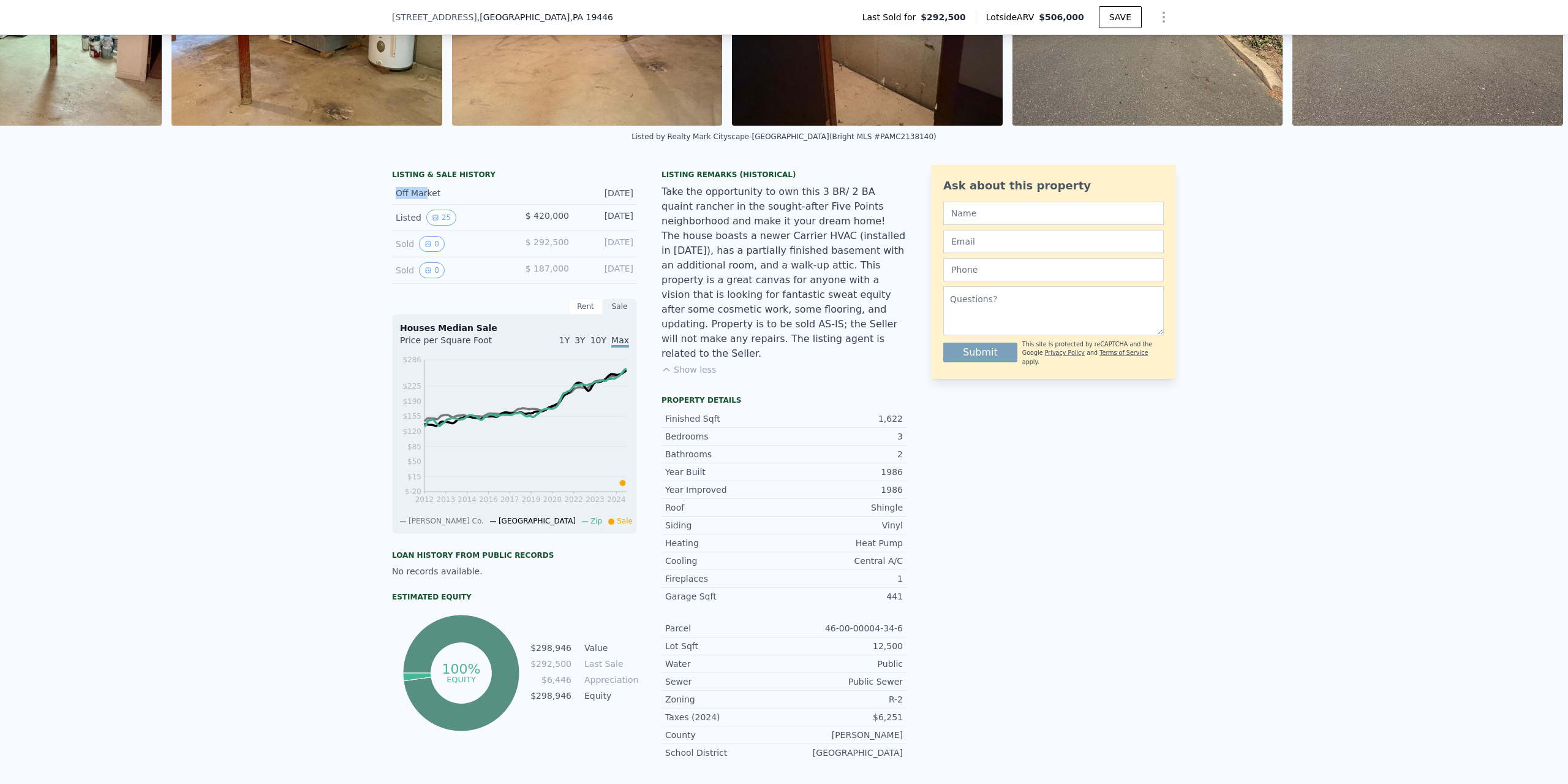
drag, startPoint x: 391, startPoint y: 203, endPoint x: 433, endPoint y: 203, distance: 42.0
click at [429, 199] on div "Off Market" at bounding box center [450, 193] width 109 height 13
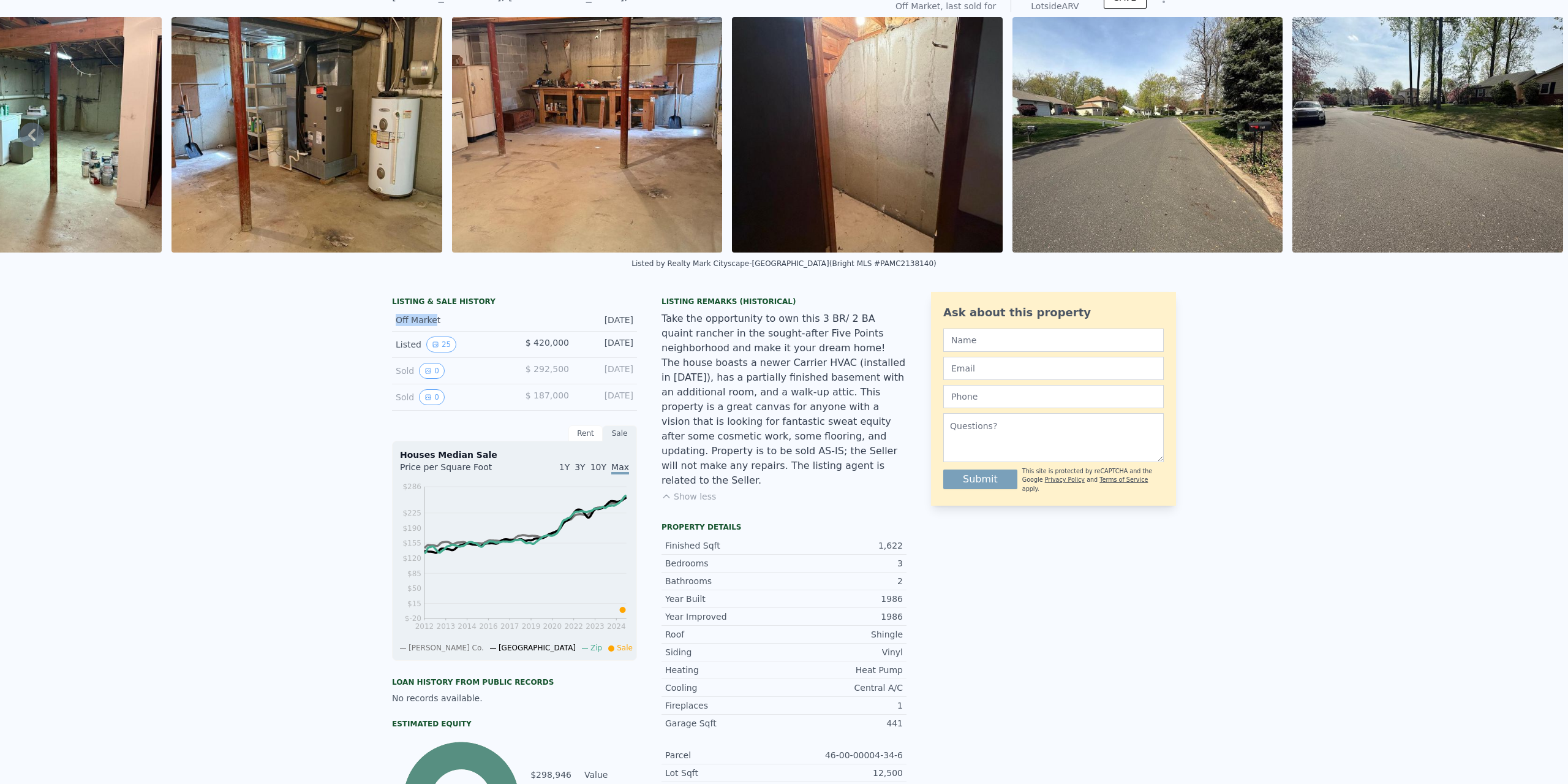
scroll to position [4, 0]
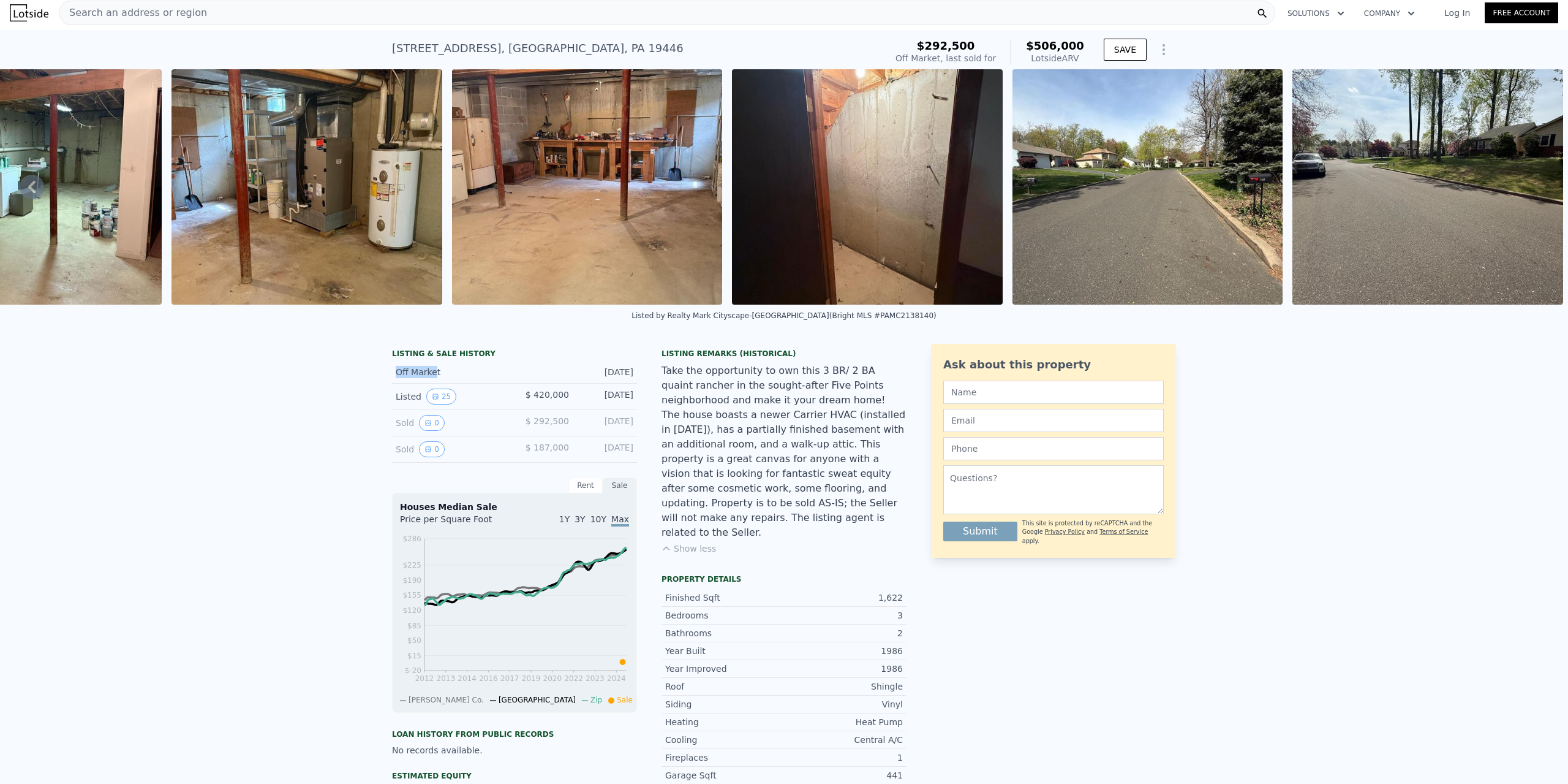
drag, startPoint x: 581, startPoint y: 408, endPoint x: 629, endPoint y: 403, distance: 48.3
click at [629, 403] on div "Listed 25 $ 420,000 [DATE]" at bounding box center [514, 396] width 245 height 26
click at [85, 10] on span "Search an address or region" at bounding box center [133, 13] width 147 height 15
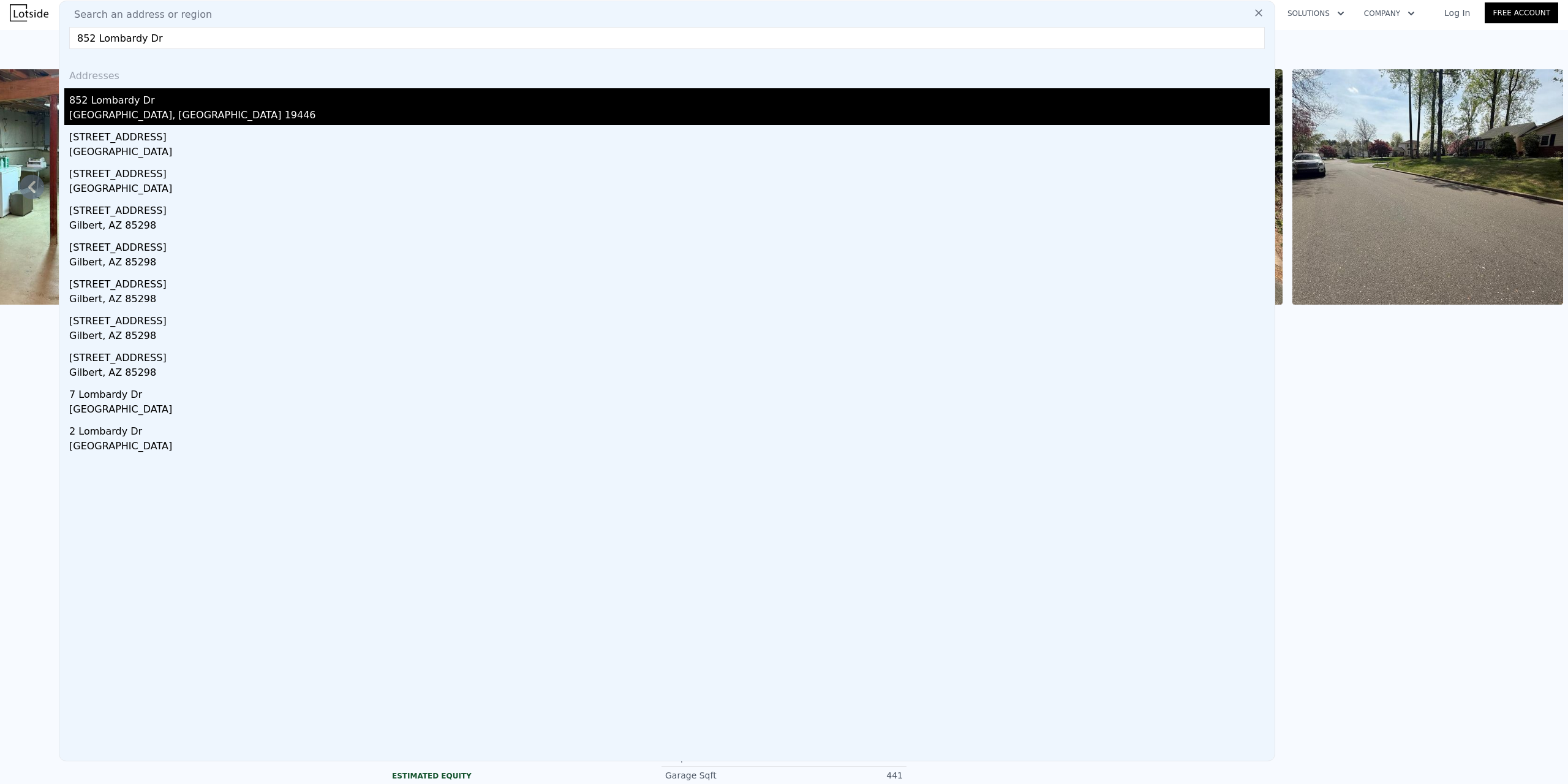
type input "852 Lombardy Dr"
click at [134, 101] on div "852 Lombardy Dr" at bounding box center [670, 97] width 1200 height 19
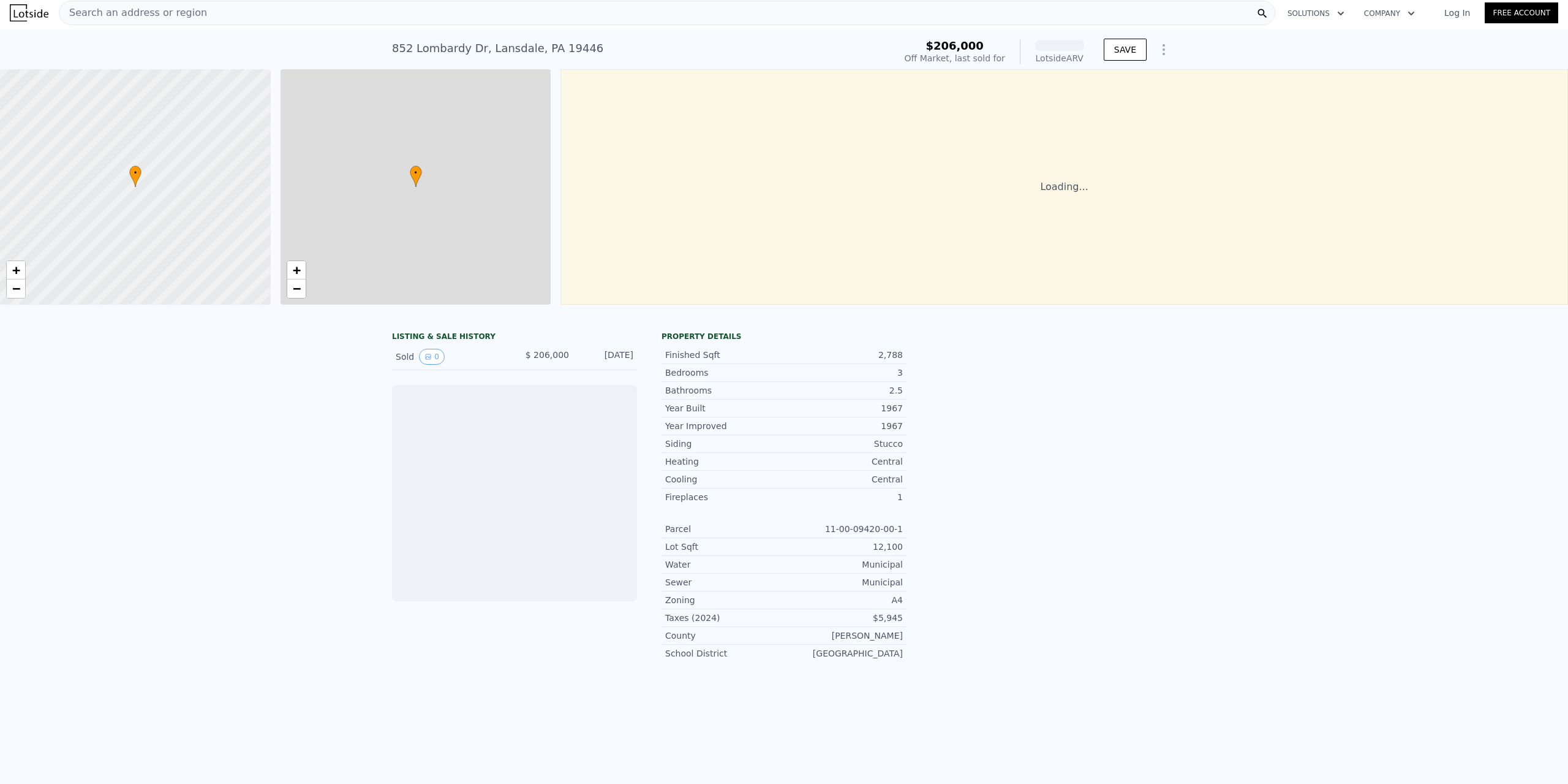
scroll to position [0, 5]
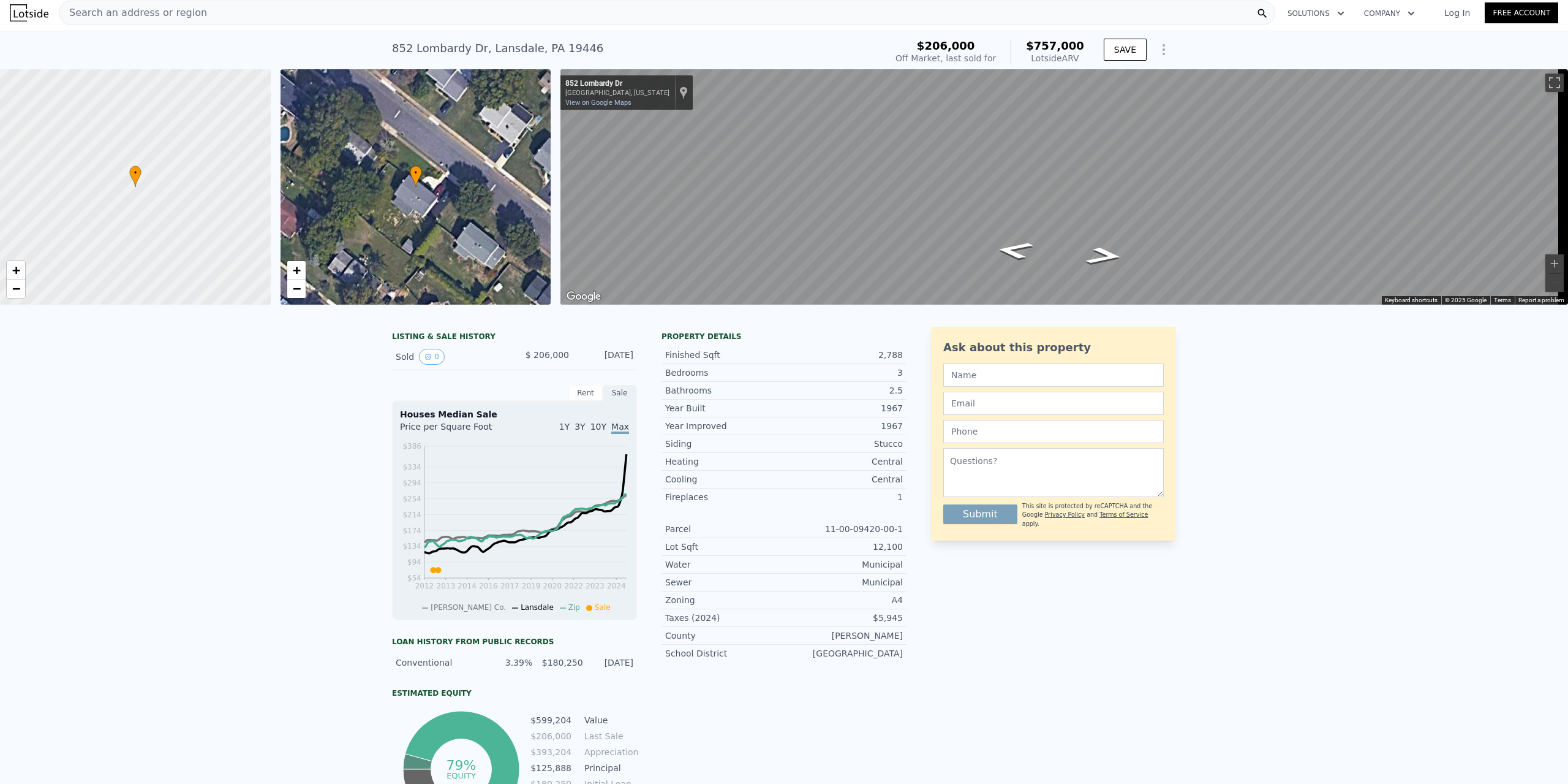
click at [278, 13] on div "Search an address or region" at bounding box center [666, 13] width 1216 height 24
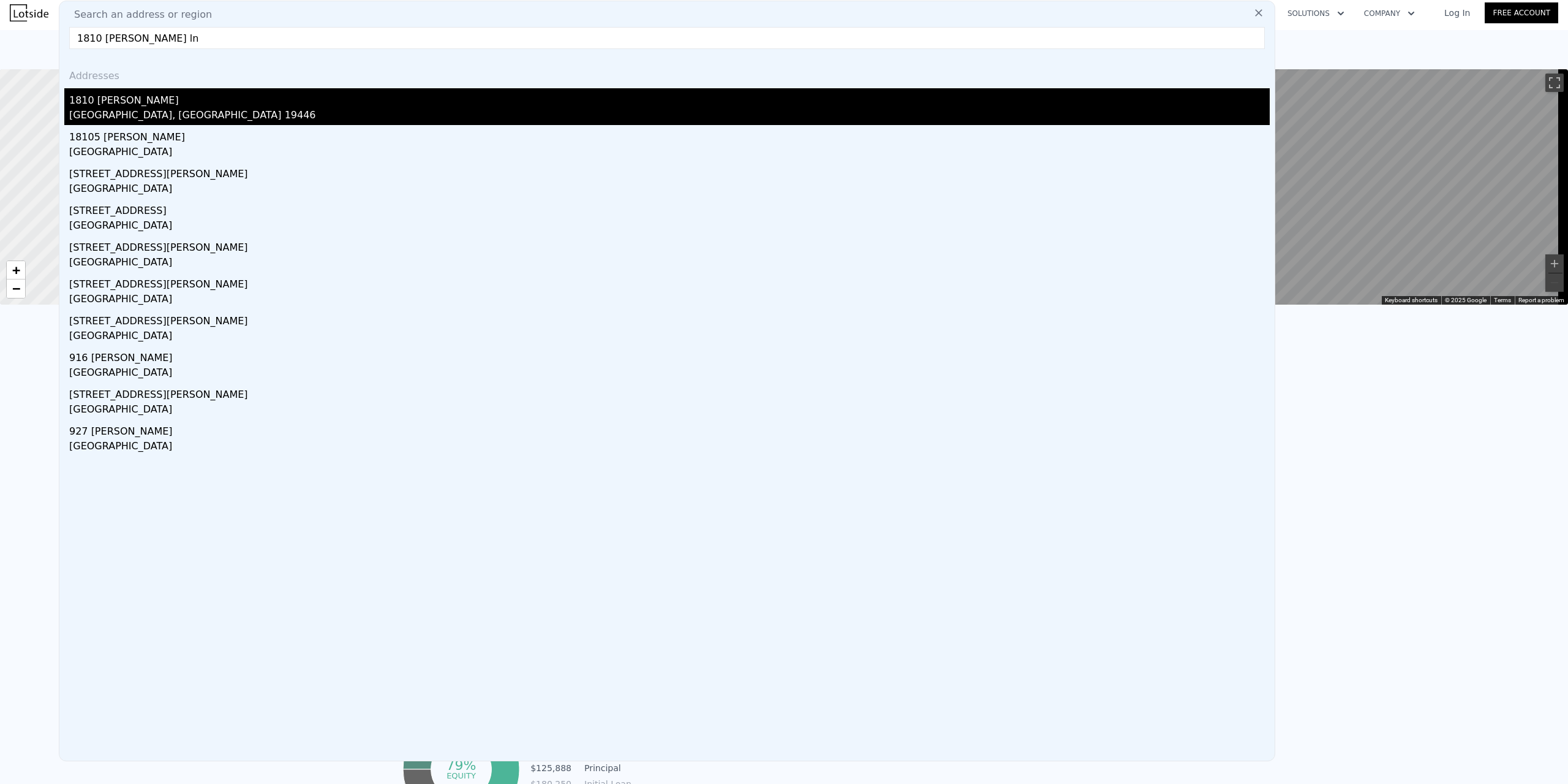
type input "1810 [PERSON_NAME] ln"
click at [172, 117] on div "[GEOGRAPHIC_DATA], [GEOGRAPHIC_DATA] 19446" at bounding box center [670, 116] width 1200 height 17
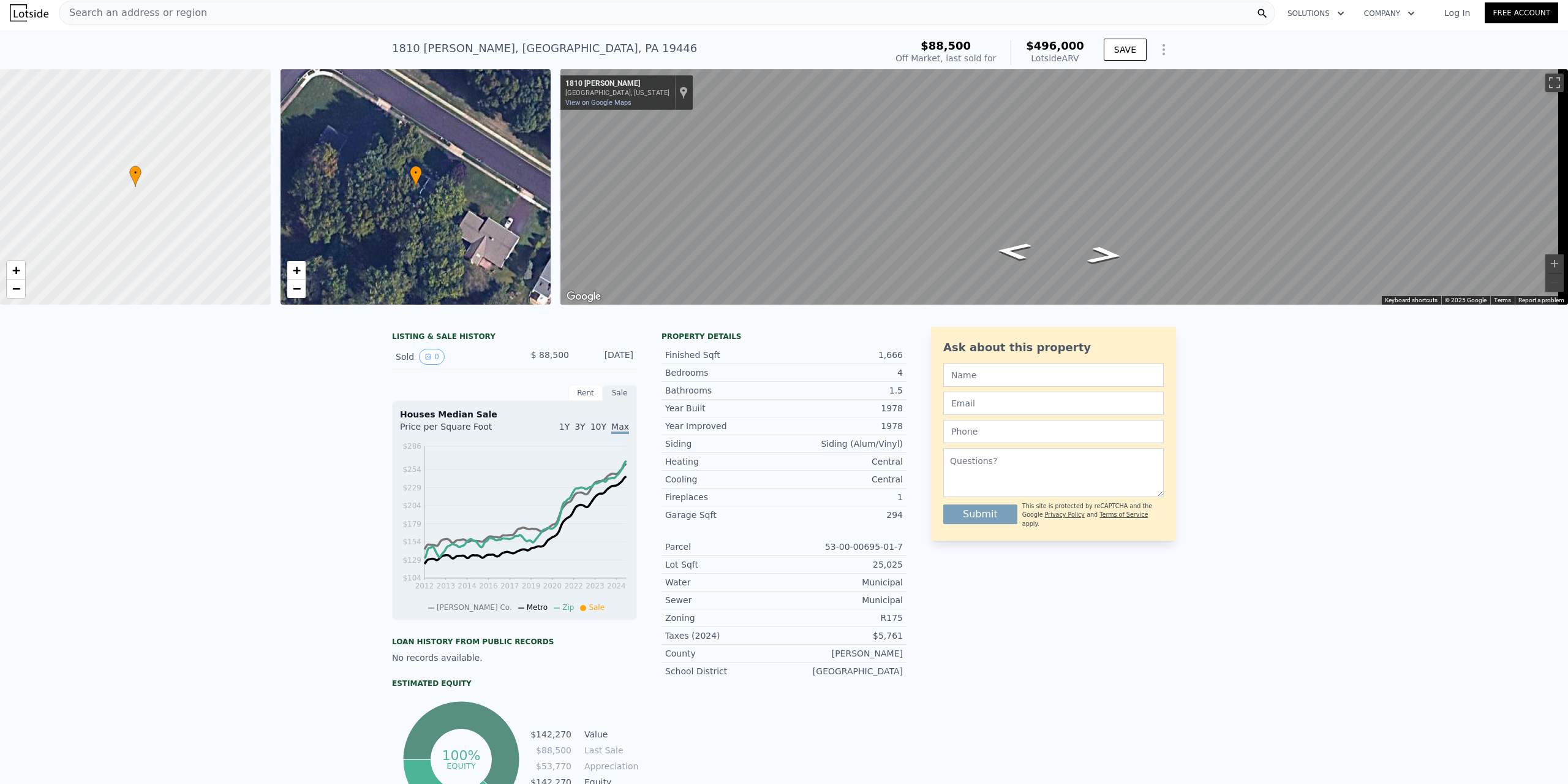
click at [188, 12] on span "Search an address or region" at bounding box center [133, 13] width 147 height 15
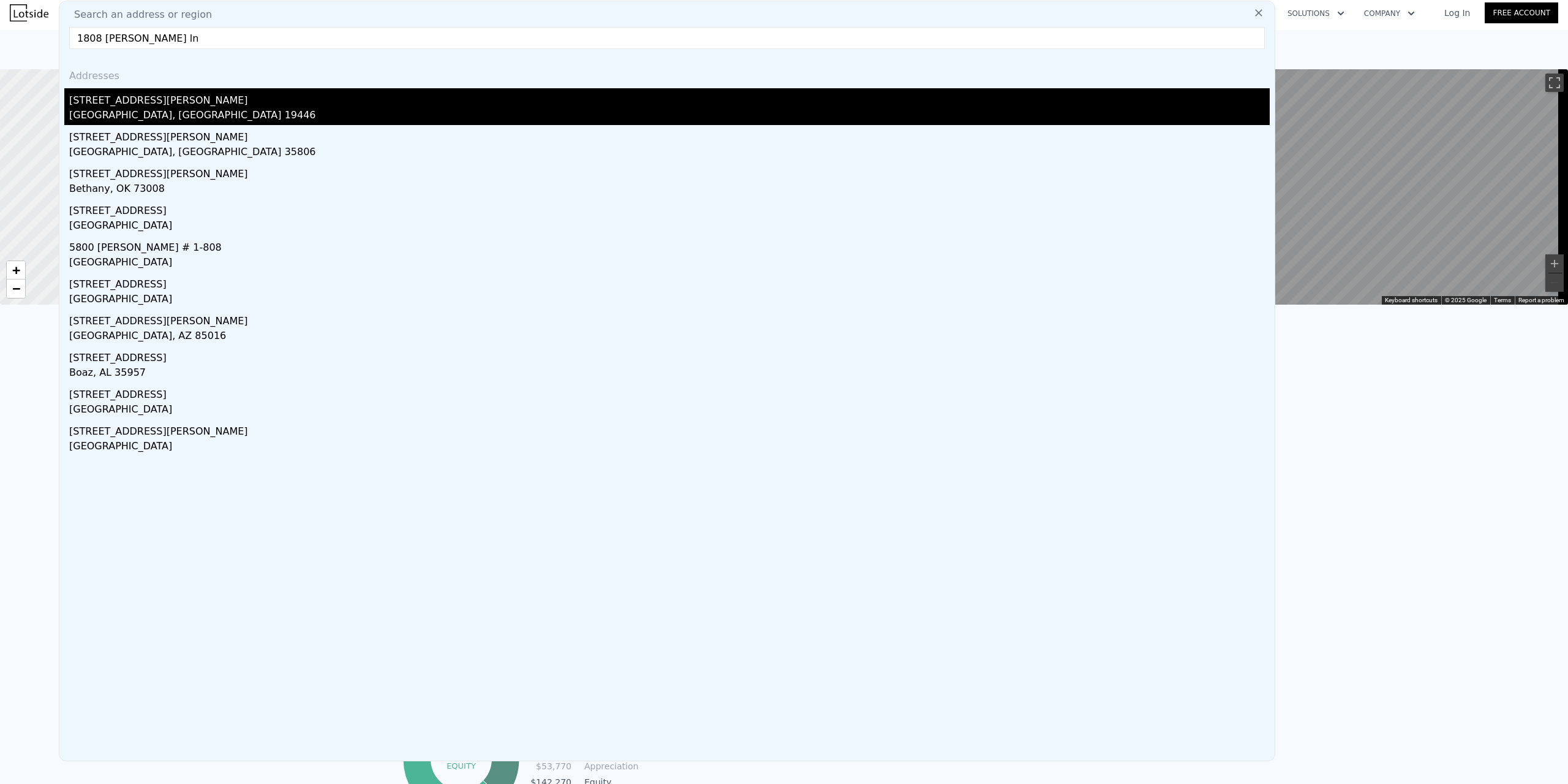
type input "1808 [PERSON_NAME] ln"
click at [172, 106] on div "[STREET_ADDRESS][PERSON_NAME]" at bounding box center [670, 97] width 1200 height 19
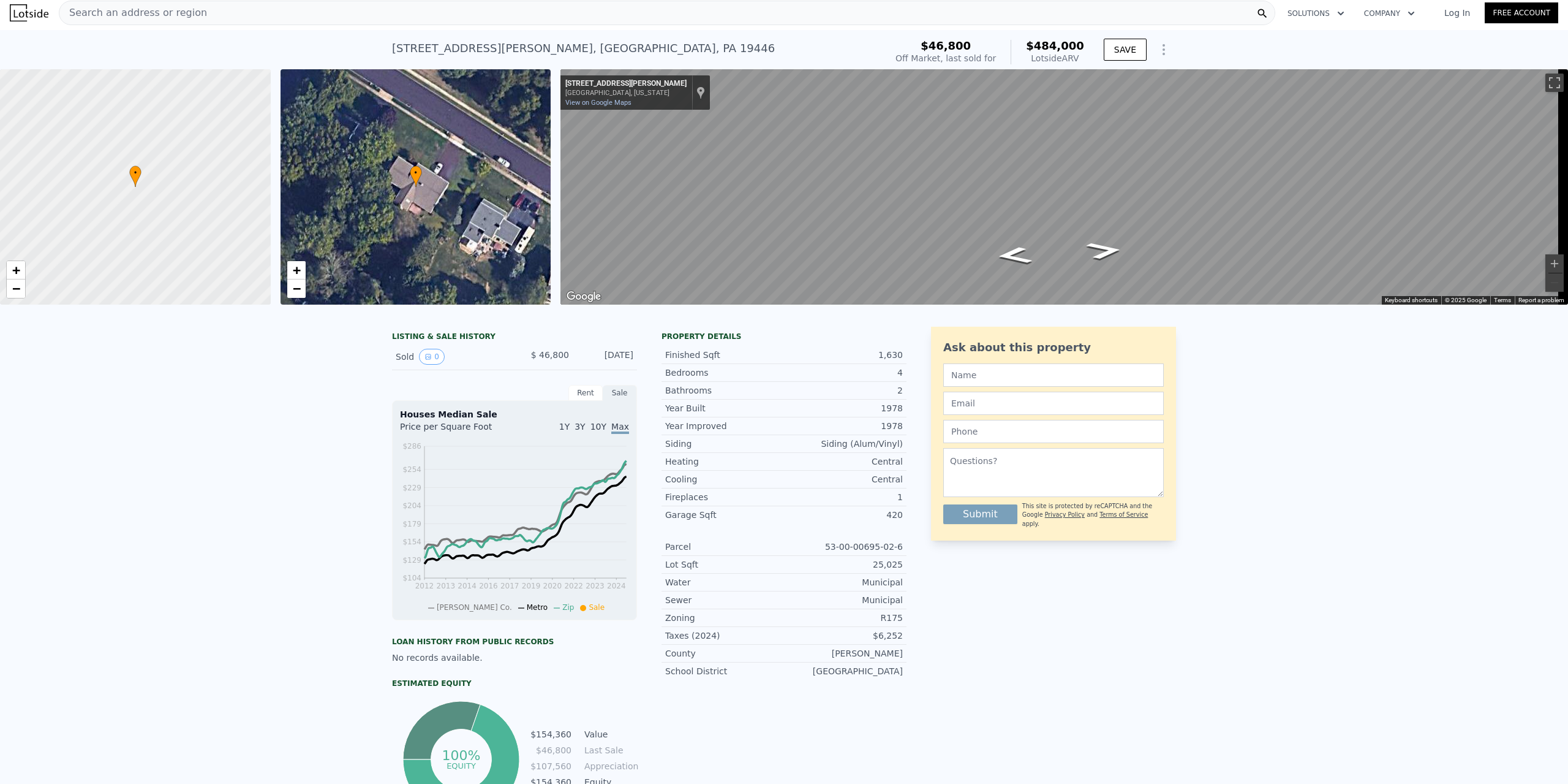
click at [298, 19] on div "Search an address or region" at bounding box center [666, 13] width 1216 height 24
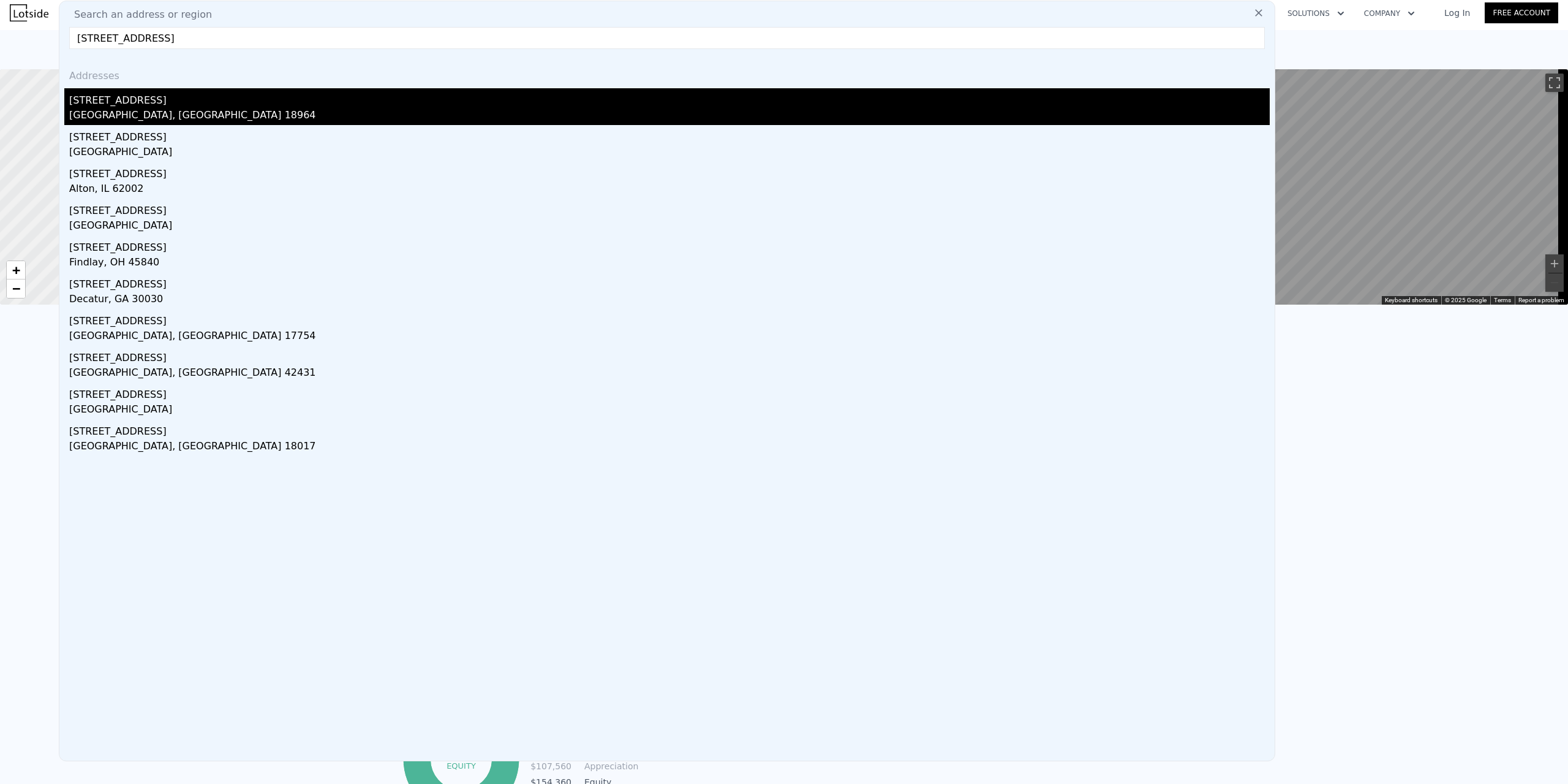
type input "[STREET_ADDRESS]"
click at [167, 106] on div "[STREET_ADDRESS]" at bounding box center [670, 97] width 1200 height 19
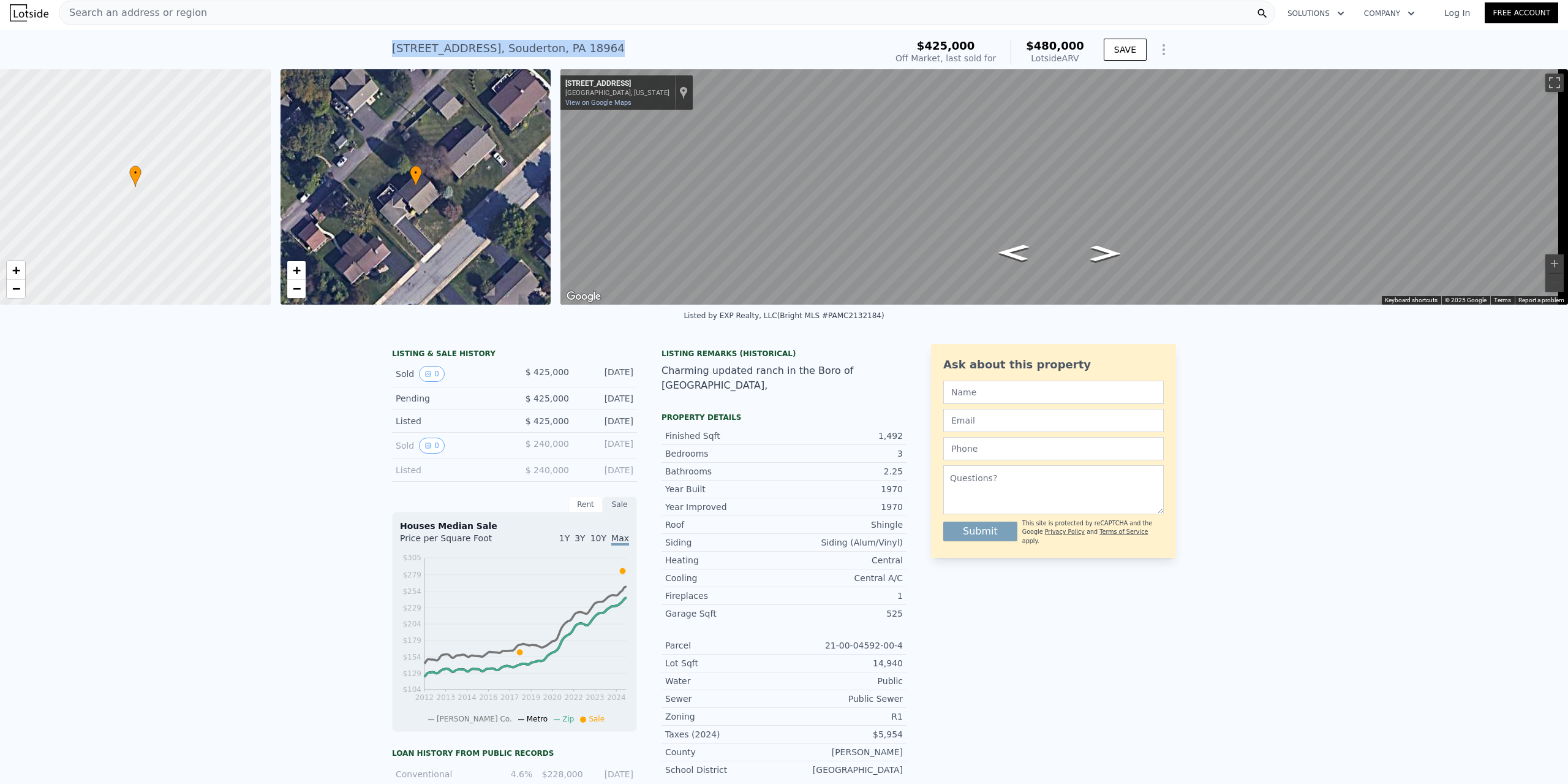
drag, startPoint x: 388, startPoint y: 49, endPoint x: 590, endPoint y: 50, distance: 202.0
click at [590, 50] on div "[STREET_ADDRESS] Sold [DATE] for $425k (~ARV $480k )" at bounding box center [636, 52] width 489 height 34
click at [223, 15] on div "Search an address or region" at bounding box center [666, 13] width 1216 height 24
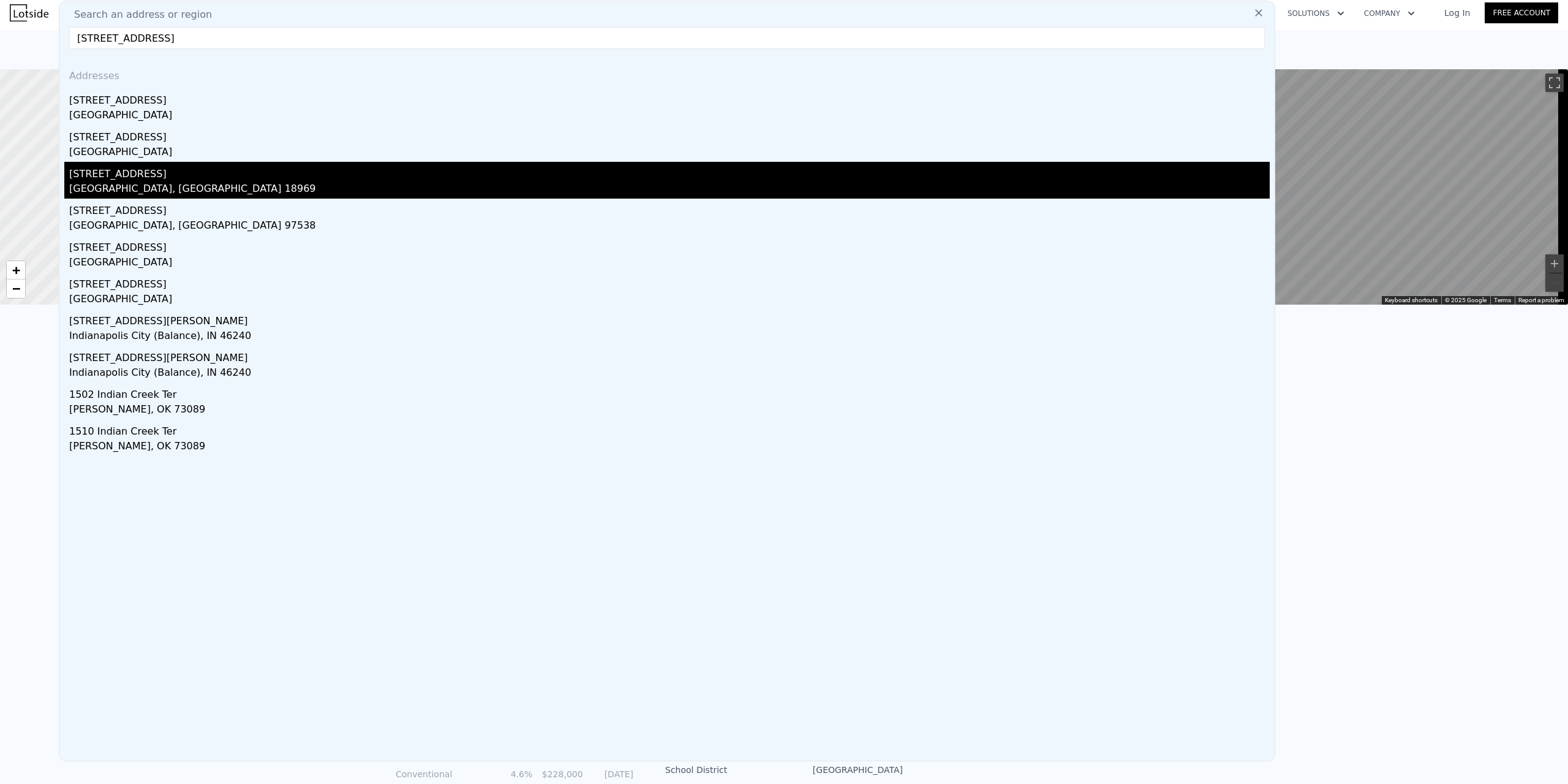
type input "[STREET_ADDRESS]"
click at [184, 175] on div "[STREET_ADDRESS]" at bounding box center [670, 171] width 1200 height 19
